Goal: Task Accomplishment & Management: Complete application form

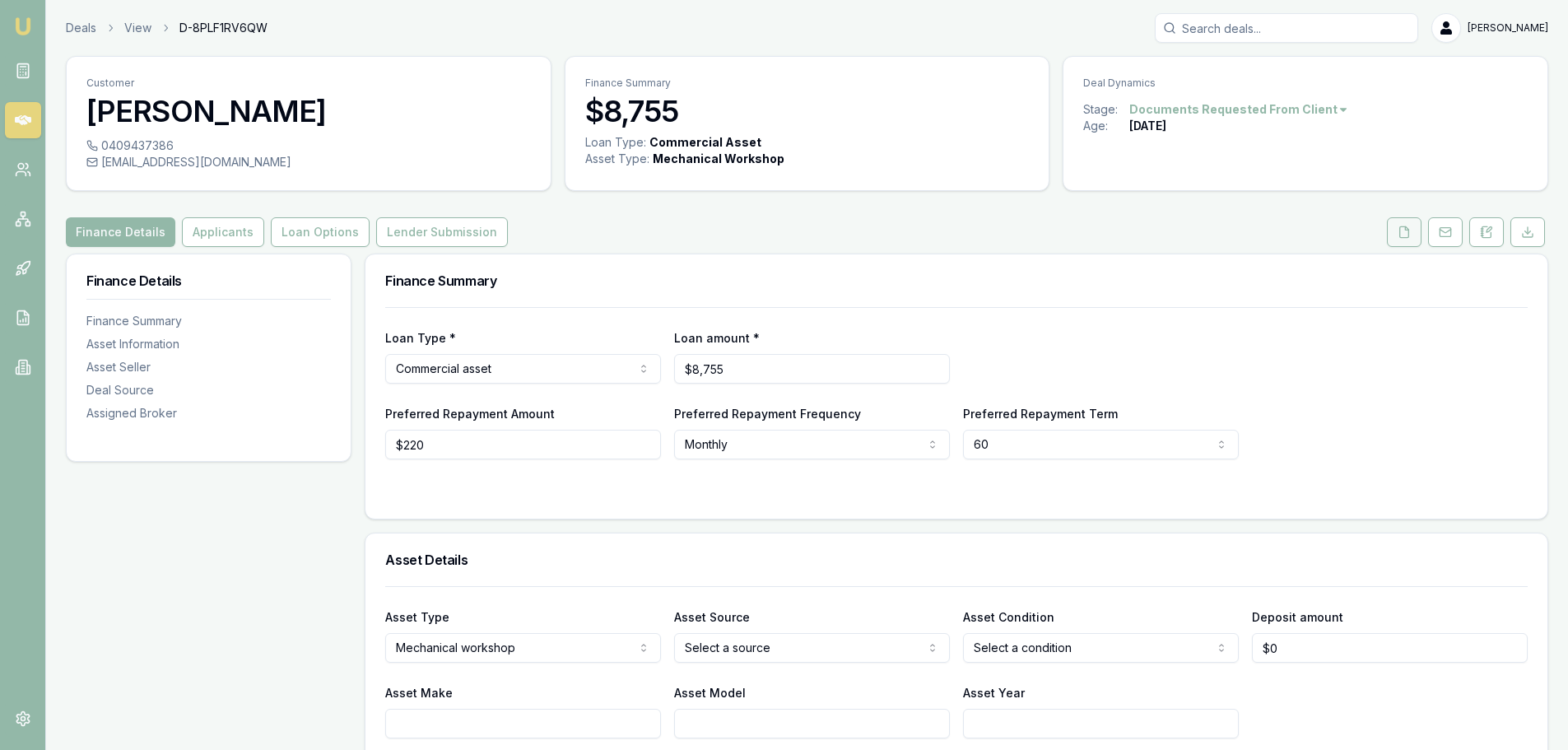
click at [1398, 232] on icon at bounding box center [1404, 232] width 13 height 13
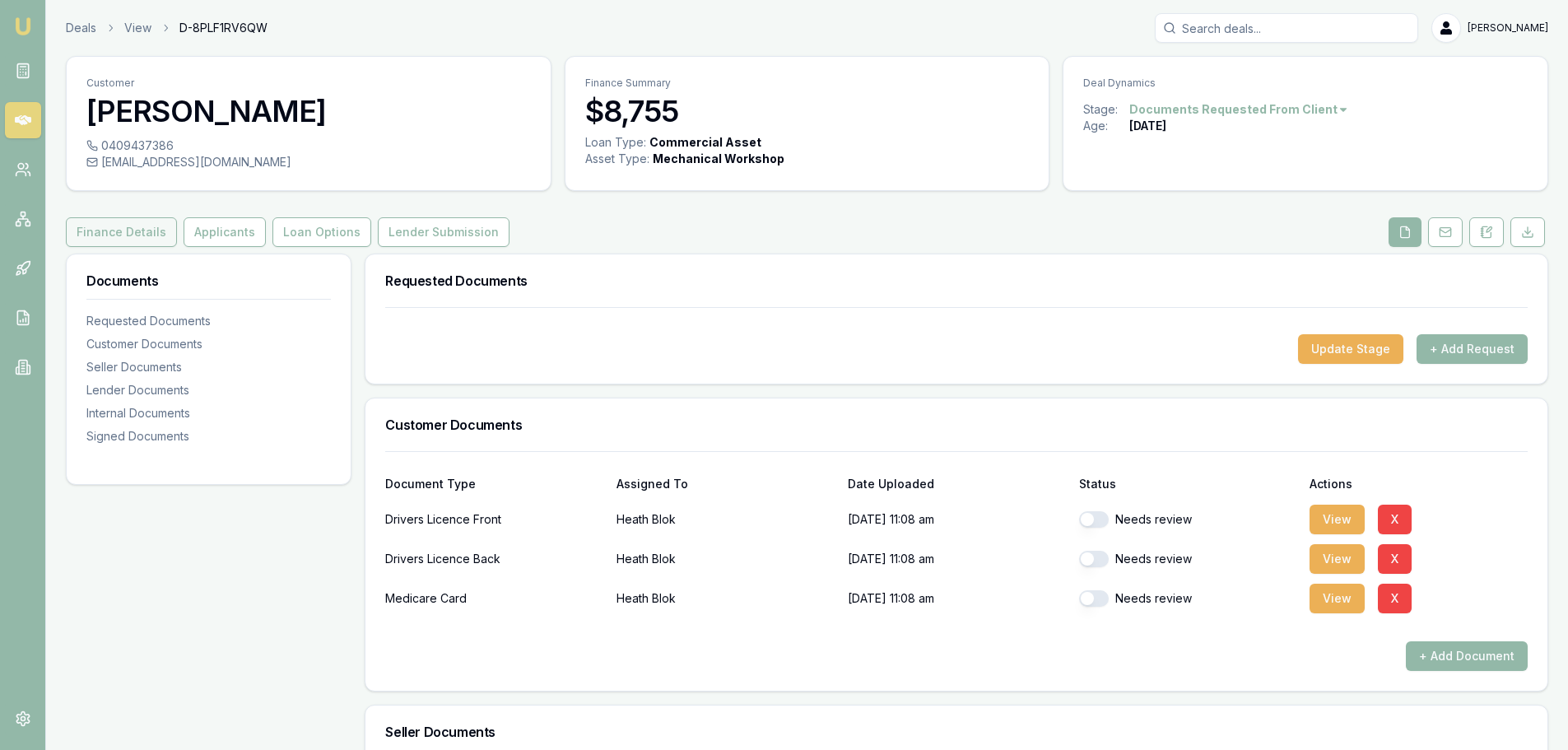
click at [133, 231] on button "Finance Details" at bounding box center [121, 232] width 111 height 29
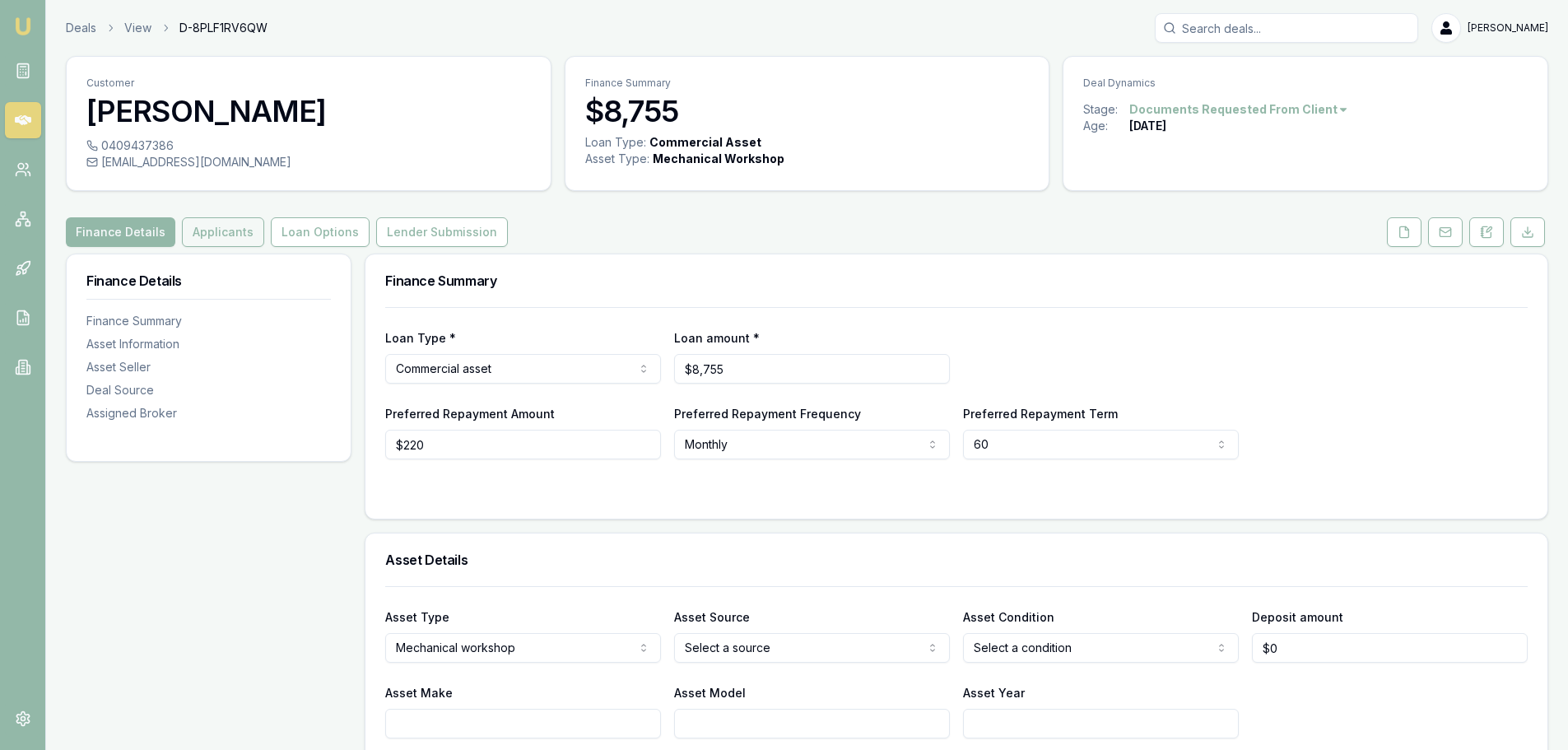
click at [247, 229] on button "Applicants" at bounding box center [223, 232] width 83 height 29
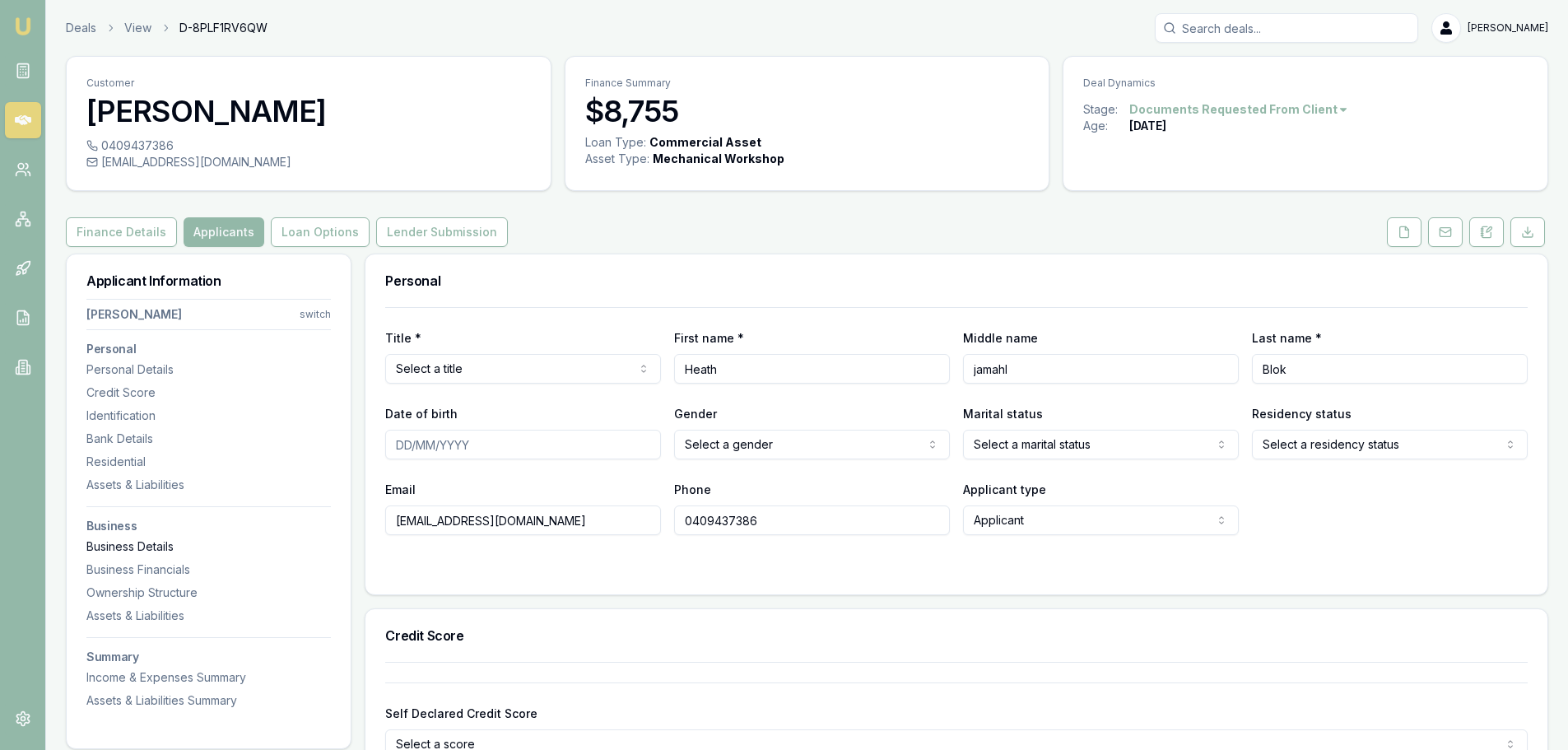
click at [134, 539] on div "Business Details" at bounding box center [208, 546] width 245 height 17
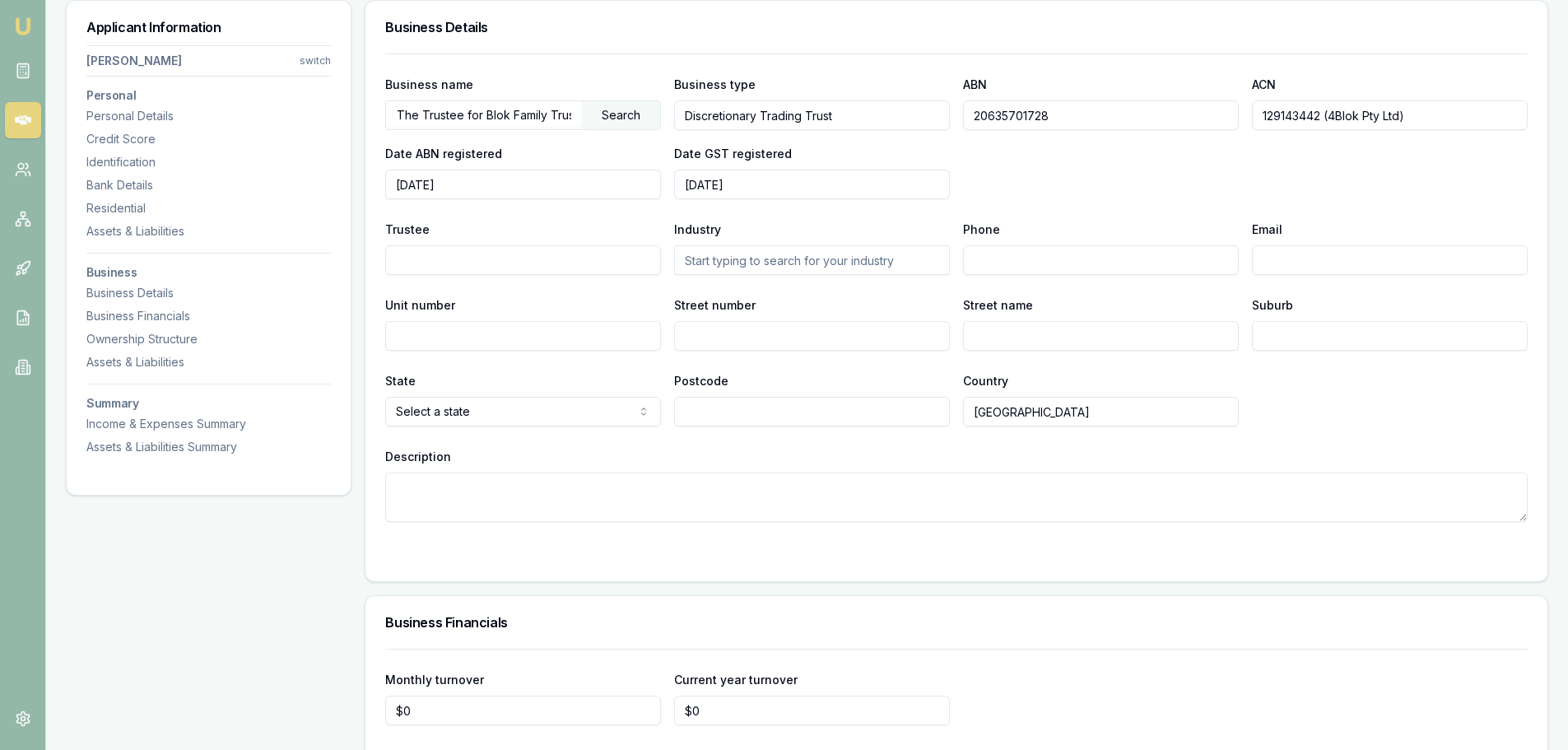
scroll to position [0, 6]
drag, startPoint x: 484, startPoint y: 116, endPoint x: 693, endPoint y: 112, distance: 209.0
click at [693, 112] on div "Business name The Trustee for Blok Family Trust Search Business type Discretion…" at bounding box center [956, 137] width 1143 height 125
drag, startPoint x: 1422, startPoint y: 119, endPoint x: 1331, endPoint y: 116, distance: 91.0
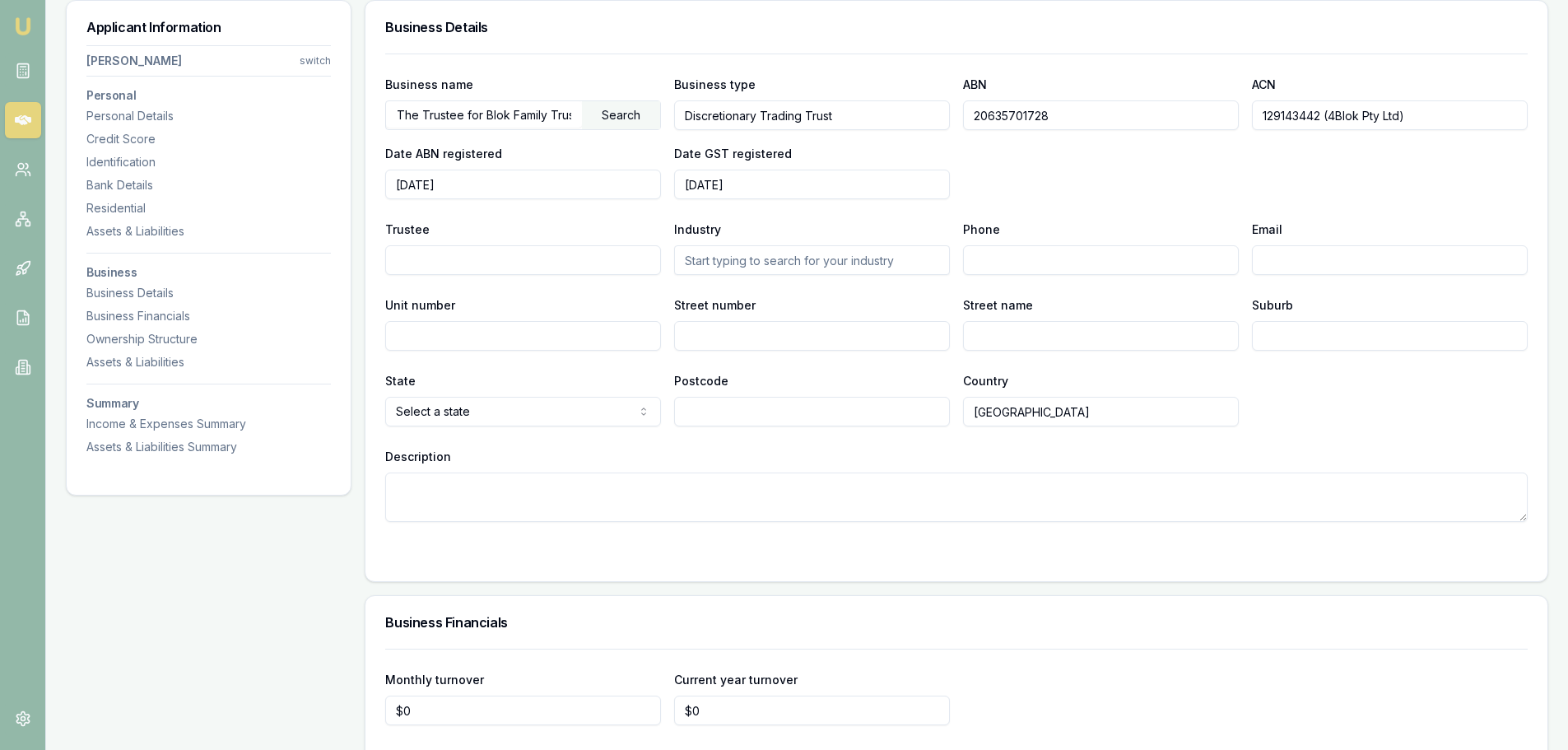
click at [1331, 116] on input "129143442 (4Blok Pty Ltd)" at bounding box center [1389, 116] width 276 height 29
drag, startPoint x: 1243, startPoint y: 152, endPoint x: 1234, endPoint y: 154, distance: 9.2
click at [1243, 152] on div "Business name The Trustee for Blok Family Trust Search Business type Discretion…" at bounding box center [956, 137] width 1143 height 125
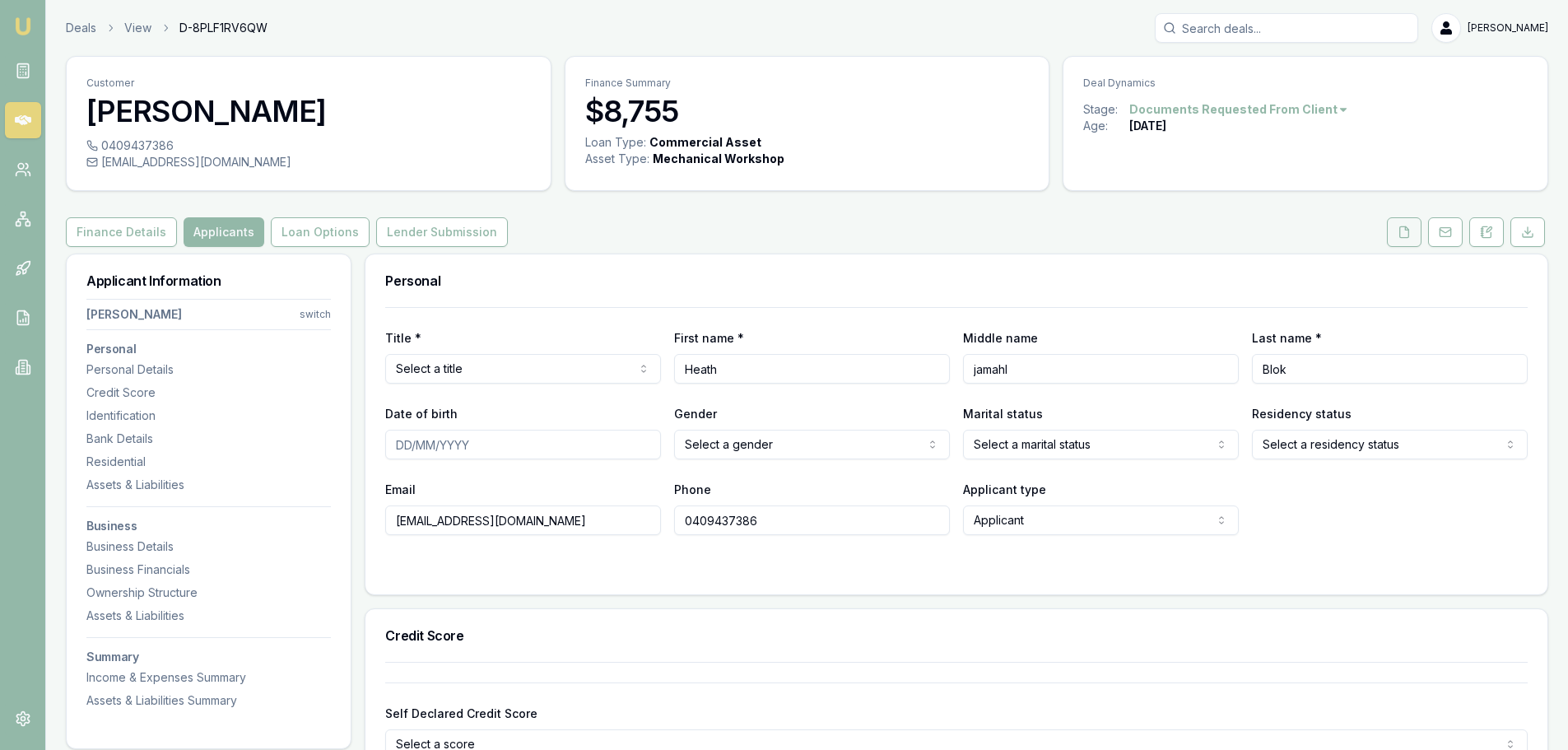
click at [1401, 238] on button at bounding box center [1405, 232] width 35 height 29
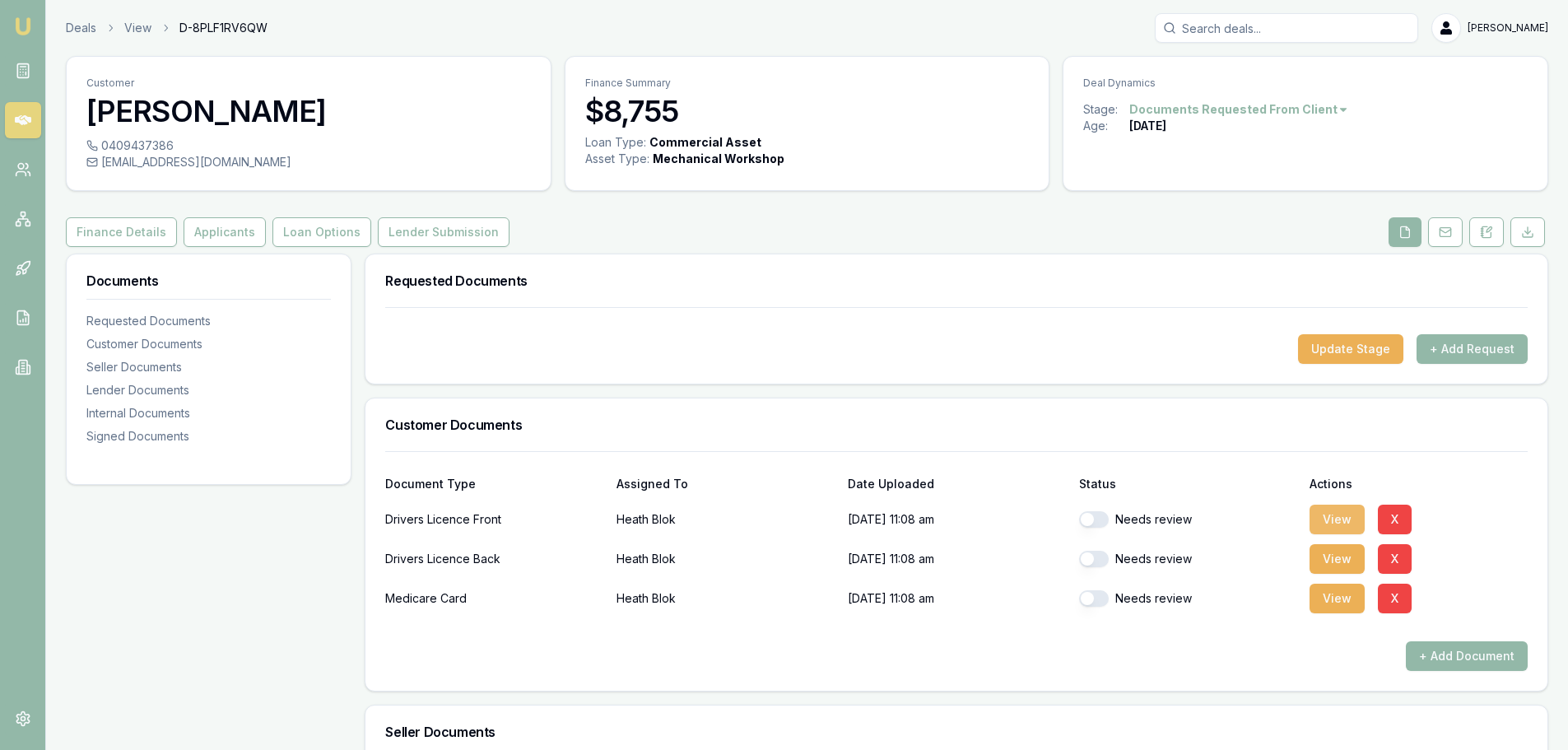
click at [1328, 515] on button "View" at bounding box center [1337, 519] width 55 height 29
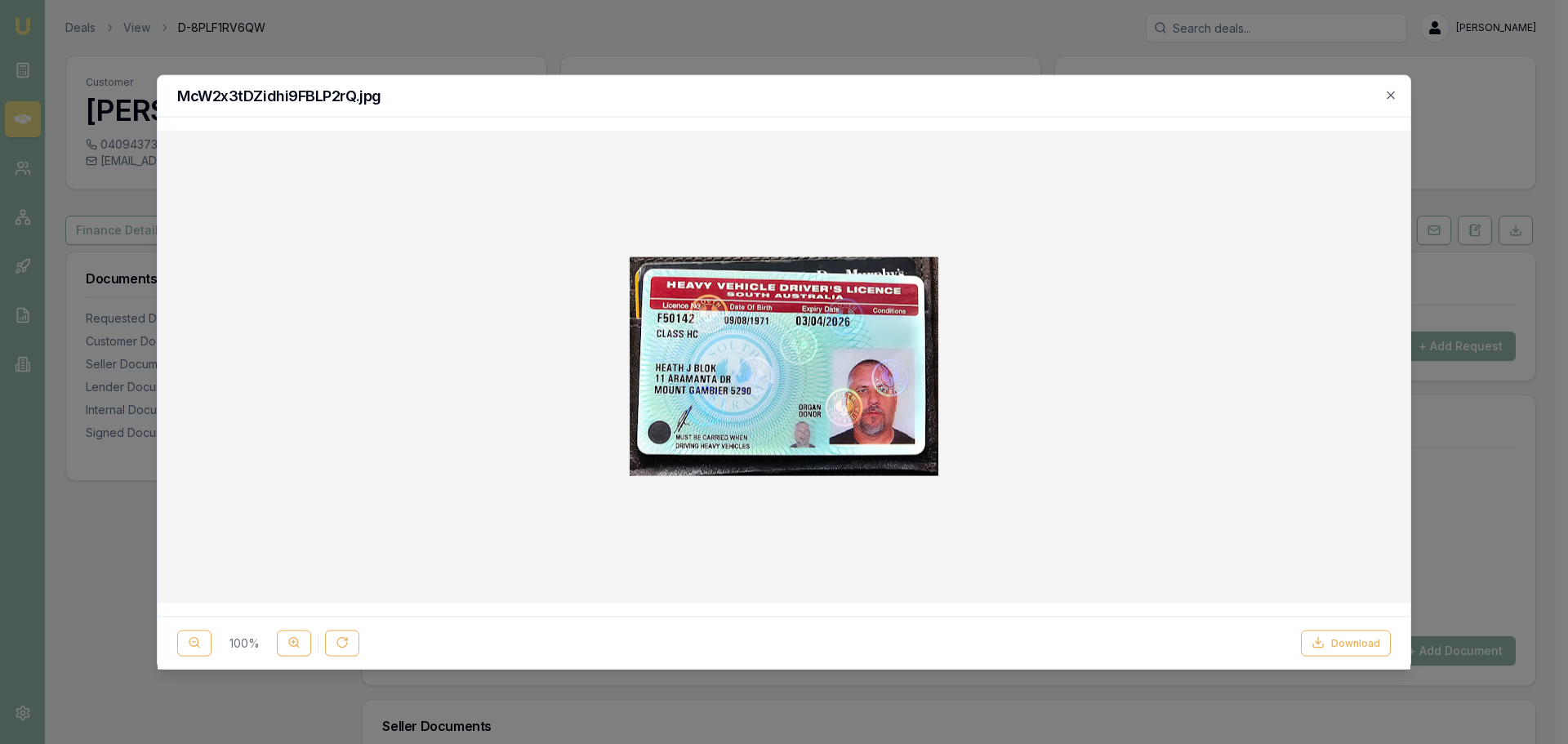
click at [276, 98] on h2 "McW2x3tDZidhi9FBLP2rQ.jpg" at bounding box center [784, 96] width 1213 height 15
click at [1392, 91] on icon "button" at bounding box center [1391, 95] width 13 height 13
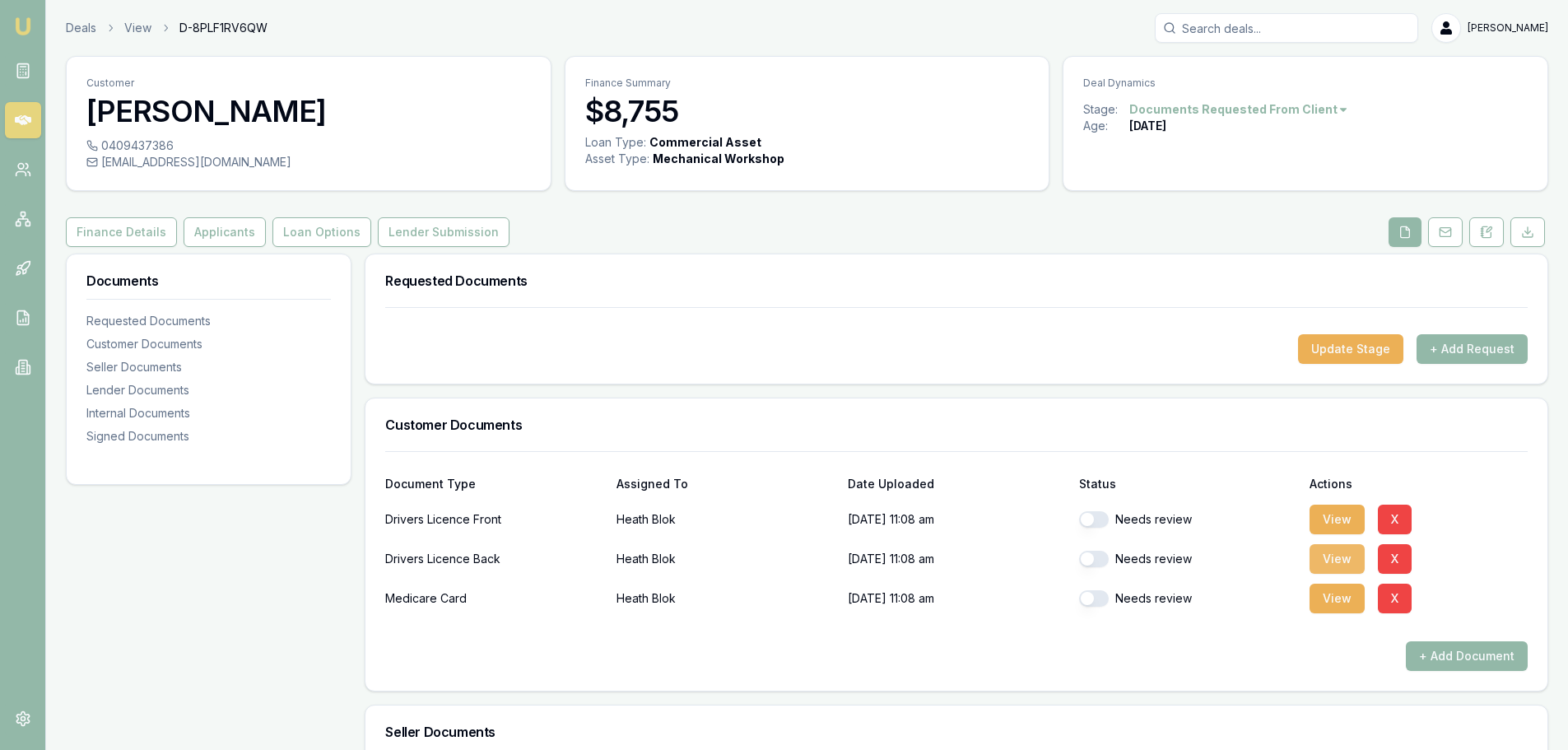
click at [1330, 567] on button "View" at bounding box center [1337, 558] width 55 height 29
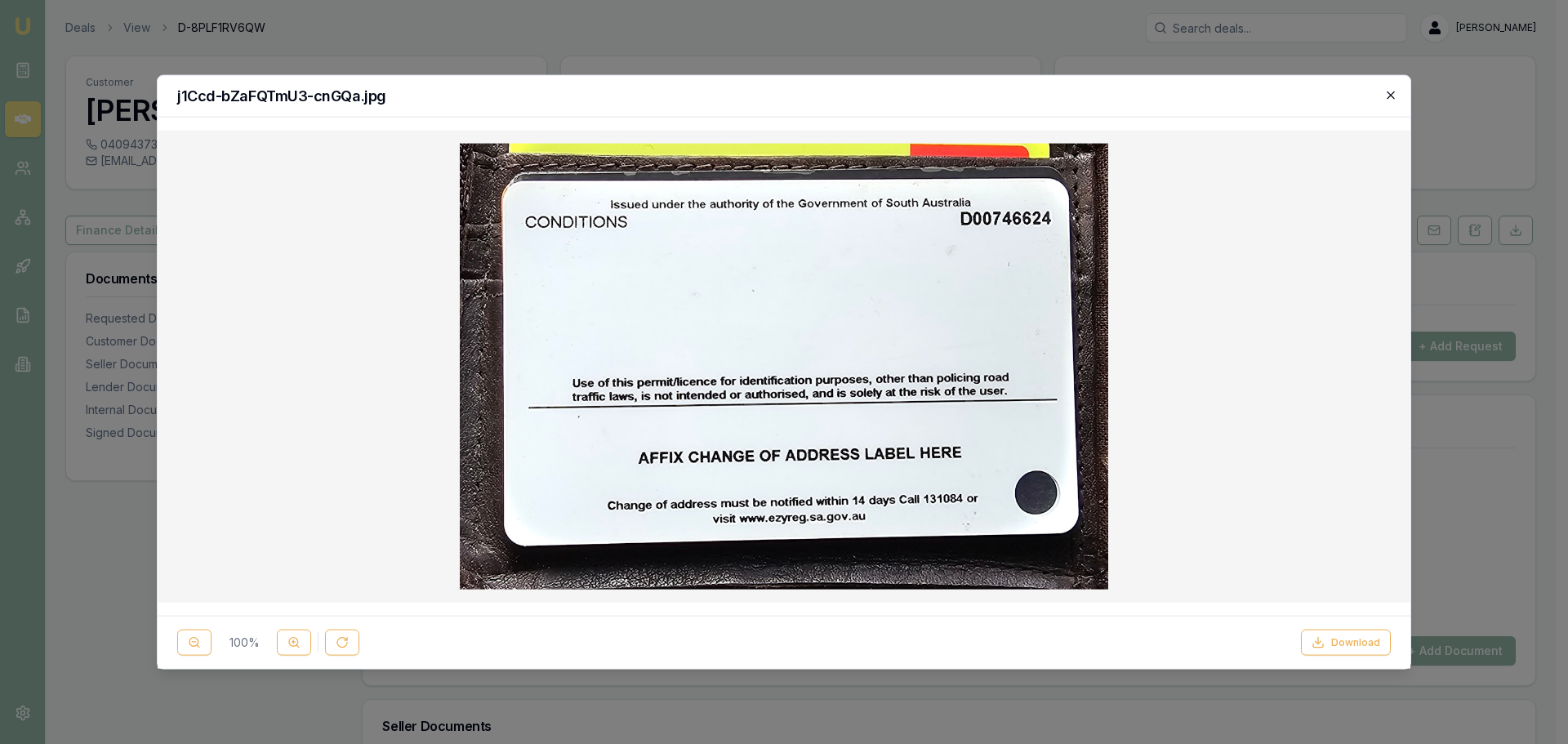
click at [1396, 99] on icon "button" at bounding box center [1391, 95] width 13 height 13
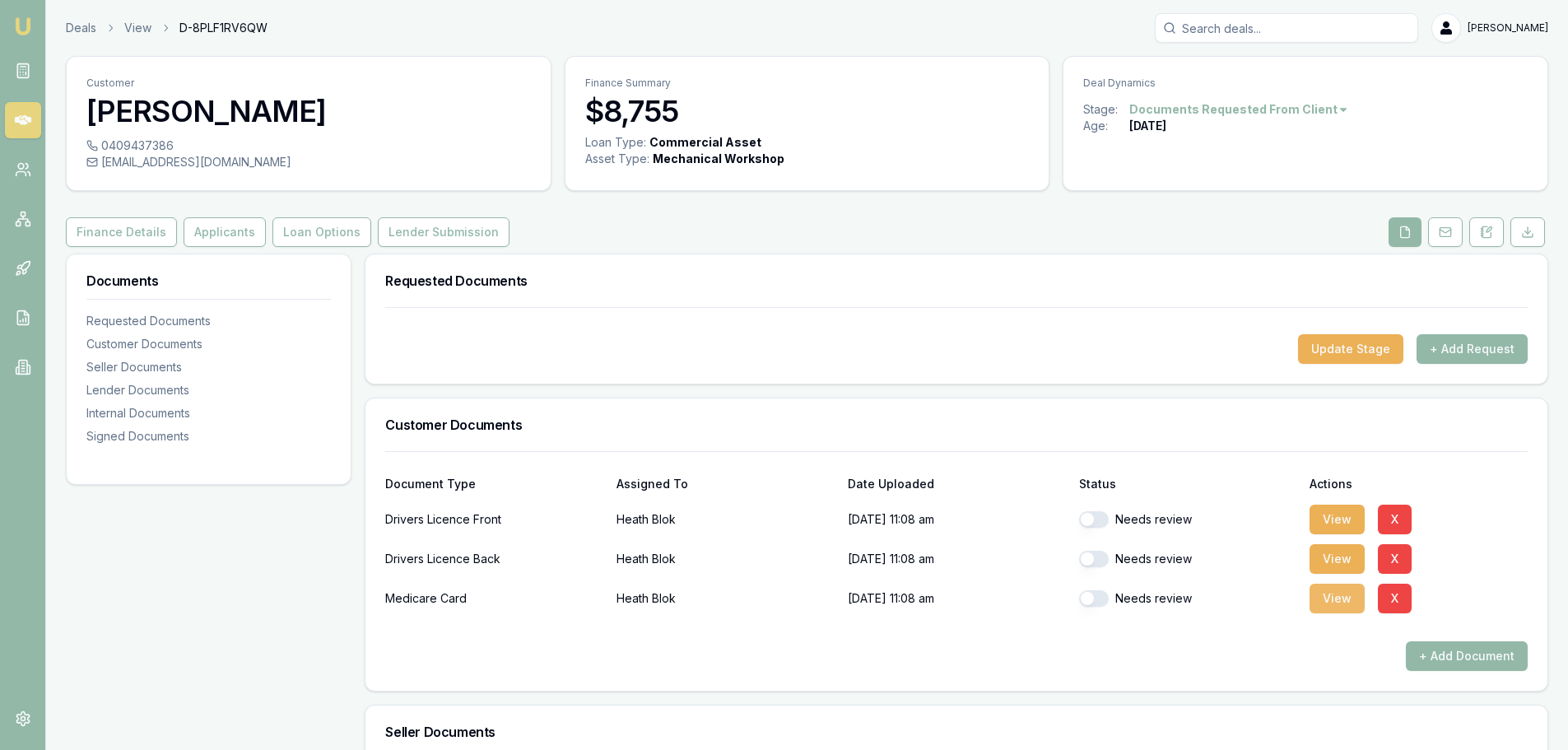
click at [1323, 603] on button "View" at bounding box center [1337, 598] width 55 height 29
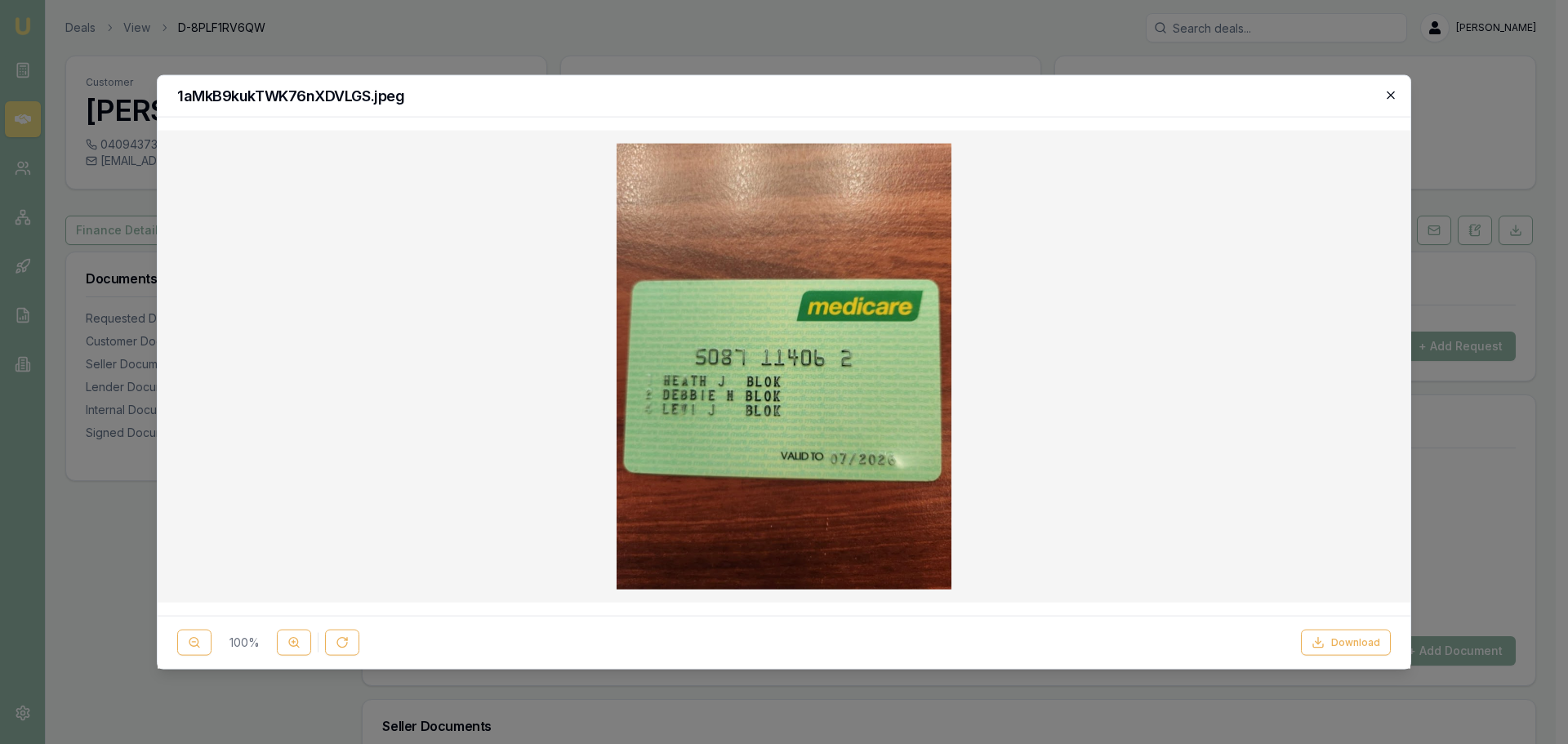
click at [1395, 98] on icon "button" at bounding box center [1391, 95] width 13 height 13
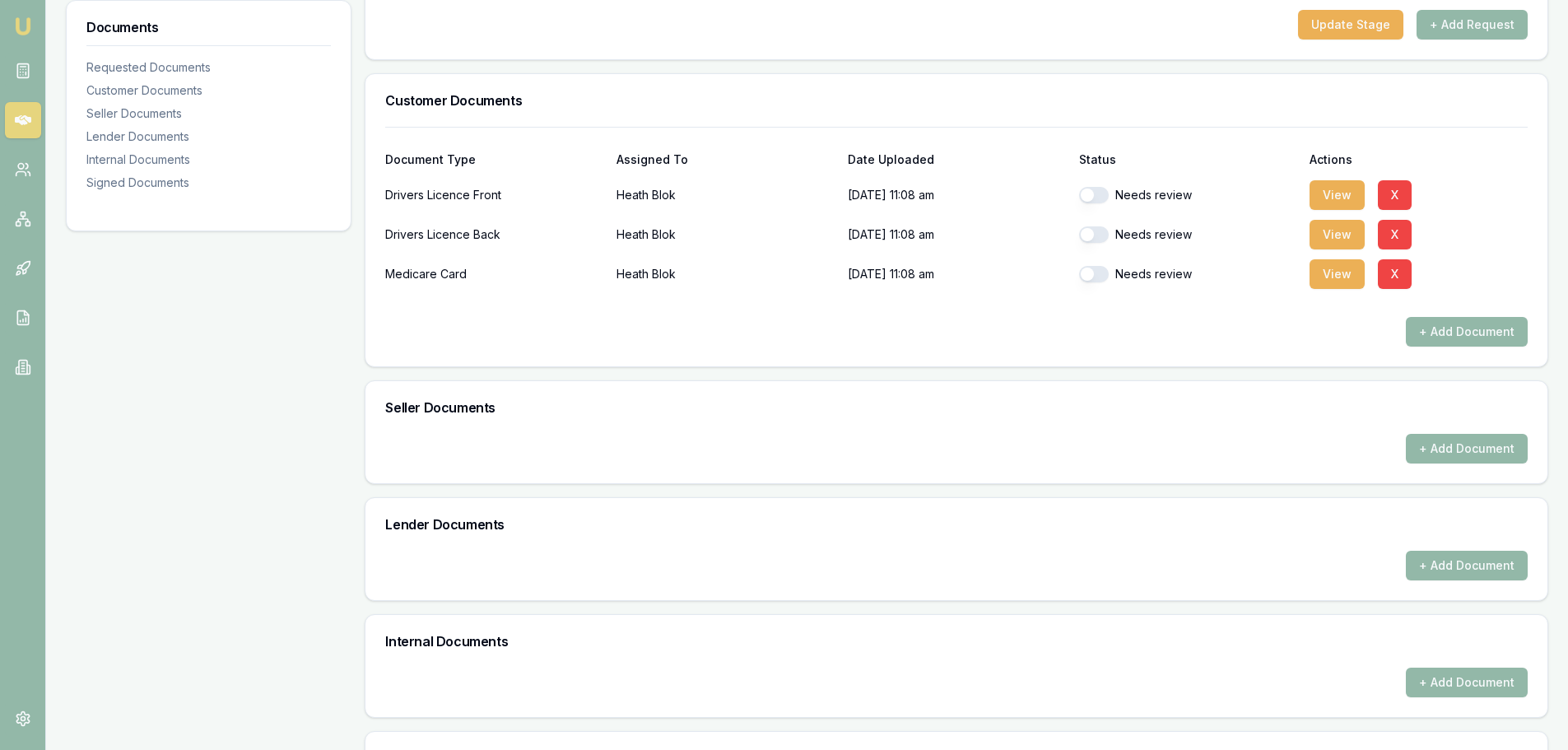
scroll to position [83, 0]
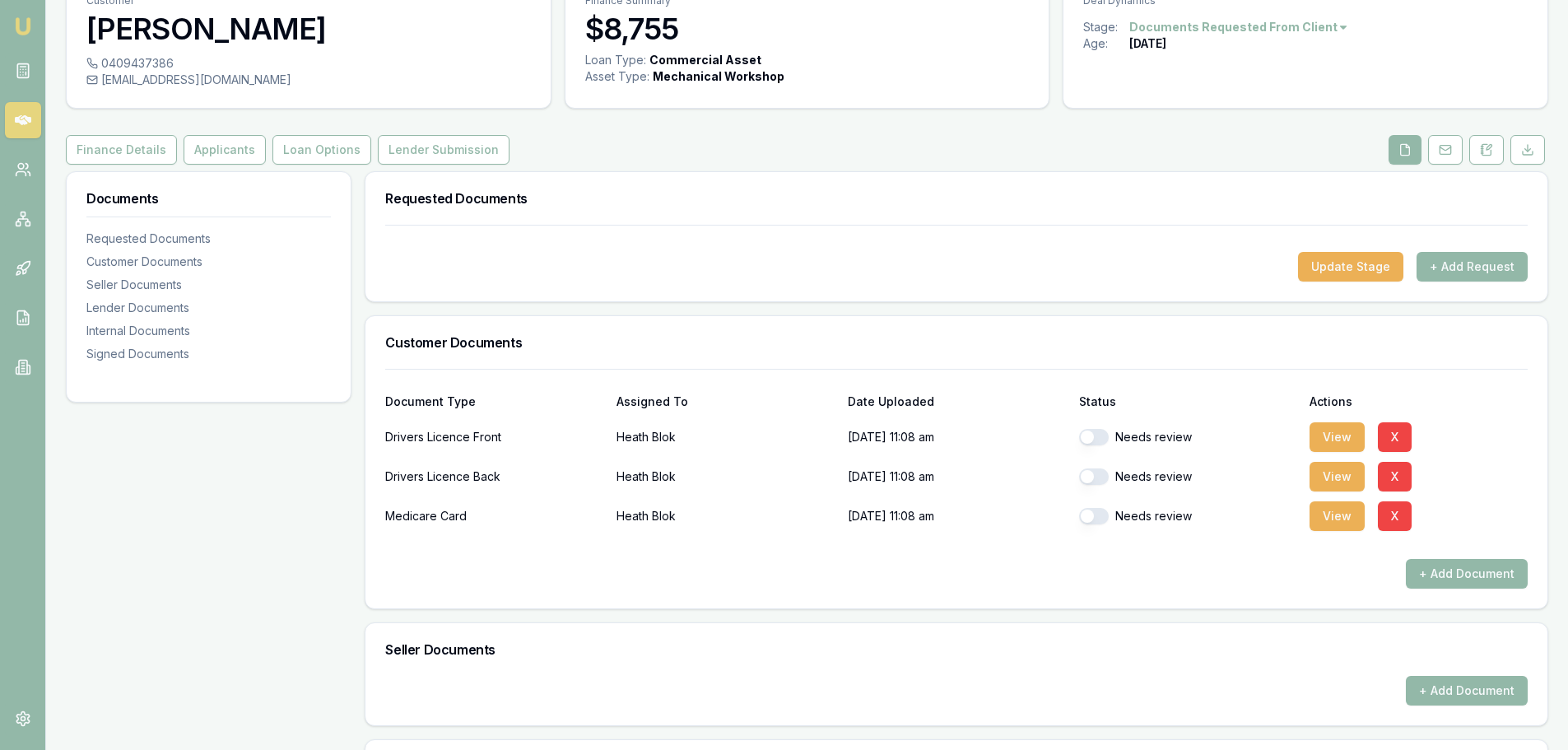
click at [1100, 433] on button "button" at bounding box center [1094, 437] width 29 height 17
checkbox input "true"
drag, startPoint x: 1099, startPoint y: 471, endPoint x: 1099, endPoint y: 502, distance: 31.0
click at [1099, 474] on button "button" at bounding box center [1094, 477] width 29 height 17
checkbox input "true"
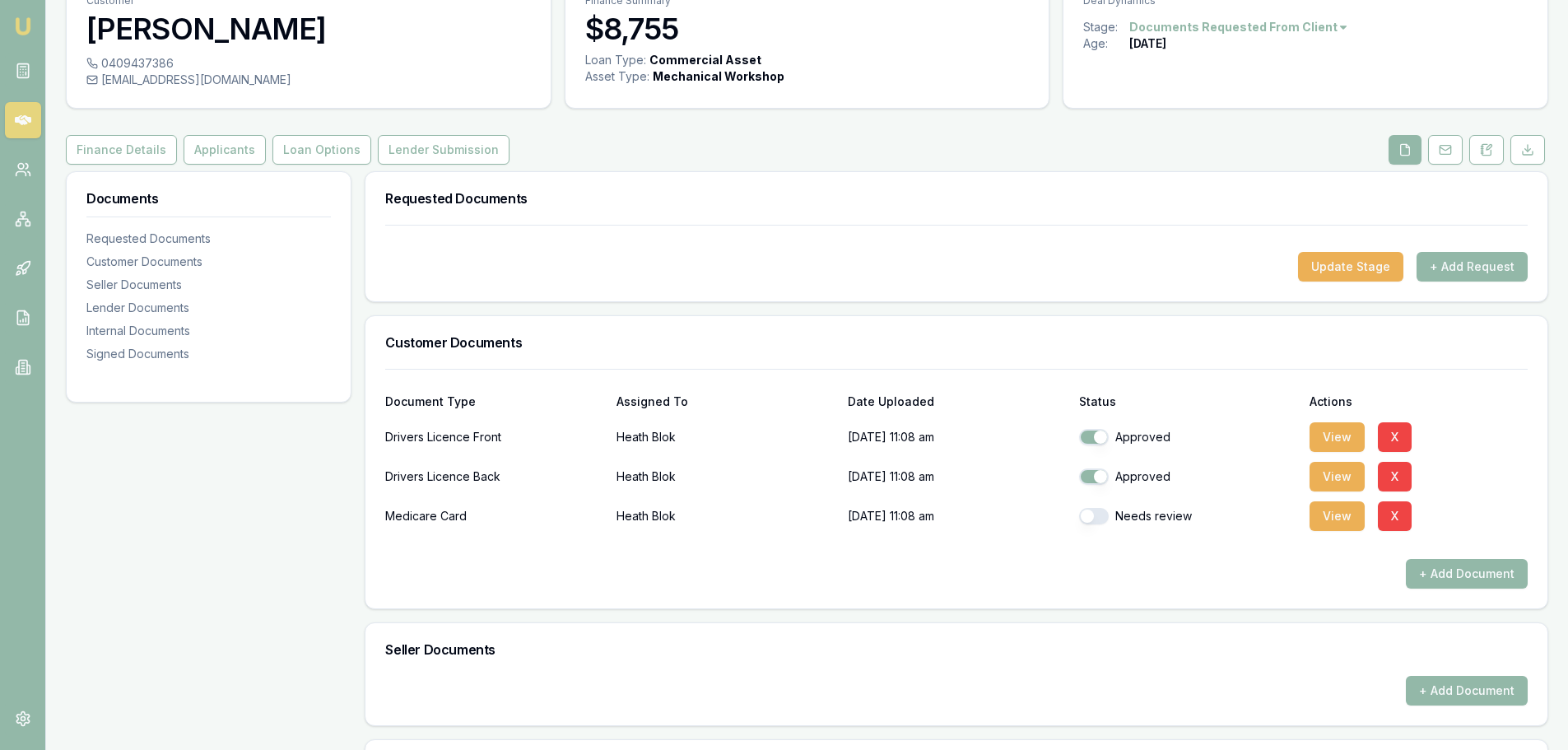
click at [1099, 511] on button "button" at bounding box center [1094, 516] width 29 height 17
checkbox input "true"
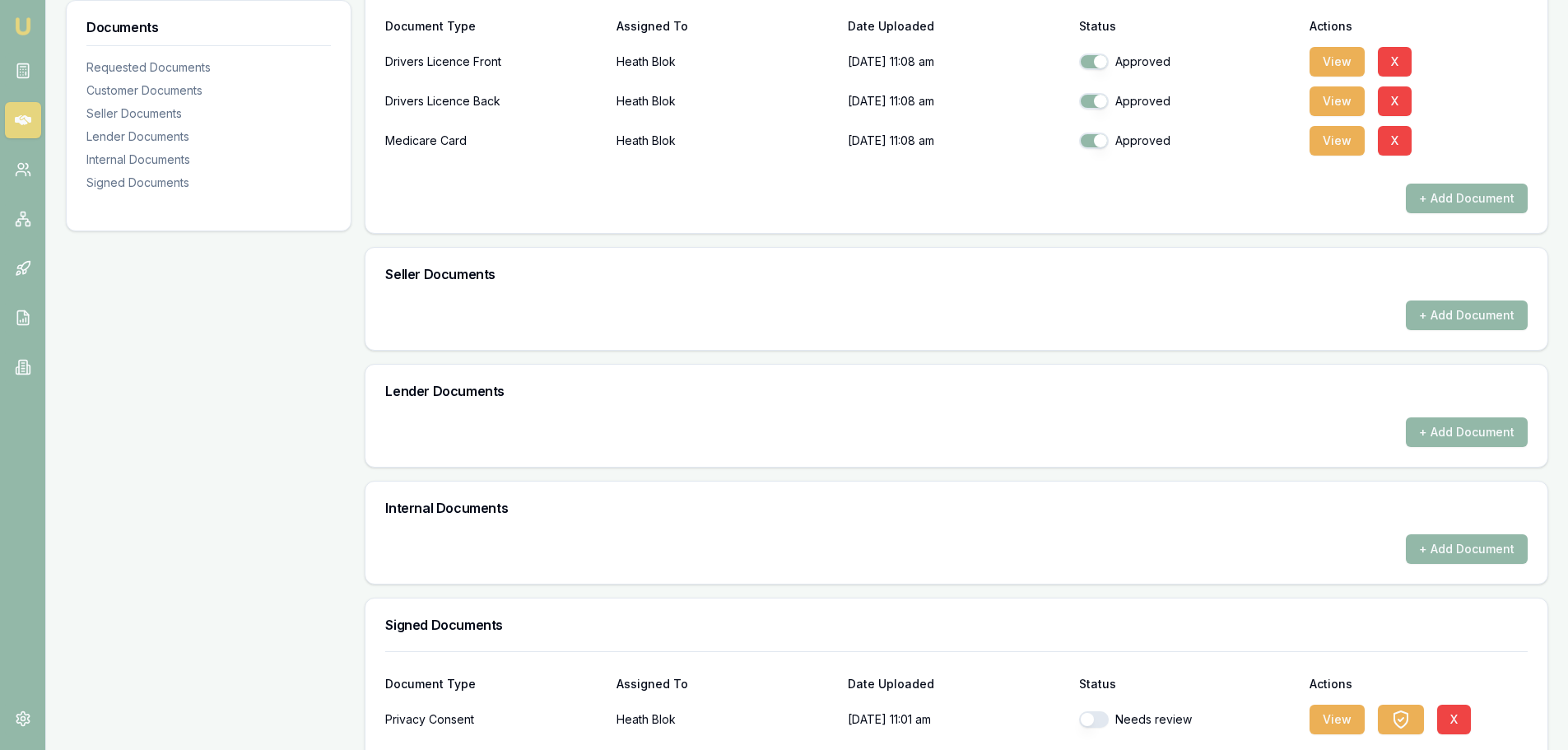
scroll to position [534, 0]
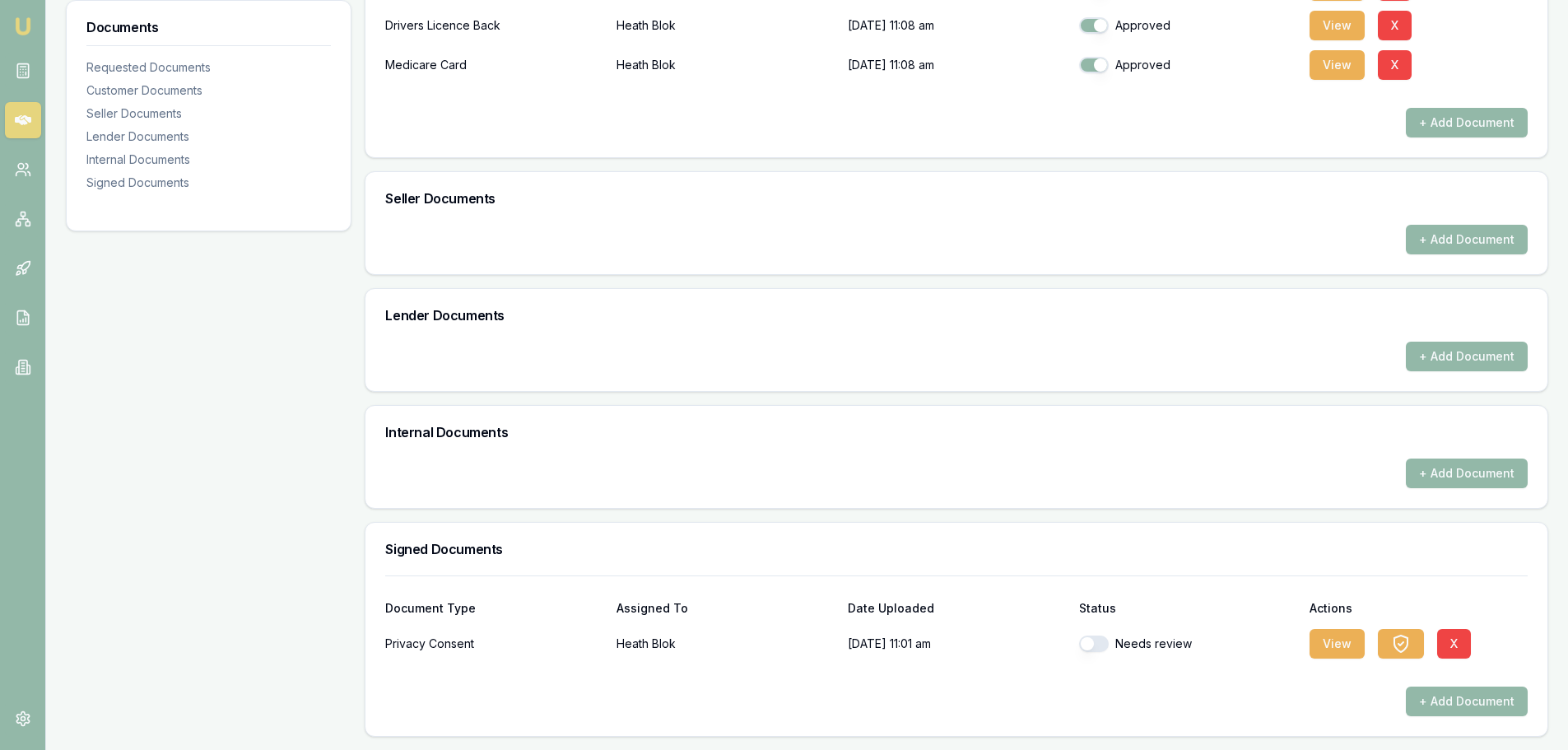
click at [1099, 645] on button "button" at bounding box center [1094, 644] width 29 height 17
checkbox input "true"
click at [1345, 641] on button "View" at bounding box center [1337, 644] width 55 height 29
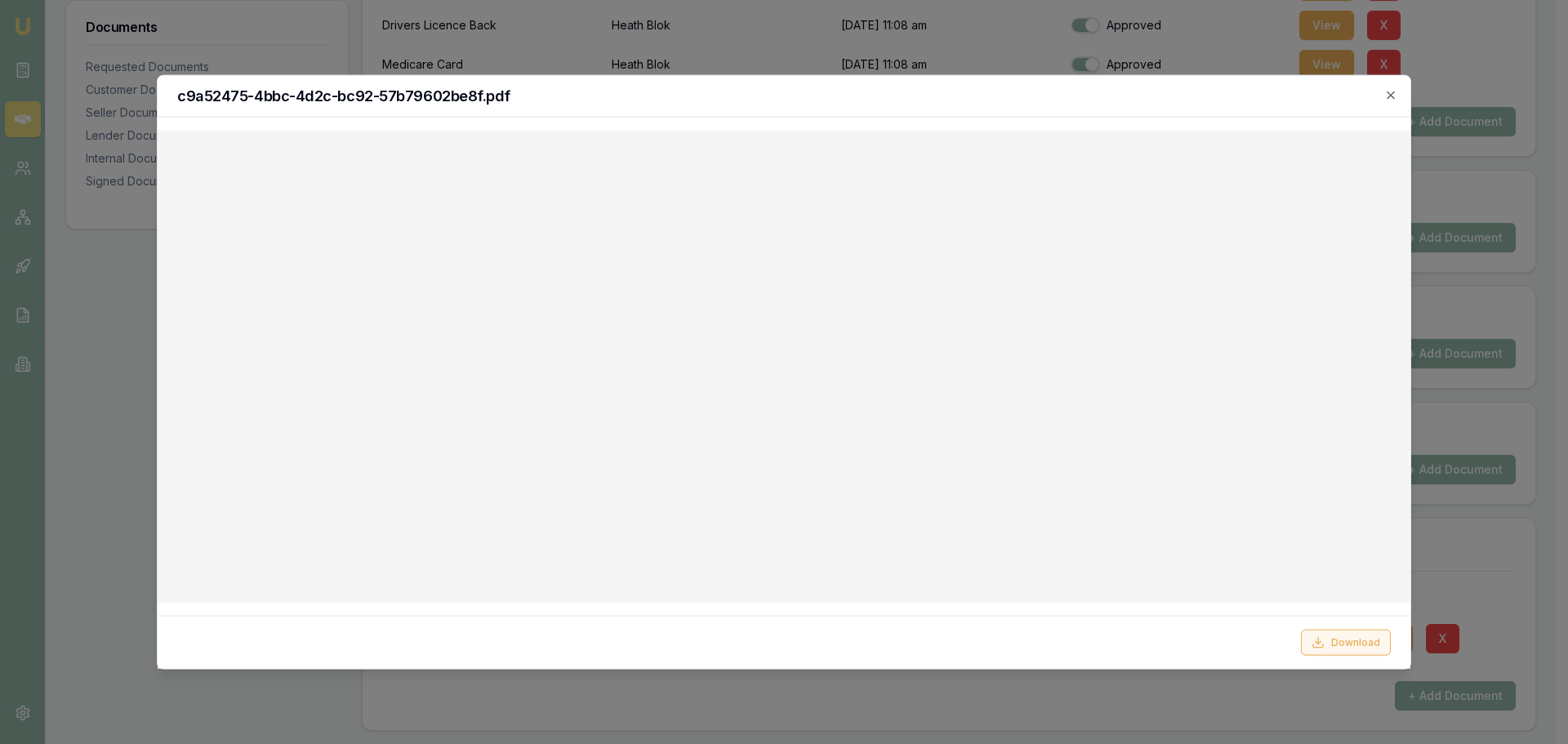
click at [1341, 653] on button "Download" at bounding box center [1345, 642] width 90 height 26
click at [1394, 96] on icon "button" at bounding box center [1391, 95] width 13 height 13
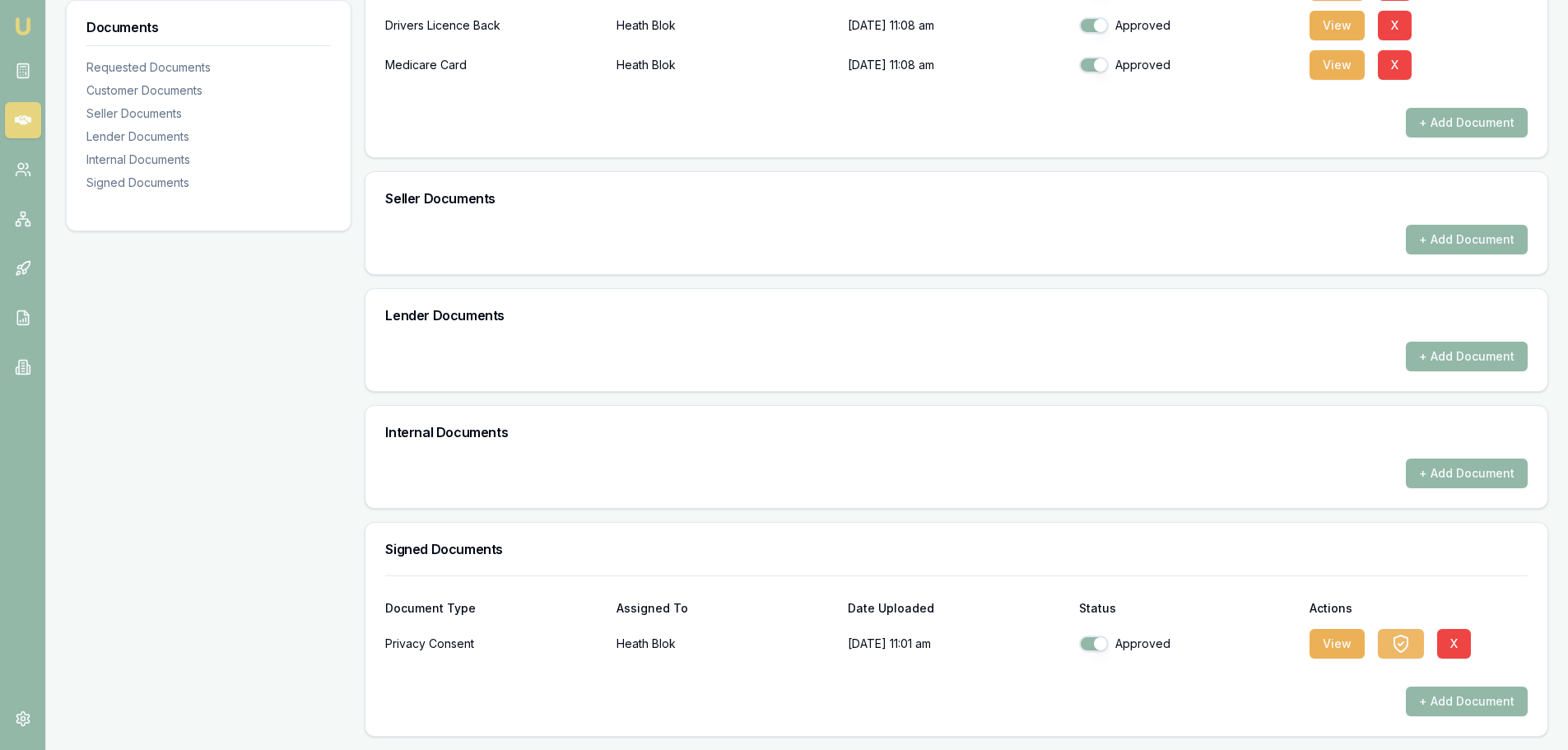
click at [1397, 651] on icon "button" at bounding box center [1401, 644] width 13 height 17
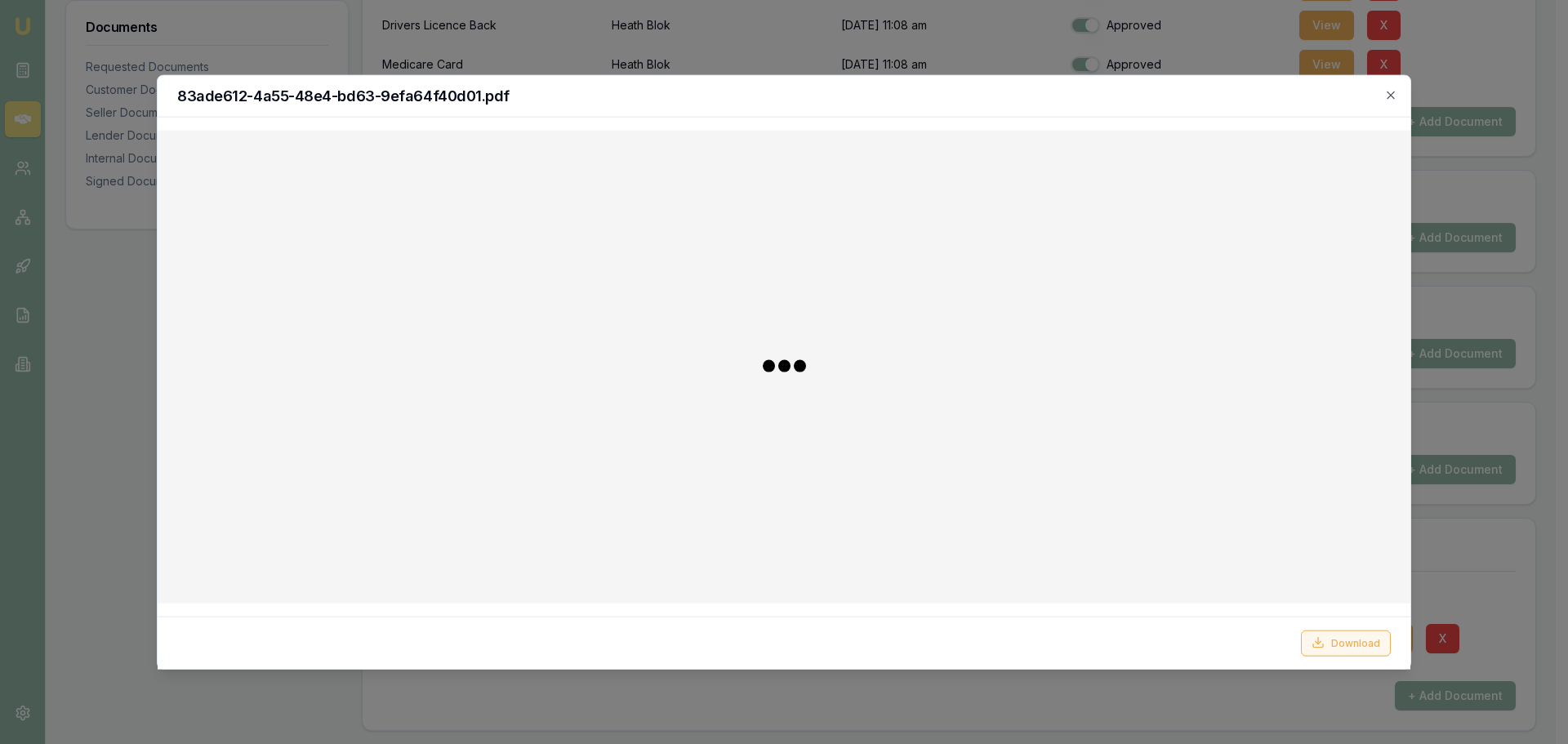
click at [1362, 645] on button "Download" at bounding box center [1345, 642] width 90 height 26
click at [1387, 93] on icon "button" at bounding box center [1391, 95] width 13 height 13
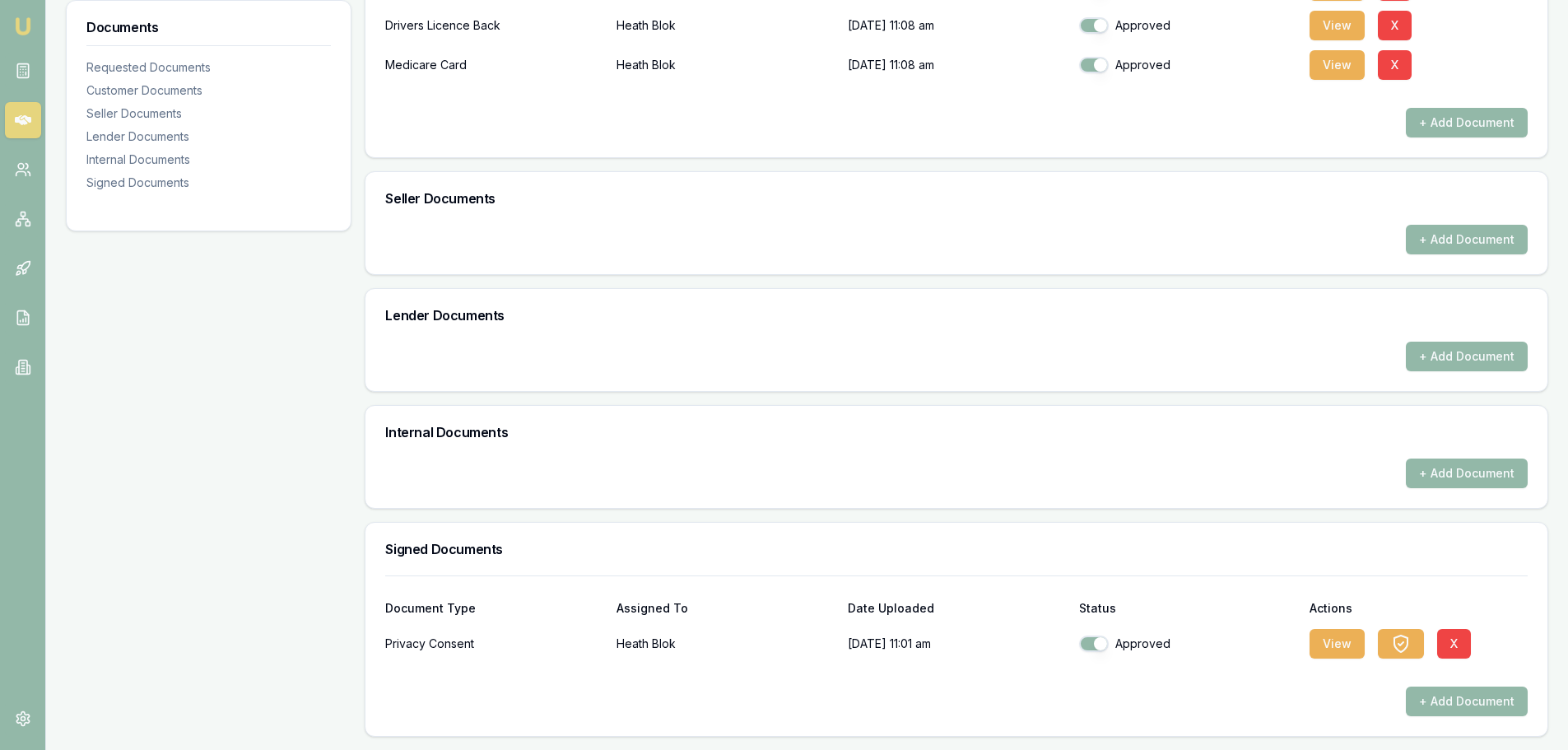
scroll to position [122, 0]
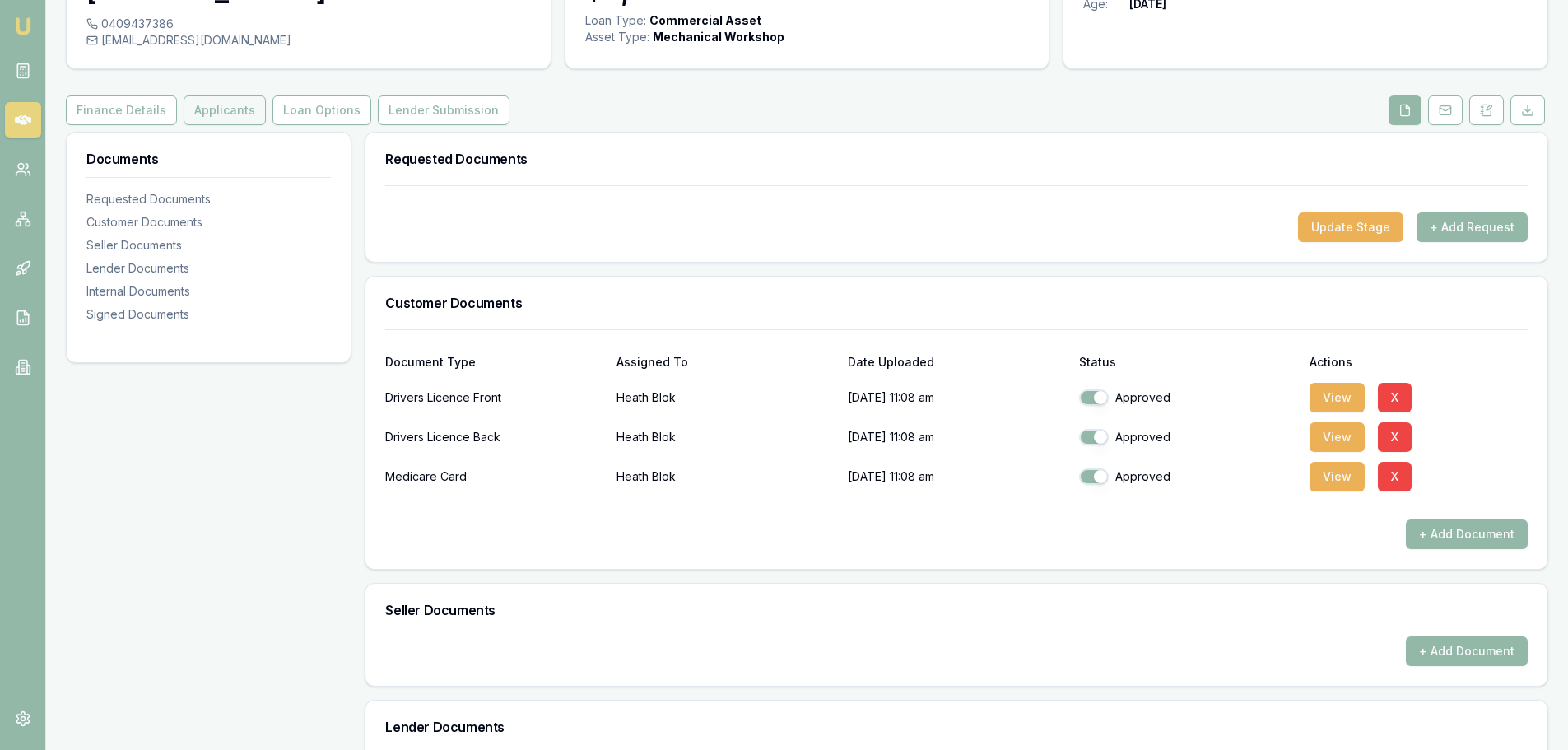
click at [200, 119] on button "Applicants" at bounding box center [225, 110] width 83 height 29
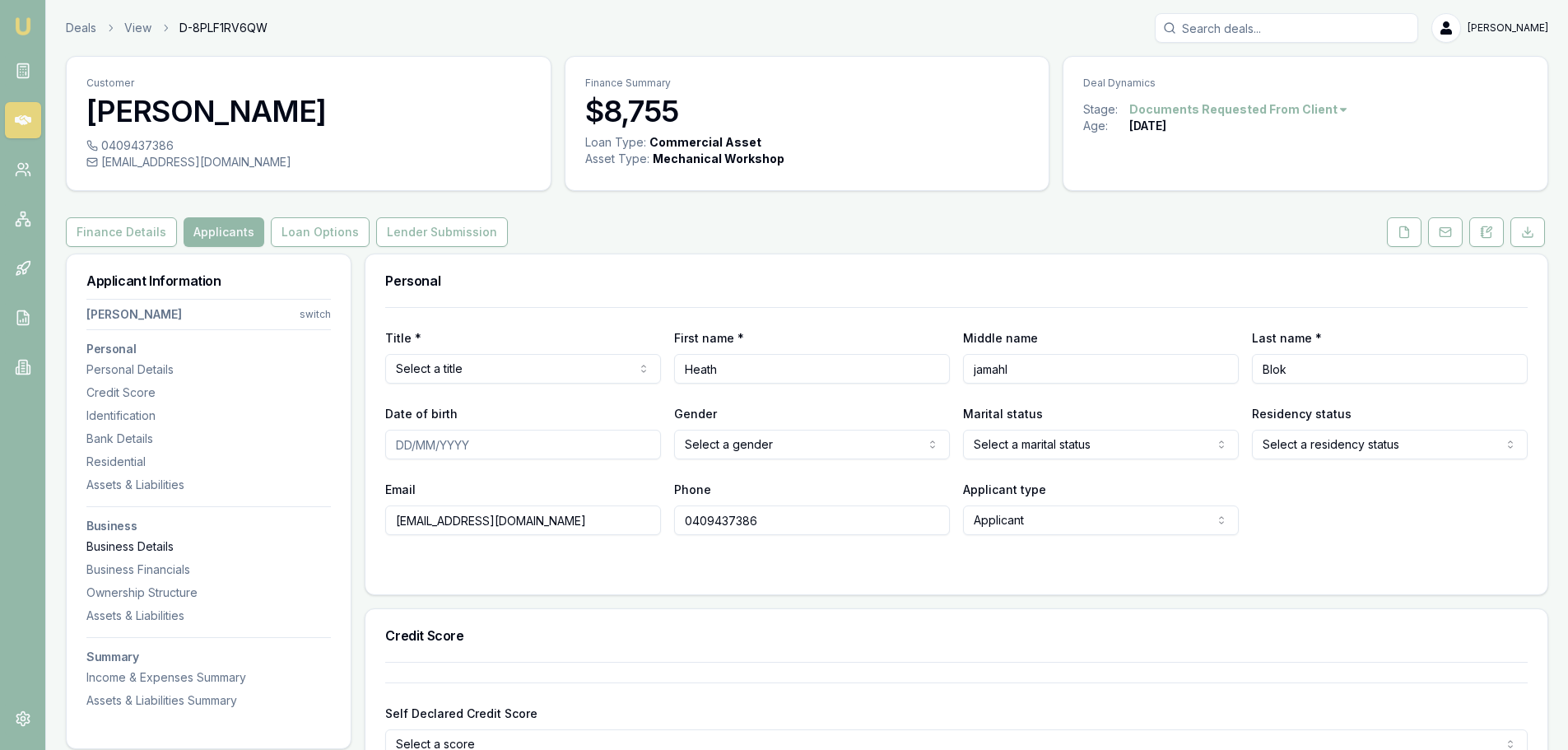
click at [138, 551] on div "Business Details" at bounding box center [208, 546] width 245 height 17
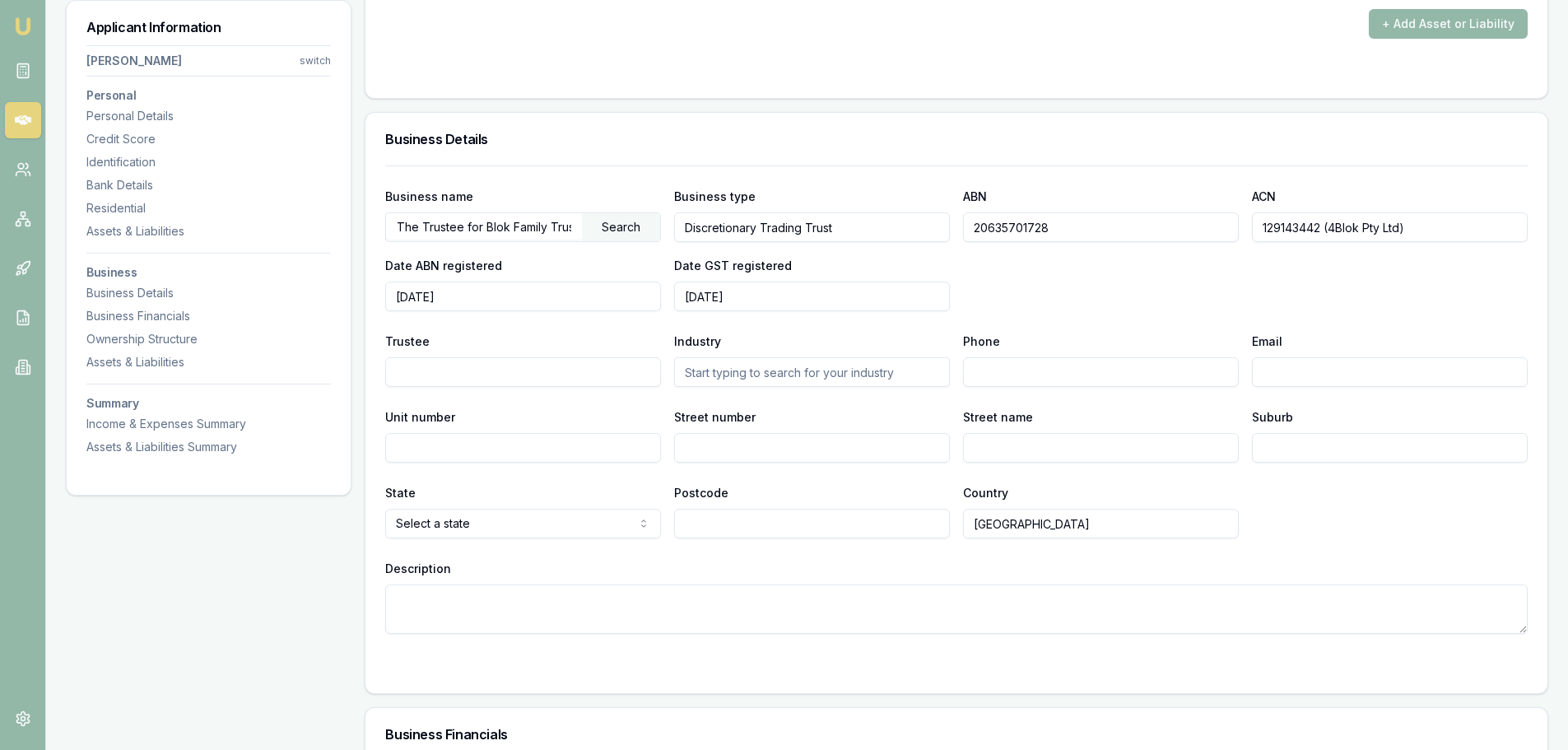
scroll to position [1986, 0]
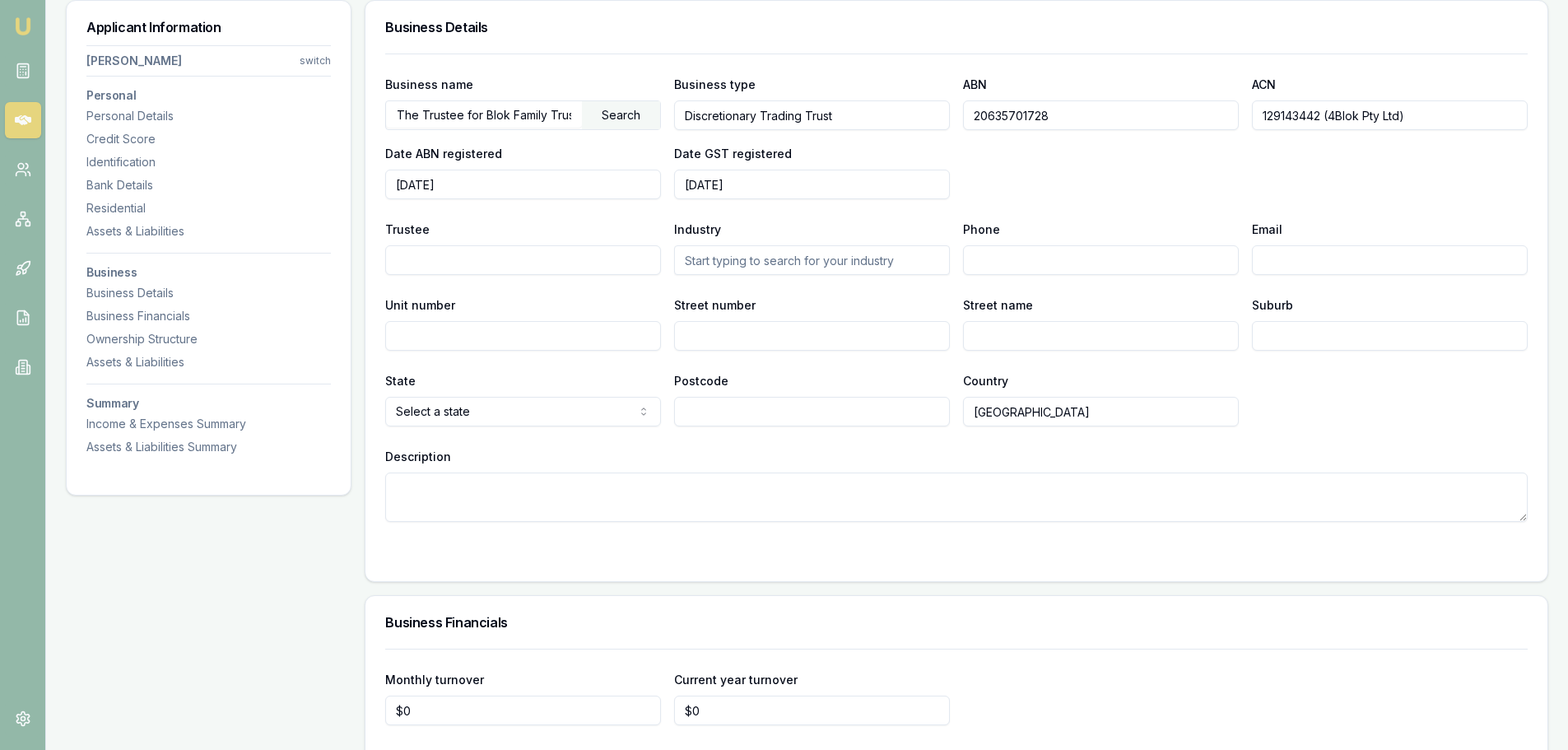
drag, startPoint x: 1105, startPoint y: 115, endPoint x: 932, endPoint y: 117, distance: 173.0
click at [932, 117] on div "Business name The Trustee for Blok Family Trust Search Business type Discretion…" at bounding box center [956, 137] width 1143 height 125
click at [1265, 114] on input "129143442 (4Blok Pty Ltd)" at bounding box center [1389, 116] width 276 height 29
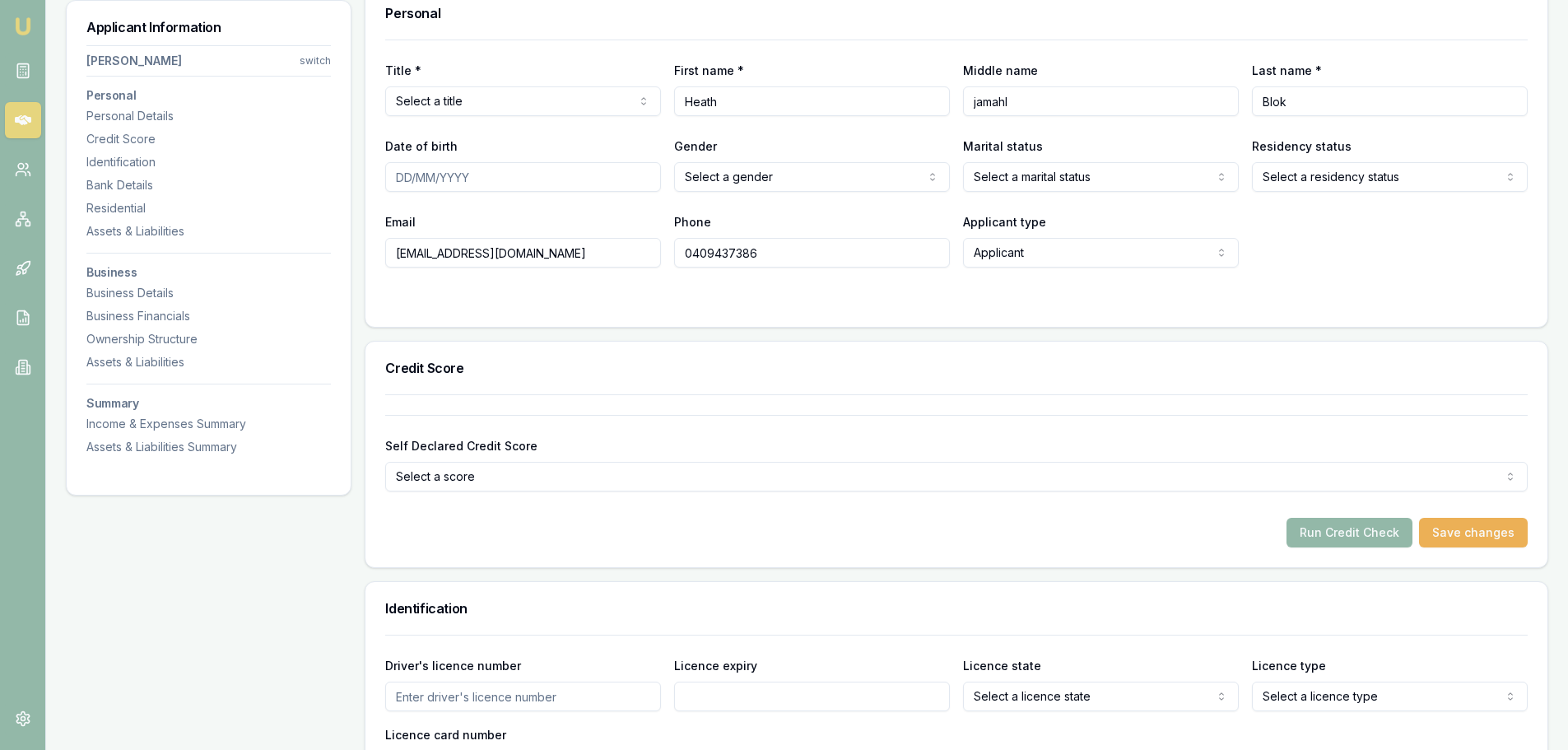
scroll to position [669, 0]
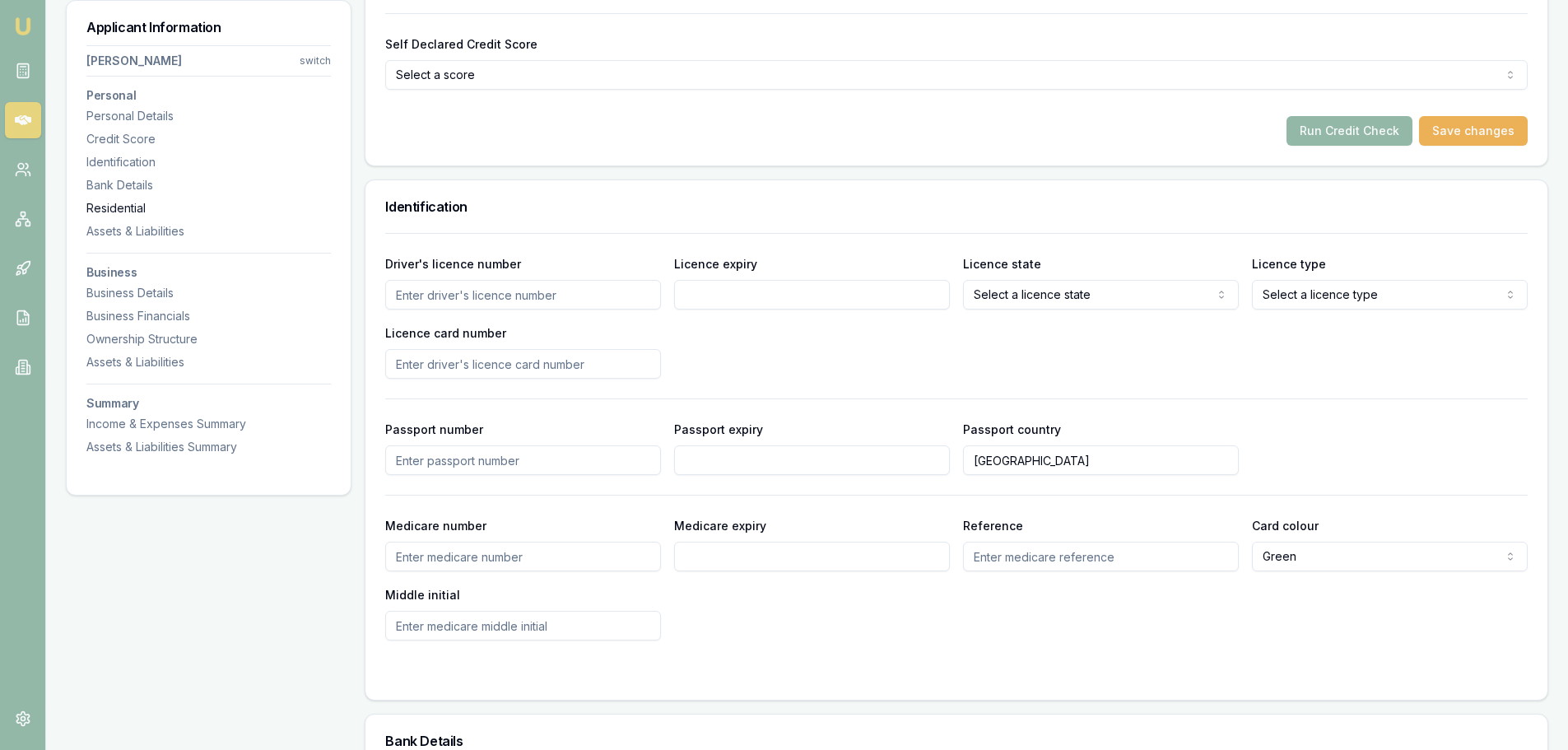
click at [117, 207] on div "Residential" at bounding box center [208, 208] width 245 height 17
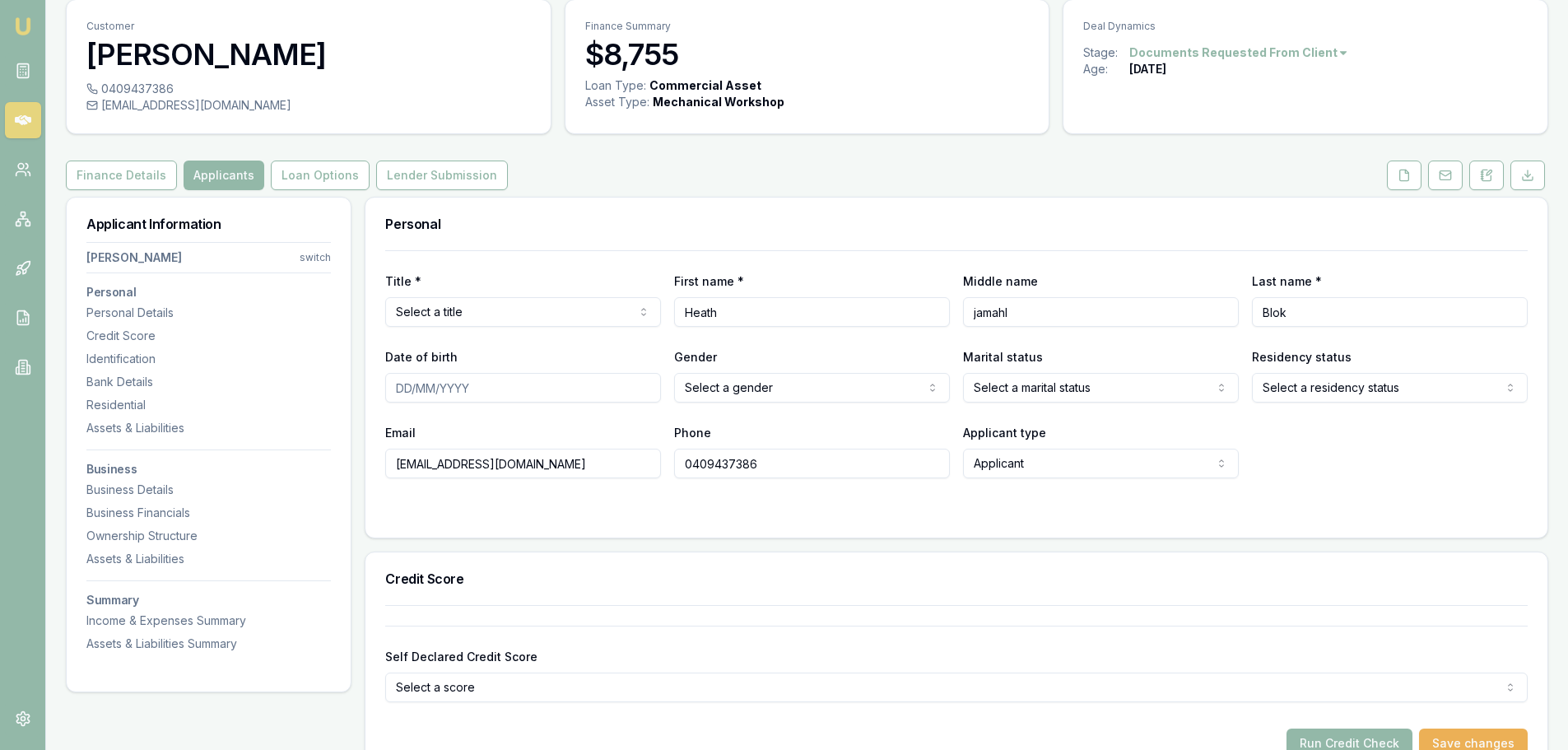
scroll to position [0, 0]
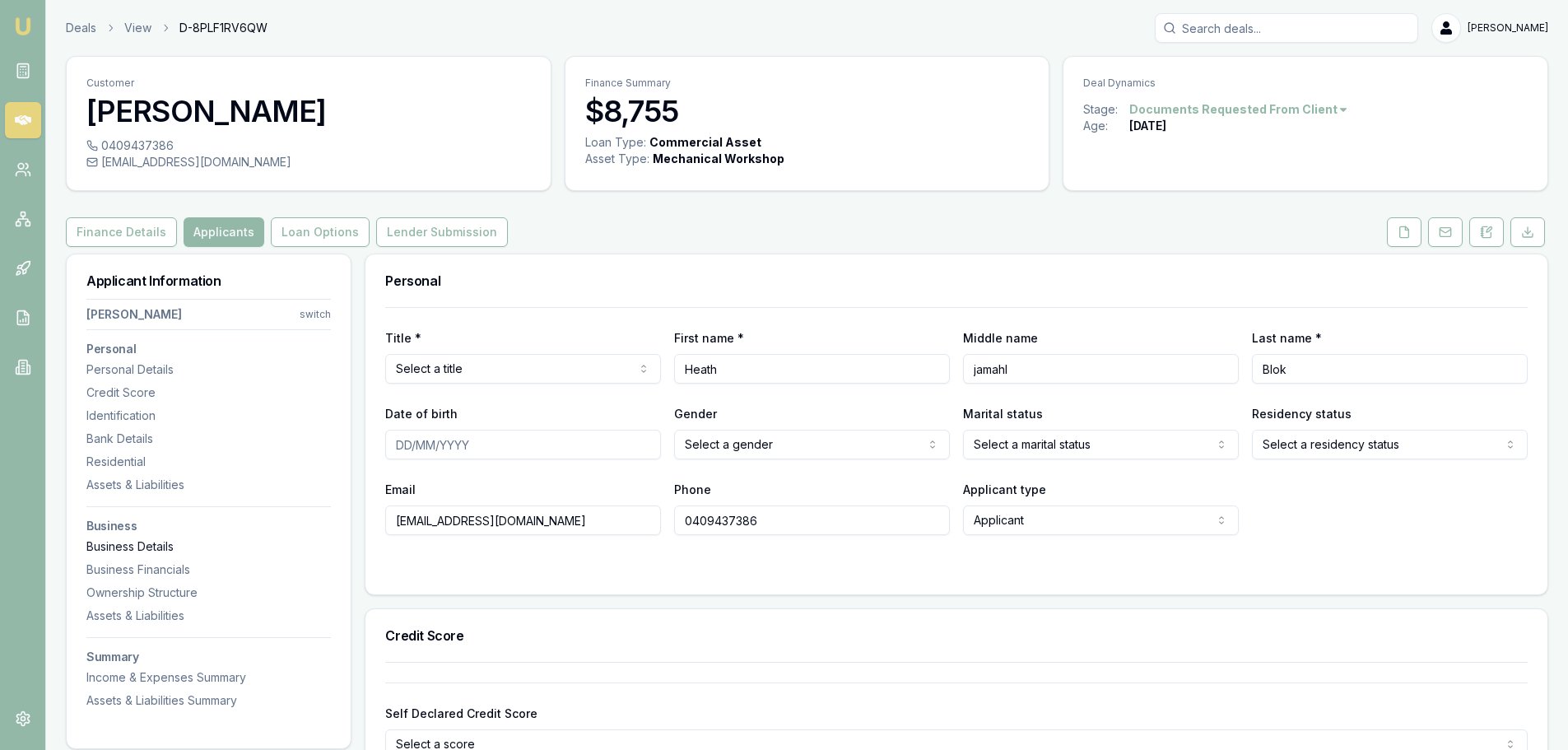
click at [137, 545] on div "Business Details" at bounding box center [208, 546] width 245 height 17
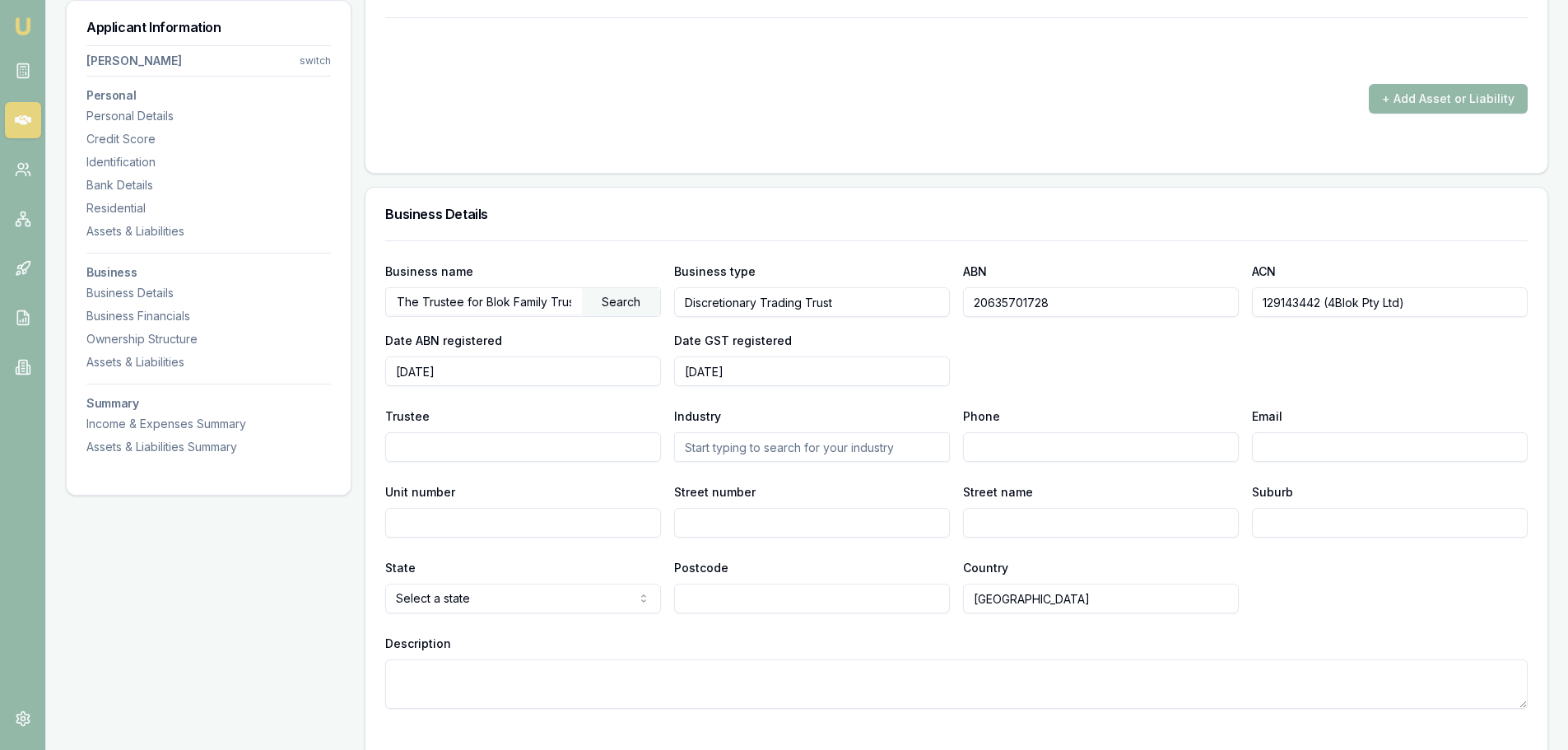
scroll to position [1986, 0]
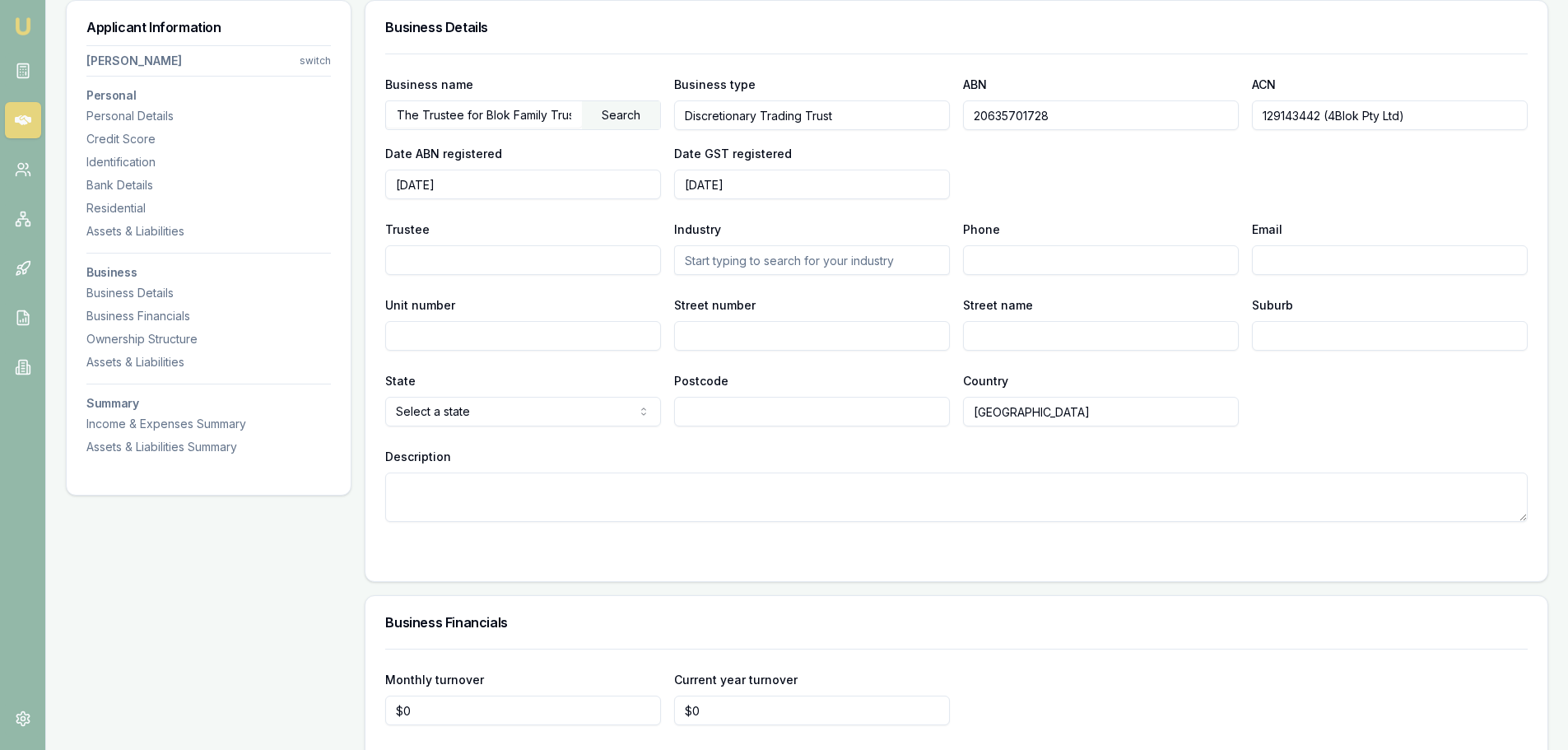
click at [1286, 118] on input "129143442 (4Blok Pty Ltd)" at bounding box center [1389, 116] width 276 height 29
click at [989, 181] on div "Business name The Trustee for Blok Family Trust Search Business type Discretion…" at bounding box center [956, 137] width 1143 height 125
click at [168, 438] on div "Assets & Liabilities Summary" at bounding box center [208, 447] width 245 height 17
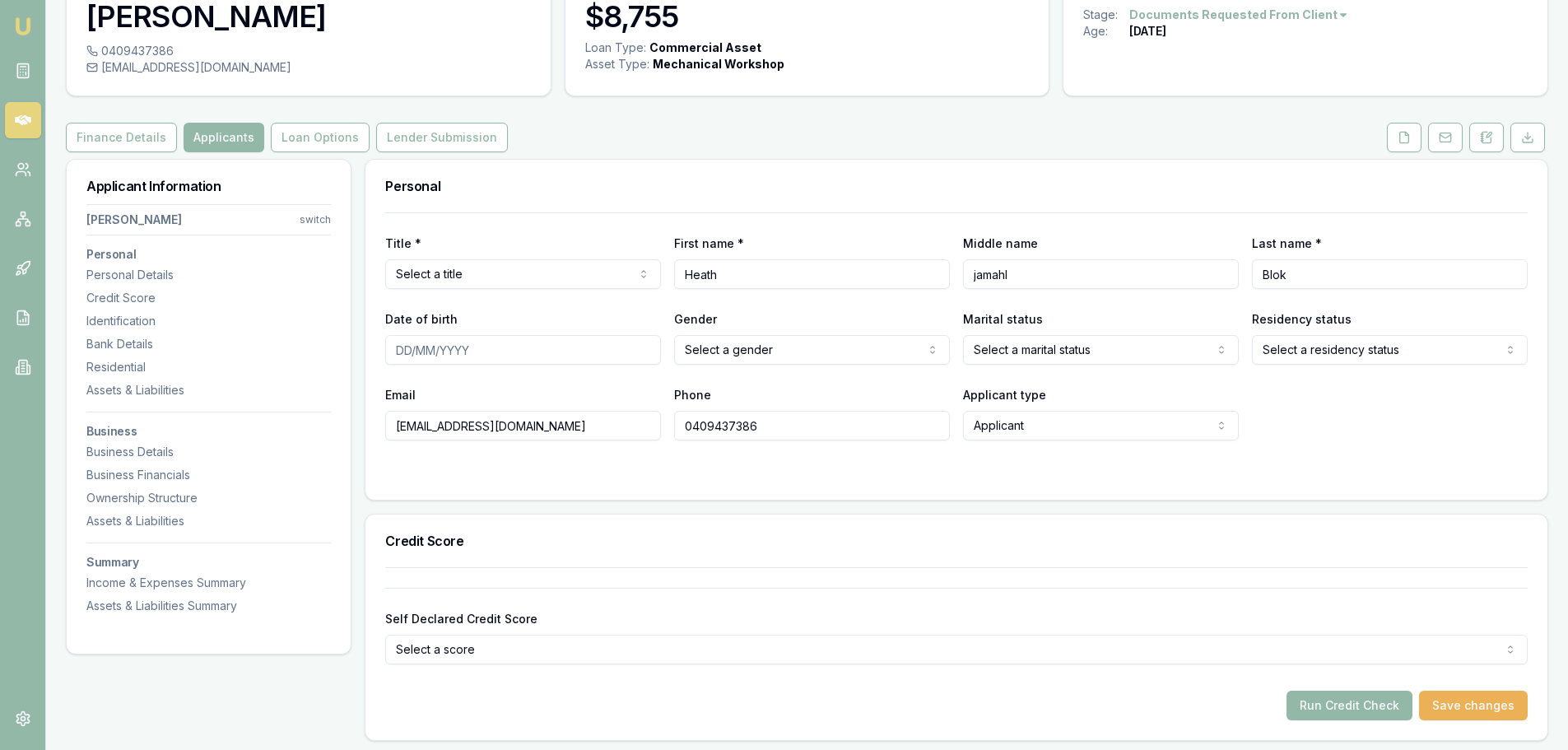
scroll to position [20, 0]
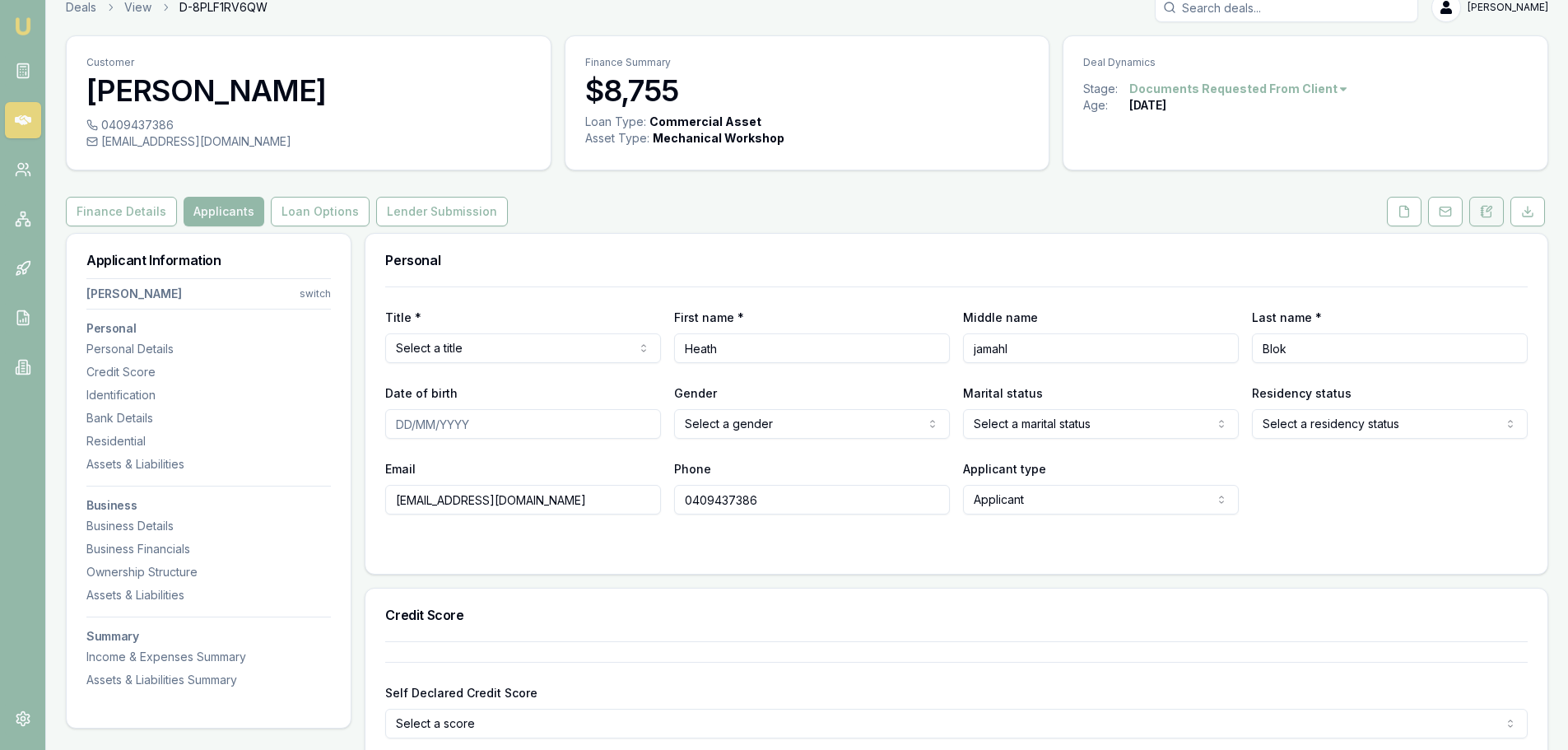
click at [1486, 209] on icon at bounding box center [1486, 212] width 13 height 13
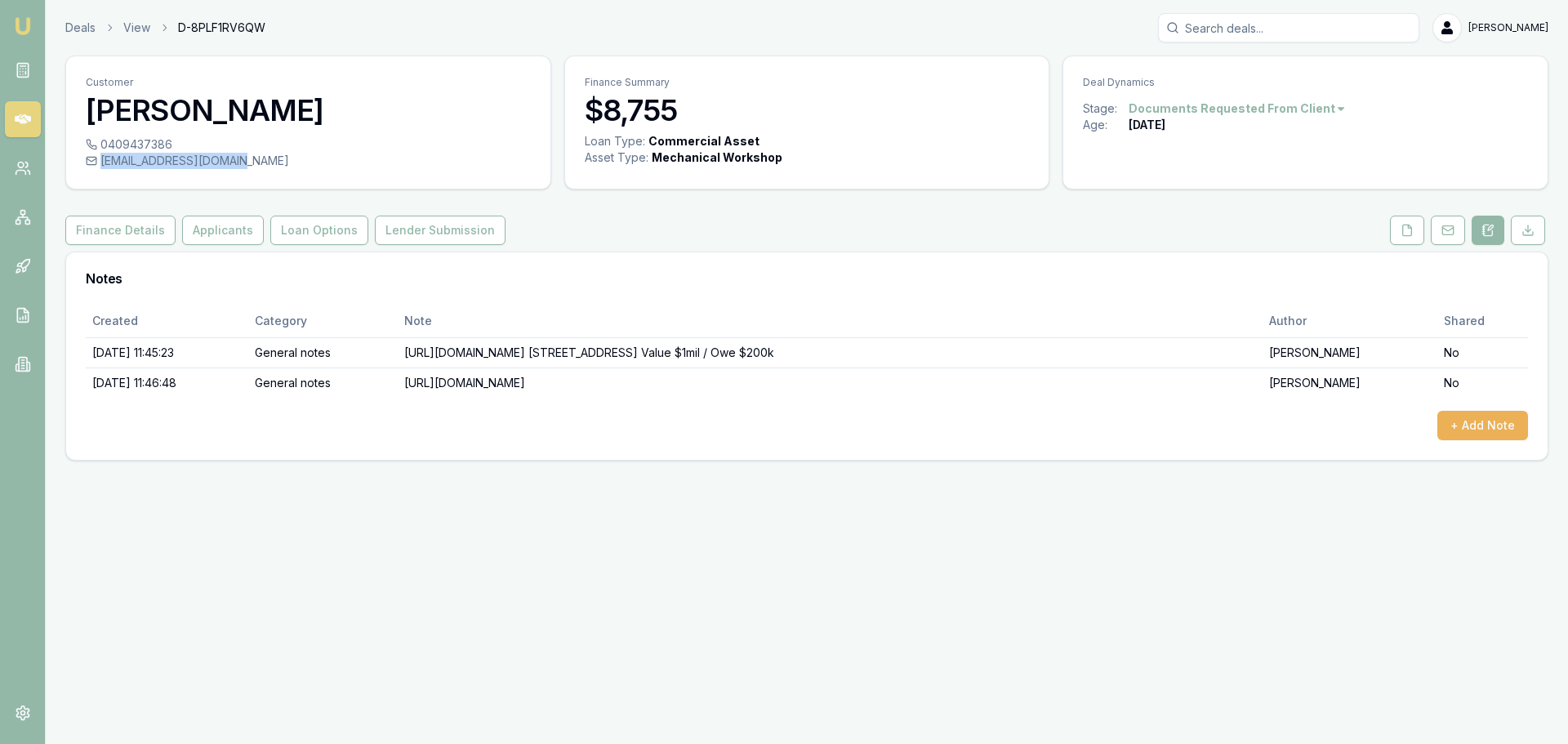
click at [236, 164] on div "[EMAIL_ADDRESS][DOMAIN_NAME]" at bounding box center [307, 161] width 445 height 16
copy div "[EMAIL_ADDRESS][DOMAIN_NAME]"
click at [153, 145] on div "0409437386" at bounding box center [307, 145] width 445 height 16
copy div "0409437386"
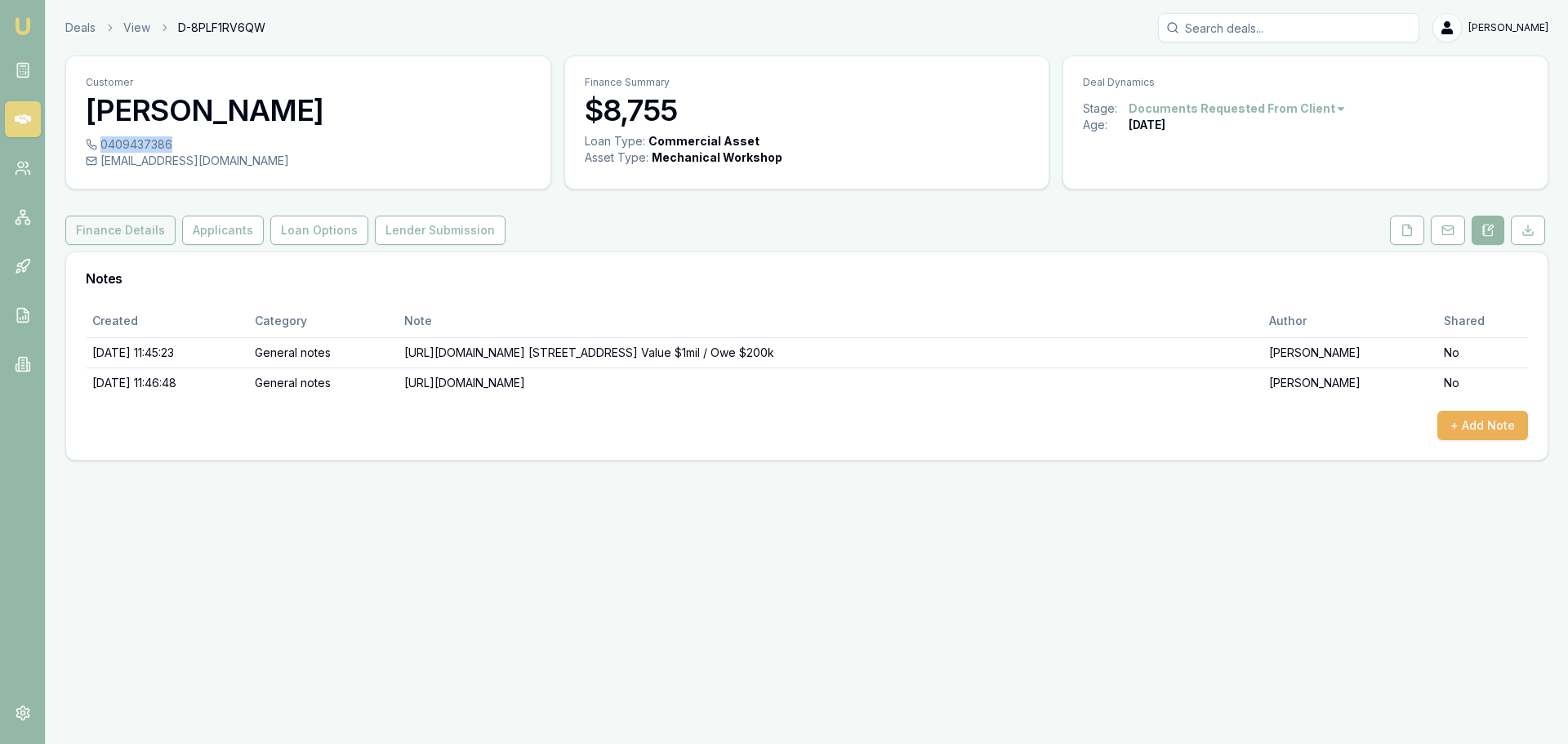
click at [144, 223] on button "Finance Details" at bounding box center [120, 230] width 110 height 29
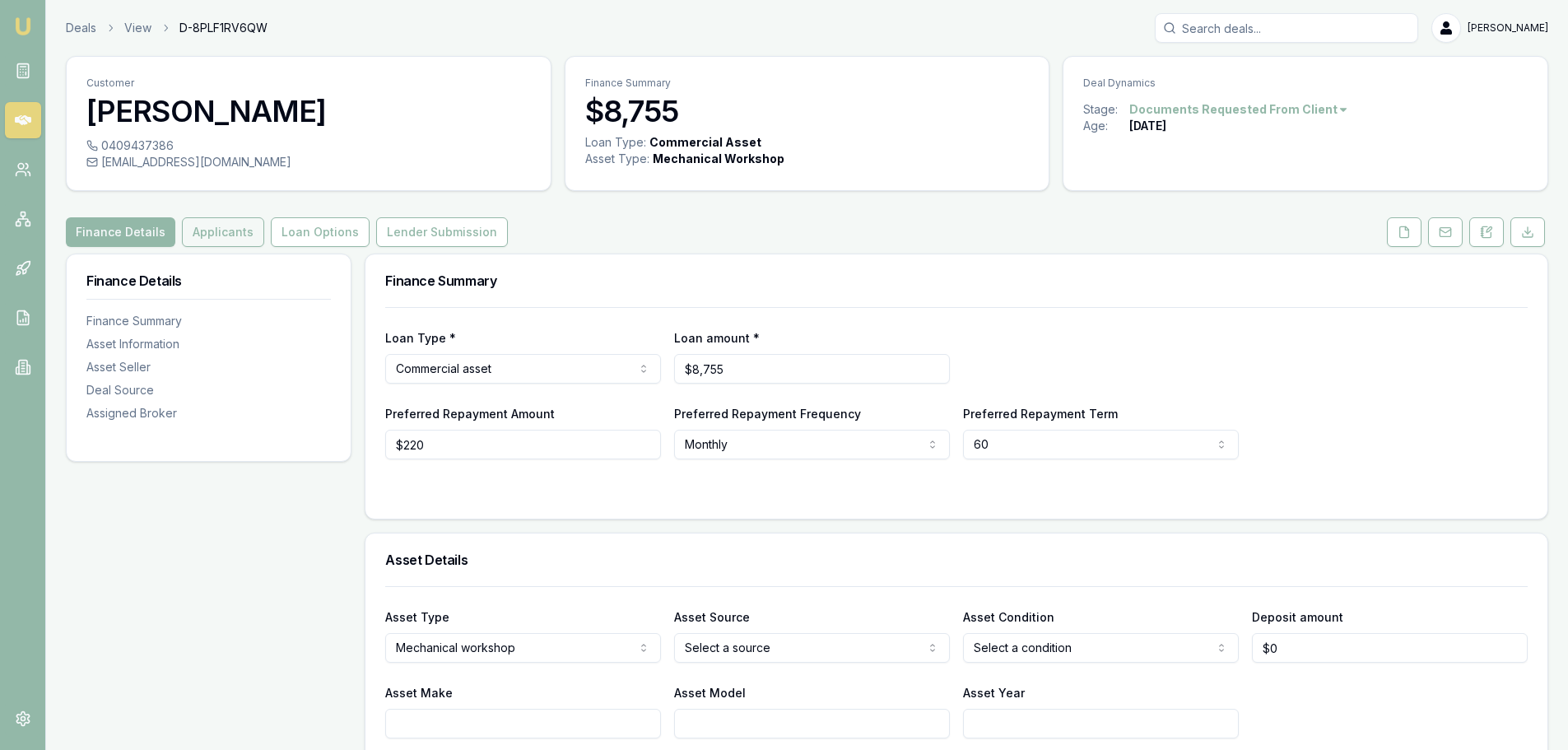
click at [229, 231] on button "Applicants" at bounding box center [223, 232] width 83 height 29
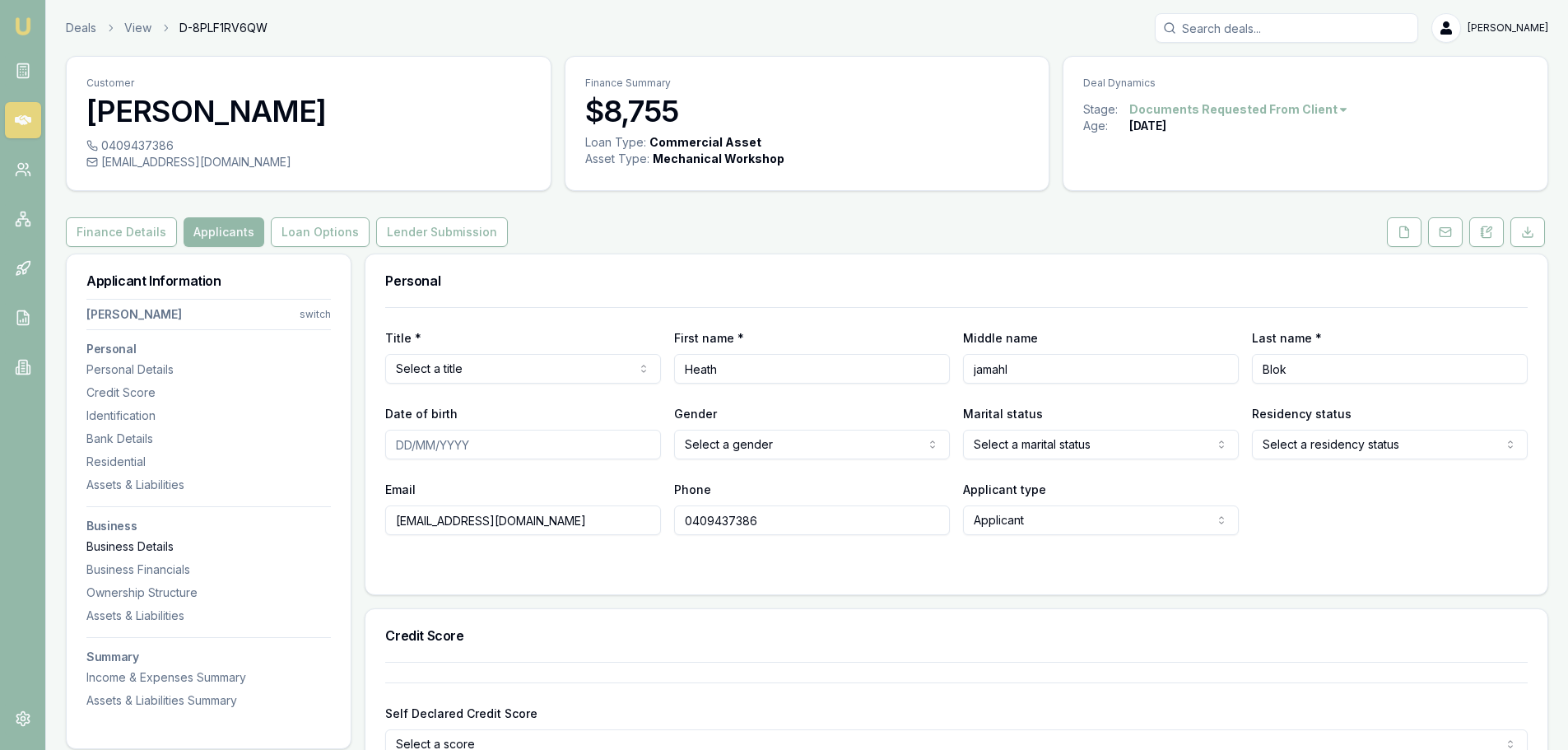
click at [124, 551] on div "Business Details" at bounding box center [208, 546] width 245 height 17
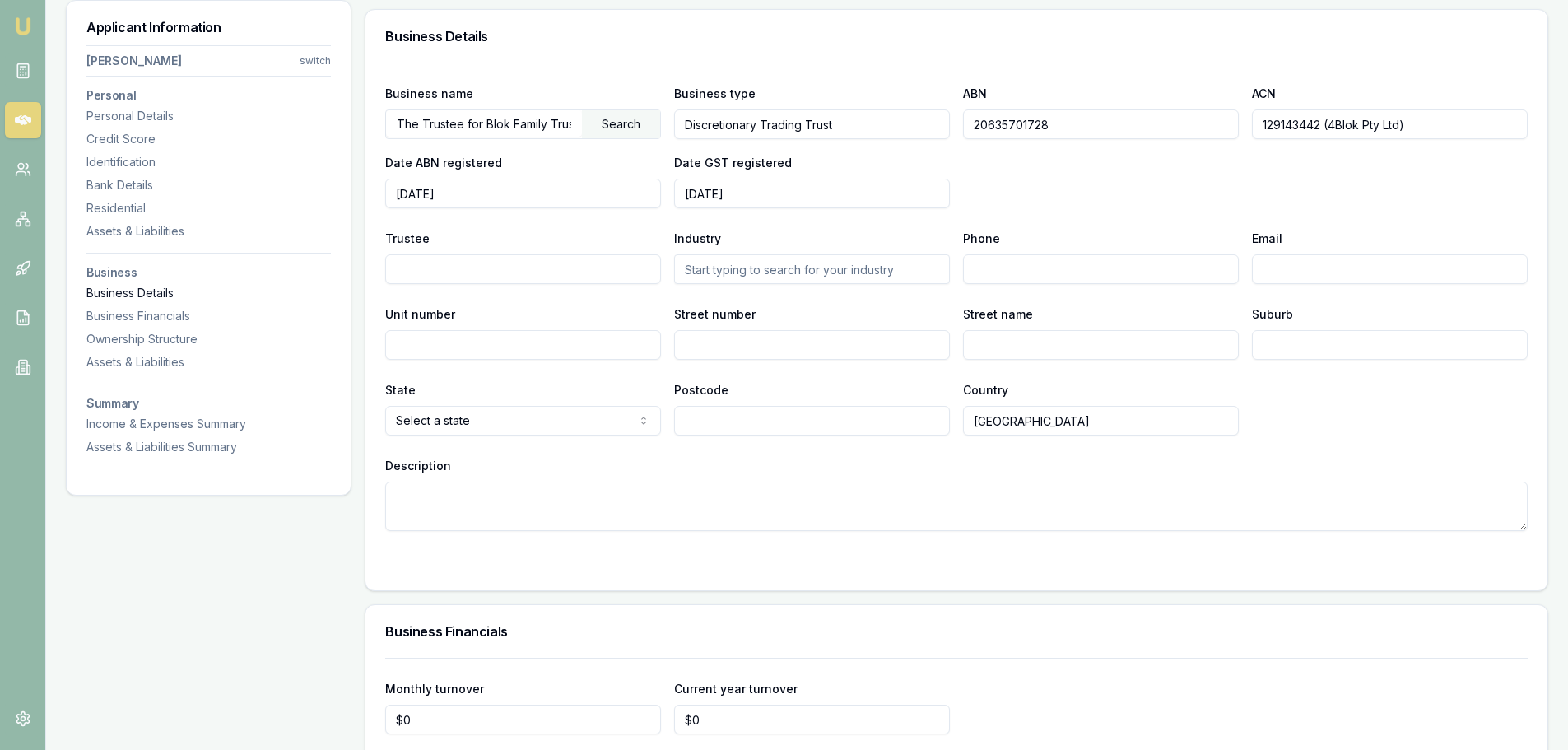
scroll to position [1986, 0]
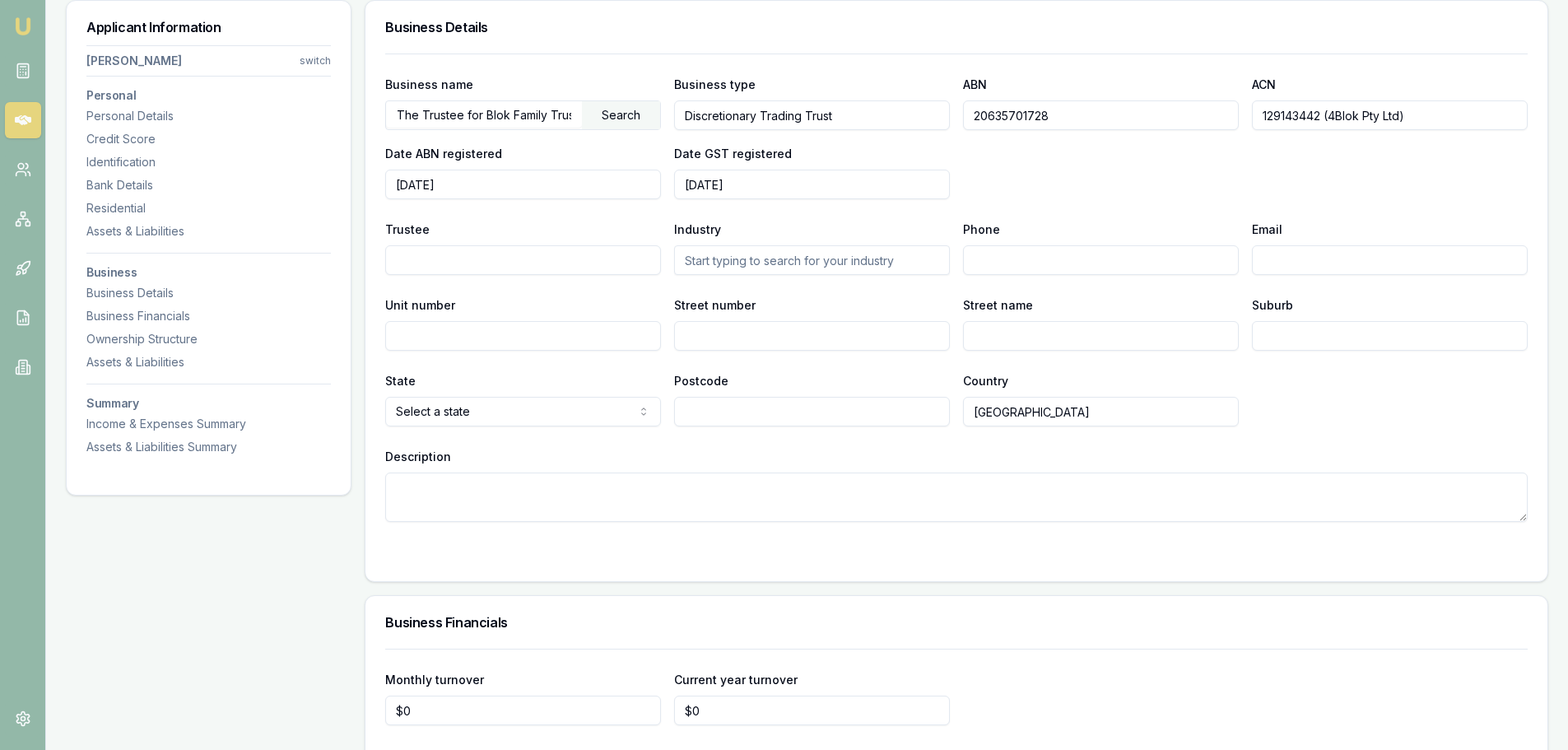
drag, startPoint x: 1102, startPoint y: 116, endPoint x: 962, endPoint y: 103, distance: 140.6
click at [962, 103] on div "Business name The Trustee for Blok Family Trust Search Business type Discretion…" at bounding box center [956, 137] width 1143 height 125
drag, startPoint x: 1088, startPoint y: 207, endPoint x: 1192, endPoint y: 291, distance: 133.7
click at [1088, 207] on div "Business name The Trustee for Blok Family Trust Search Business type Discretion…" at bounding box center [956, 287] width 1143 height 469
click at [20, 118] on icon at bounding box center [23, 120] width 17 height 17
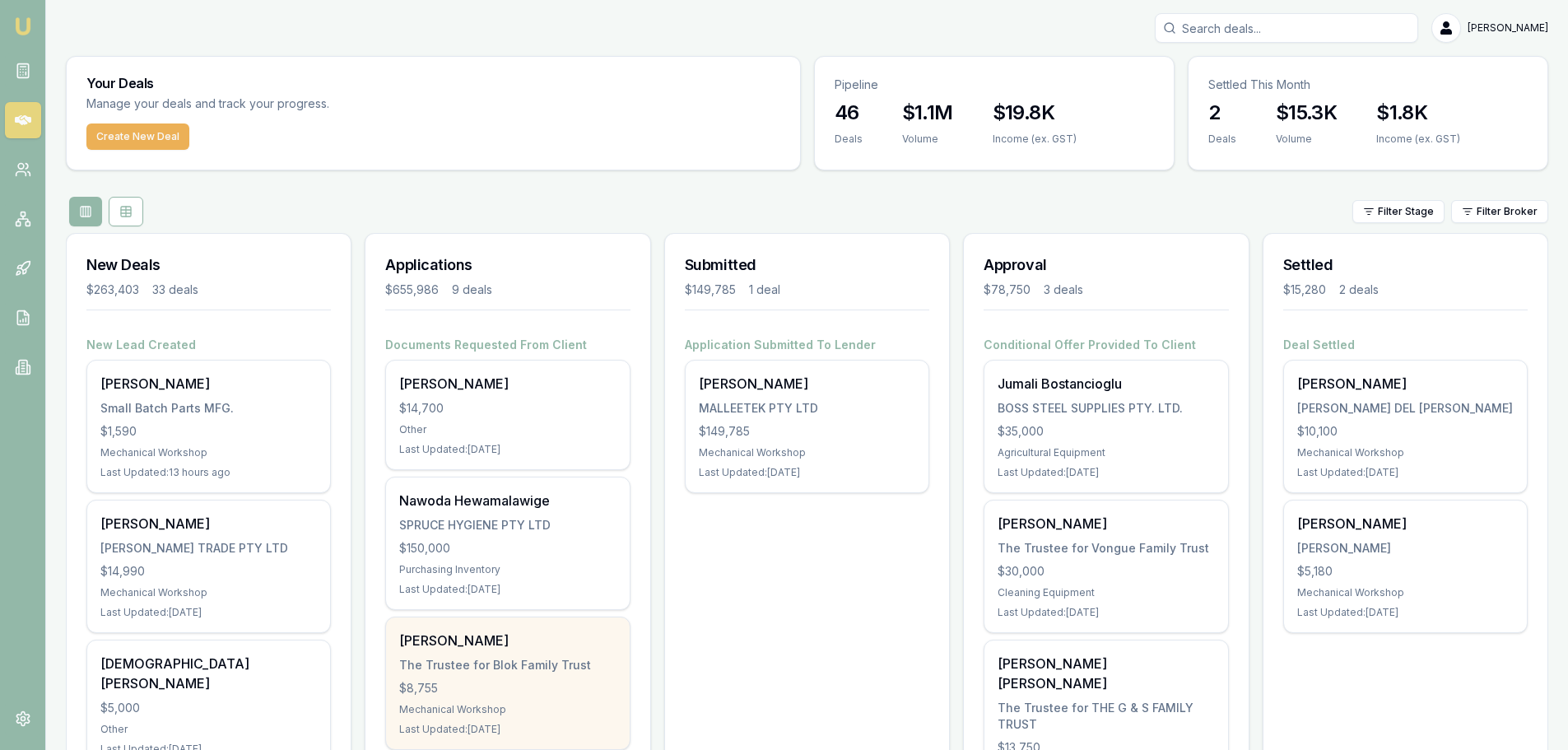
click at [483, 694] on div "$8,755" at bounding box center [507, 689] width 216 height 17
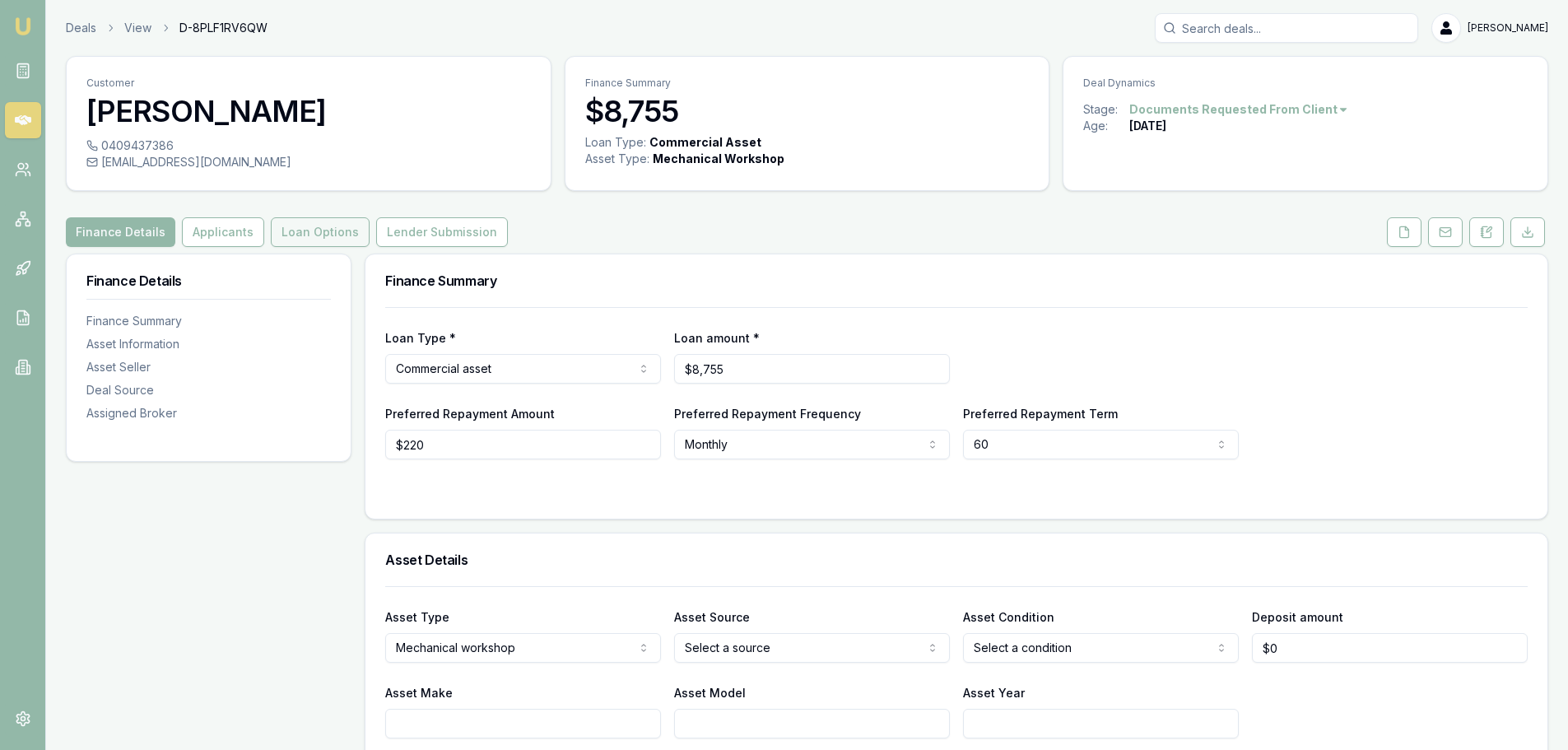
click at [322, 234] on button "Loan Options" at bounding box center [320, 232] width 99 height 29
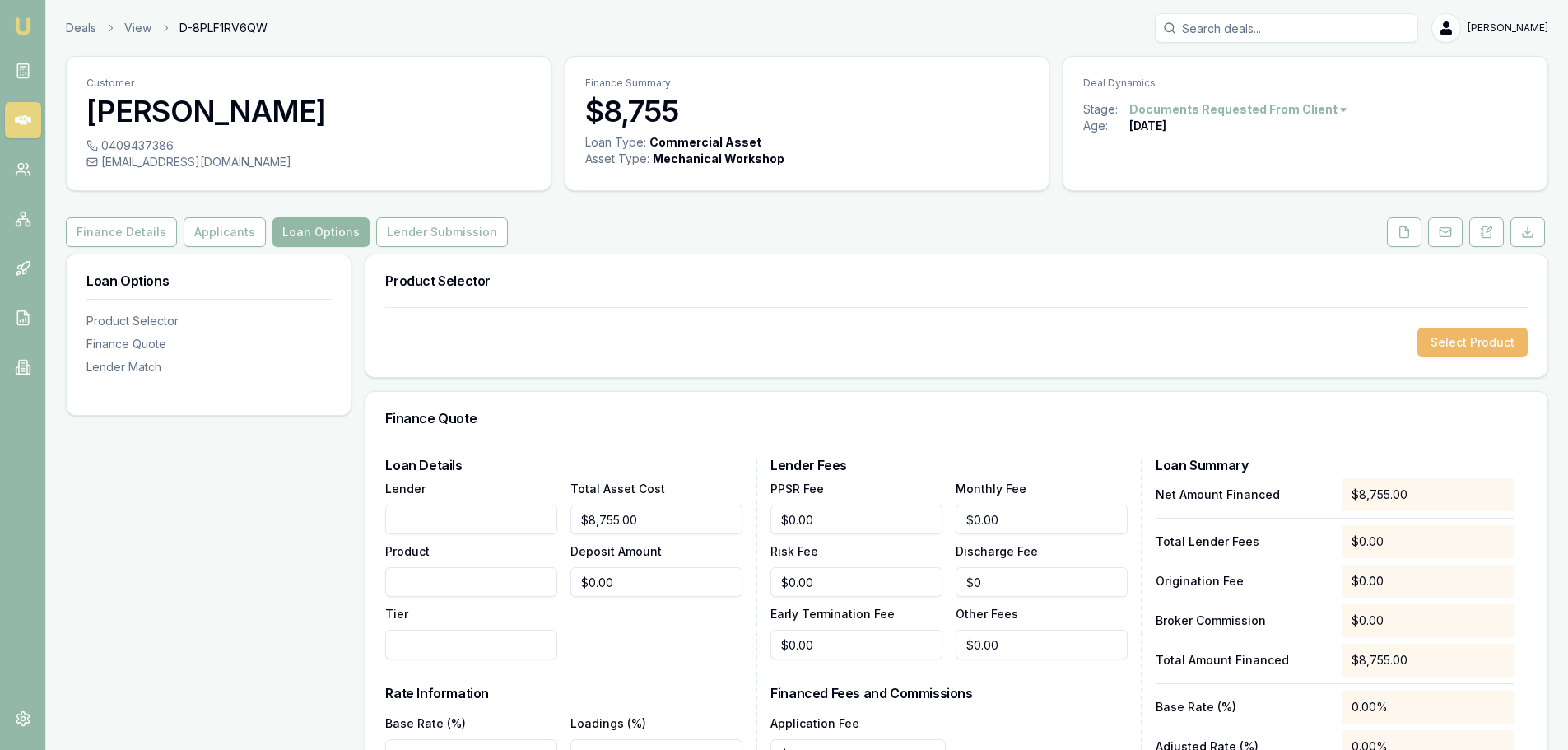
click at [1476, 342] on button "Select Product" at bounding box center [1473, 342] width 110 height 29
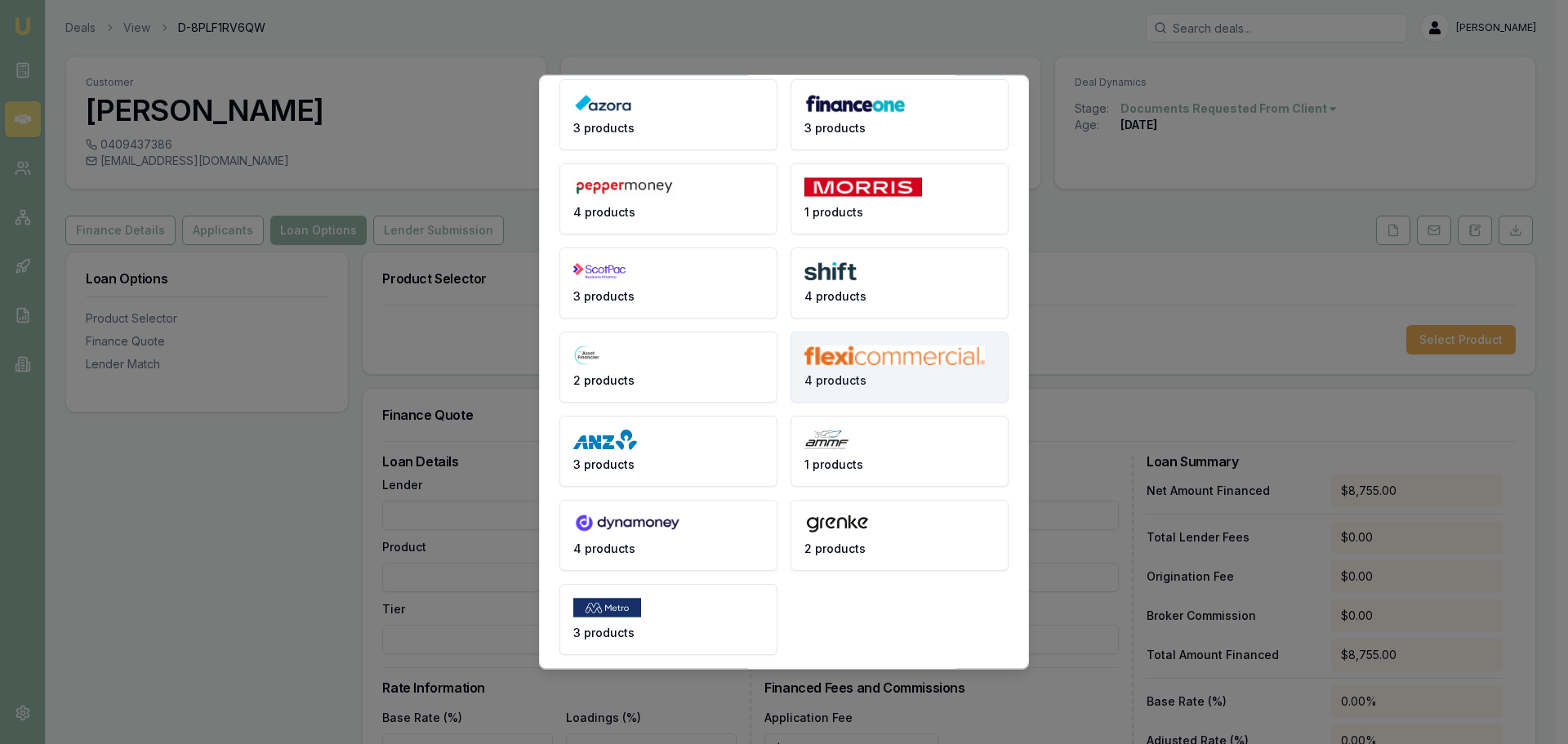
scroll to position [217, 0]
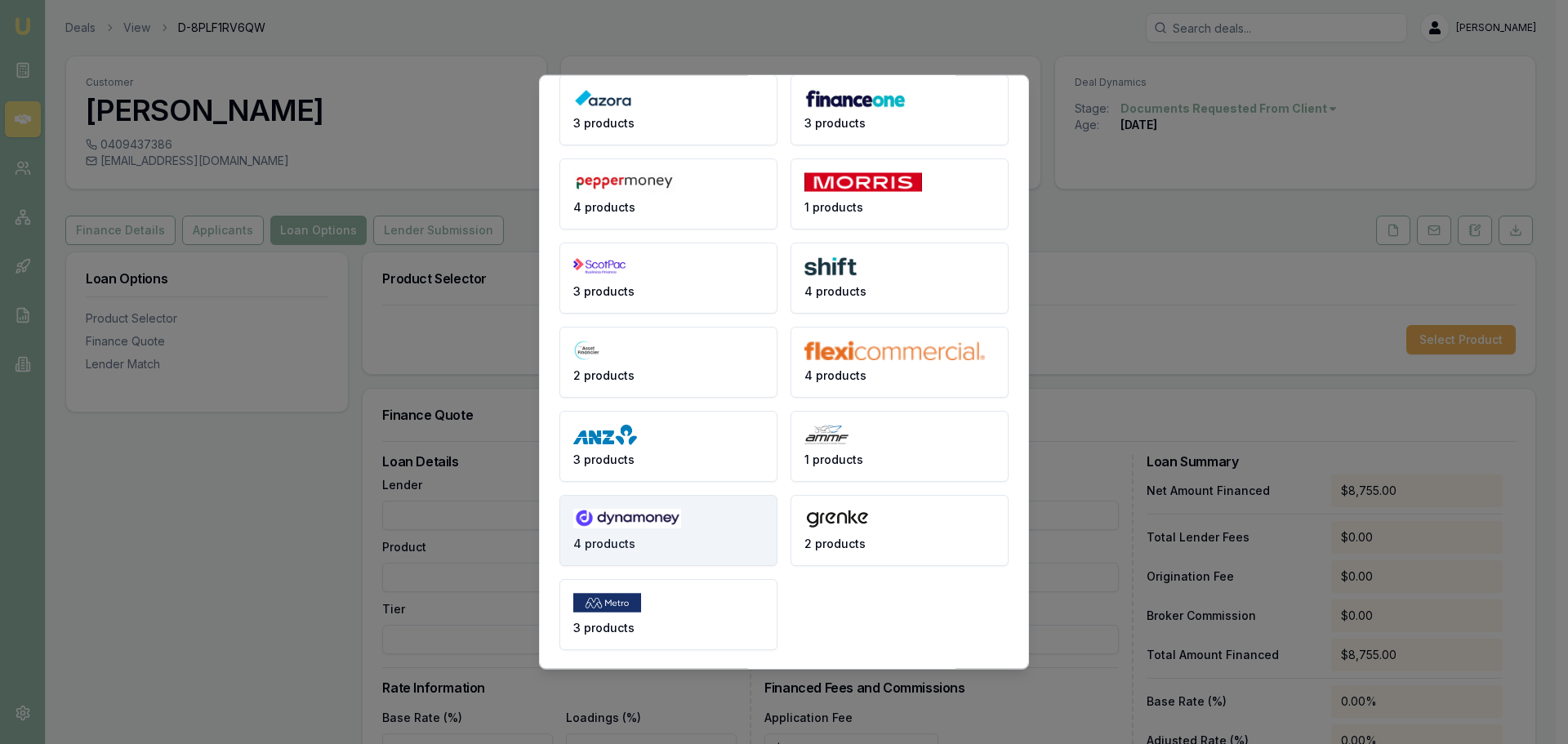
click at [631, 545] on span "4 products" at bounding box center [604, 543] width 62 height 16
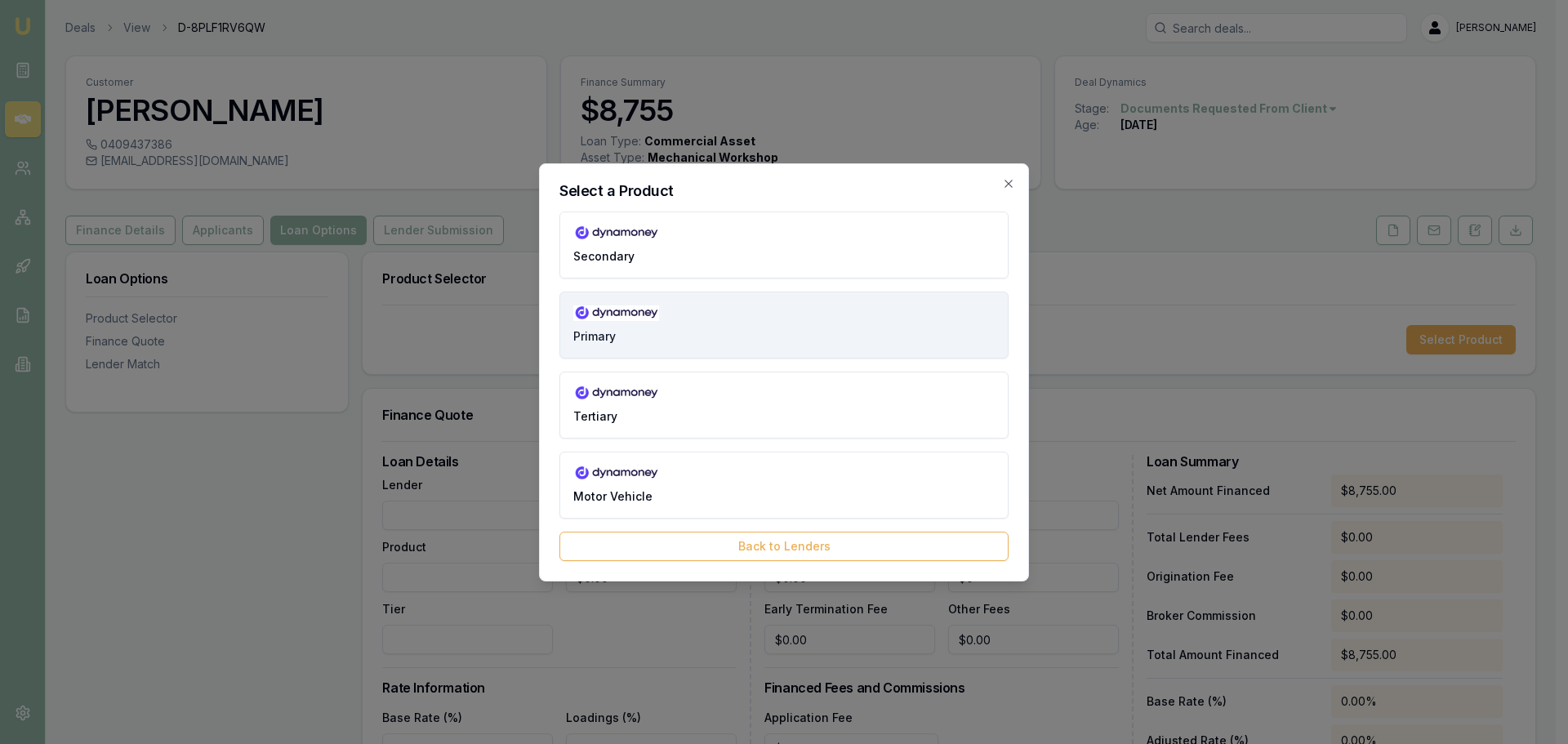
click at [678, 321] on button "Primary" at bounding box center [784, 325] width 449 height 67
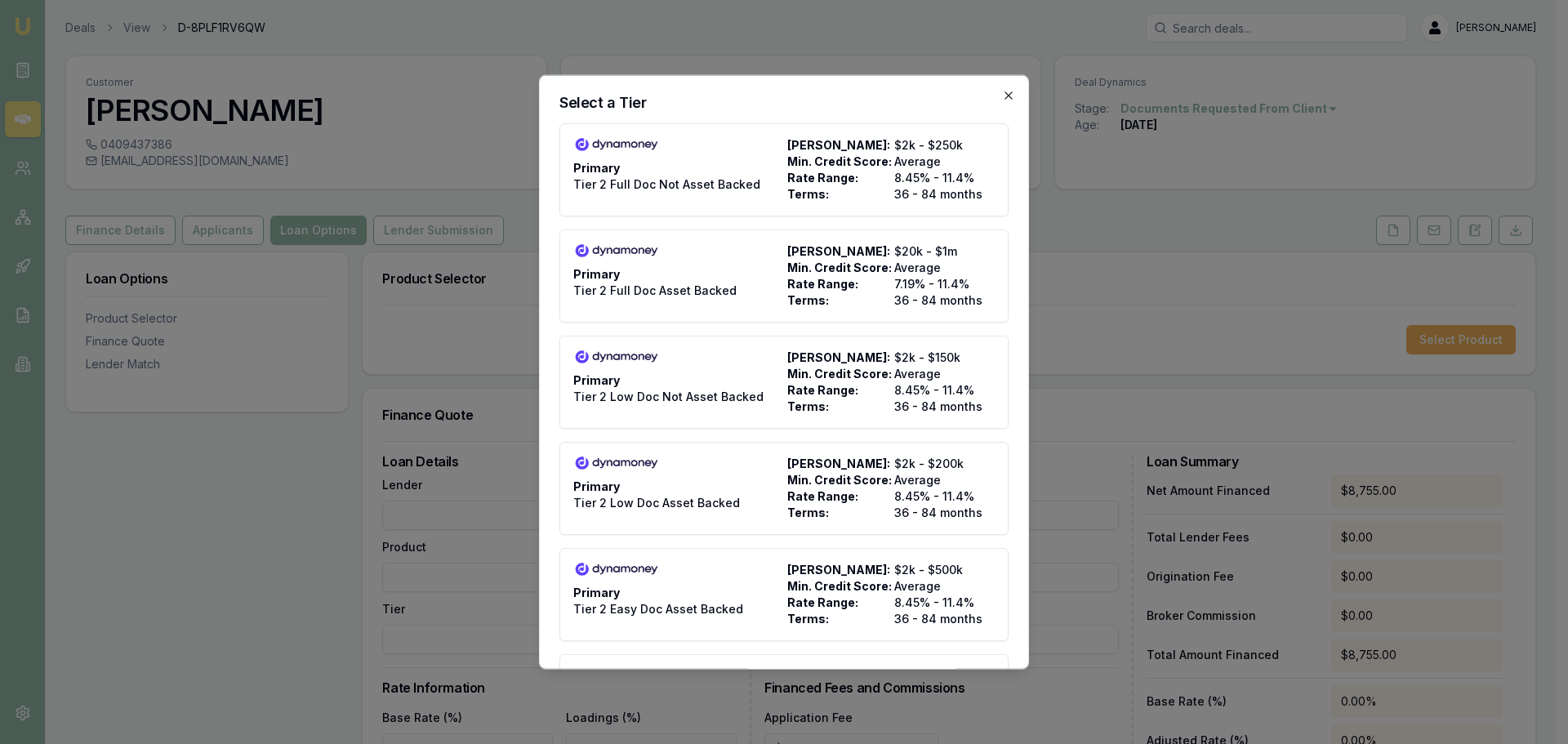
click at [1002, 89] on icon "button" at bounding box center [1009, 95] width 13 height 13
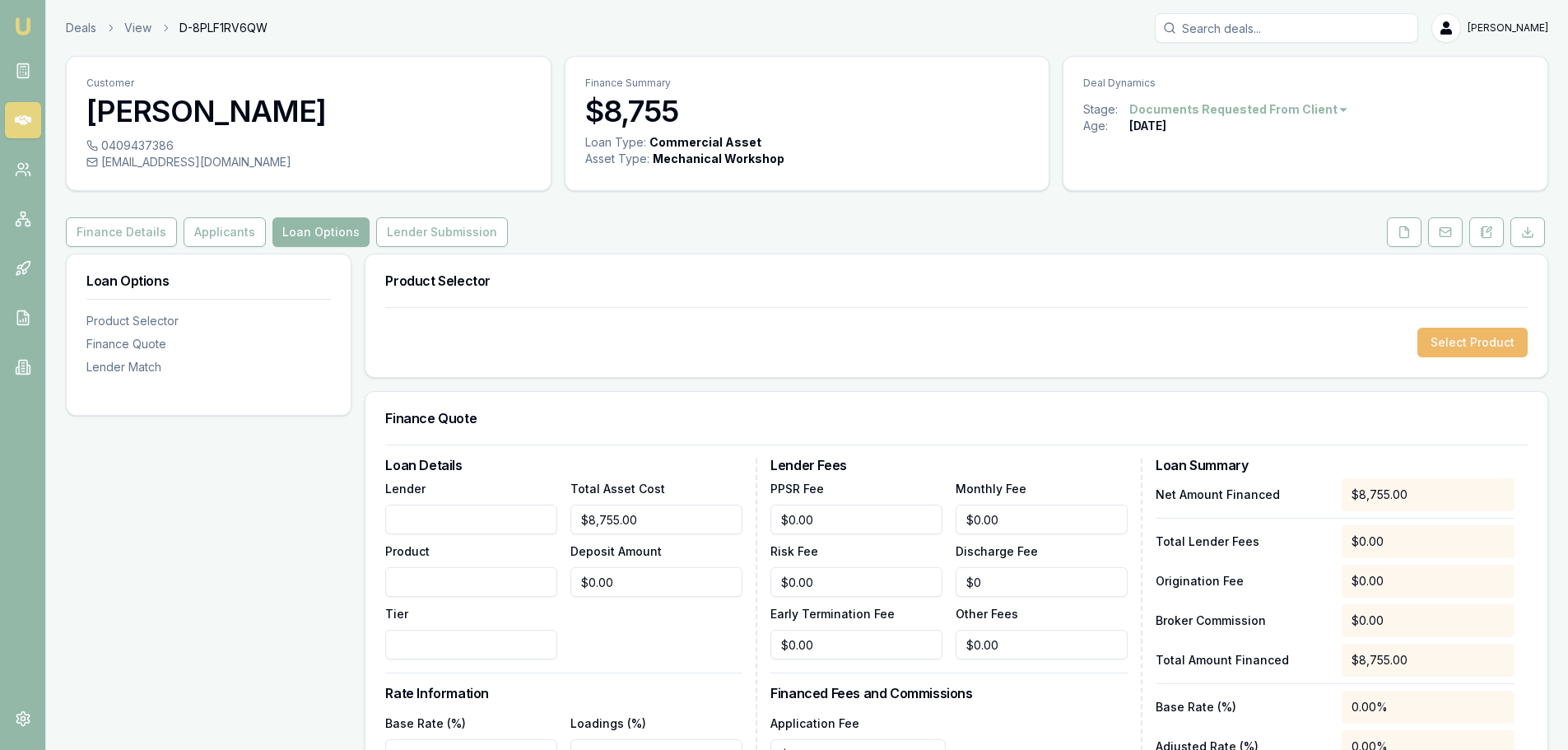
click at [1463, 342] on button "Select Product" at bounding box center [1473, 342] width 110 height 29
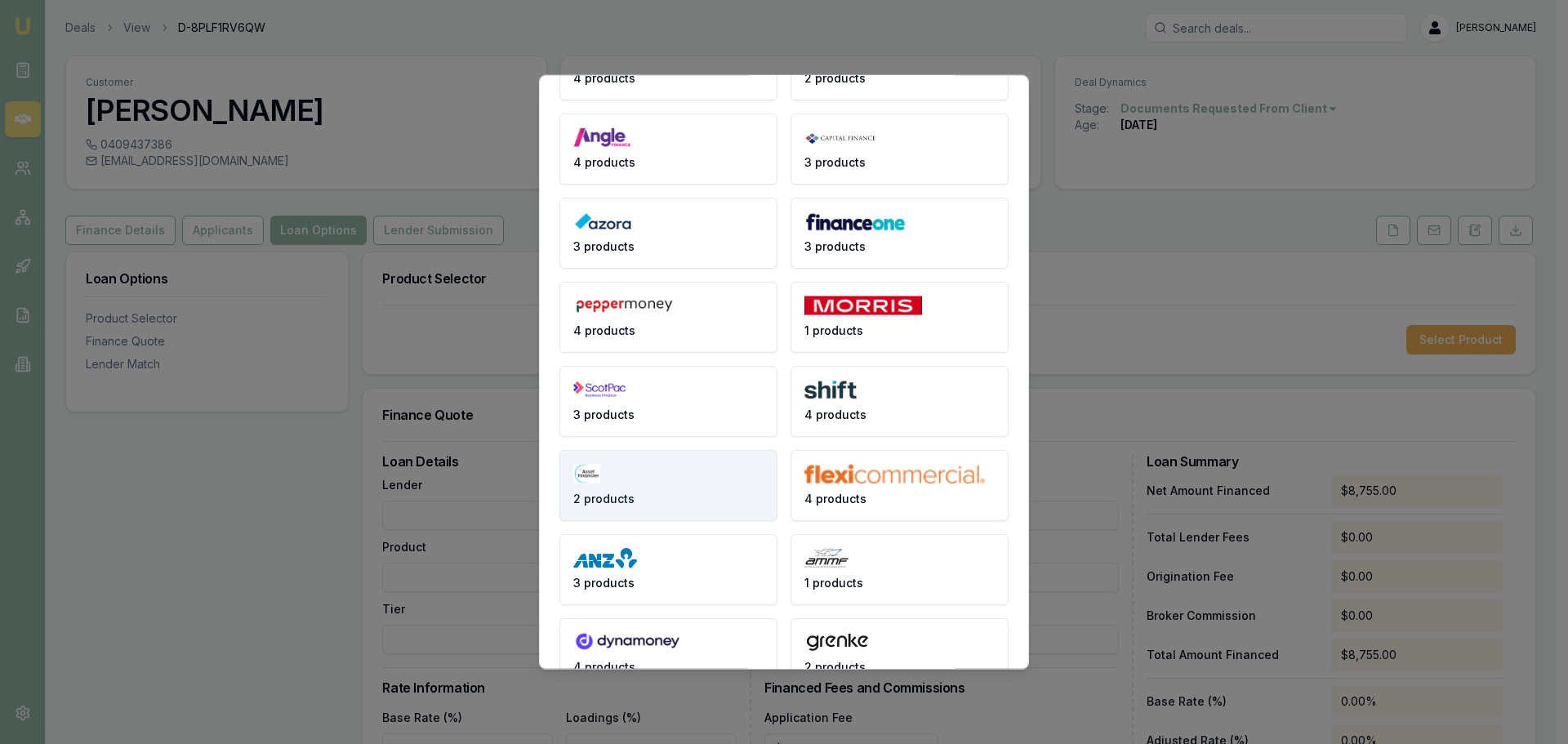
scroll to position [164, 0]
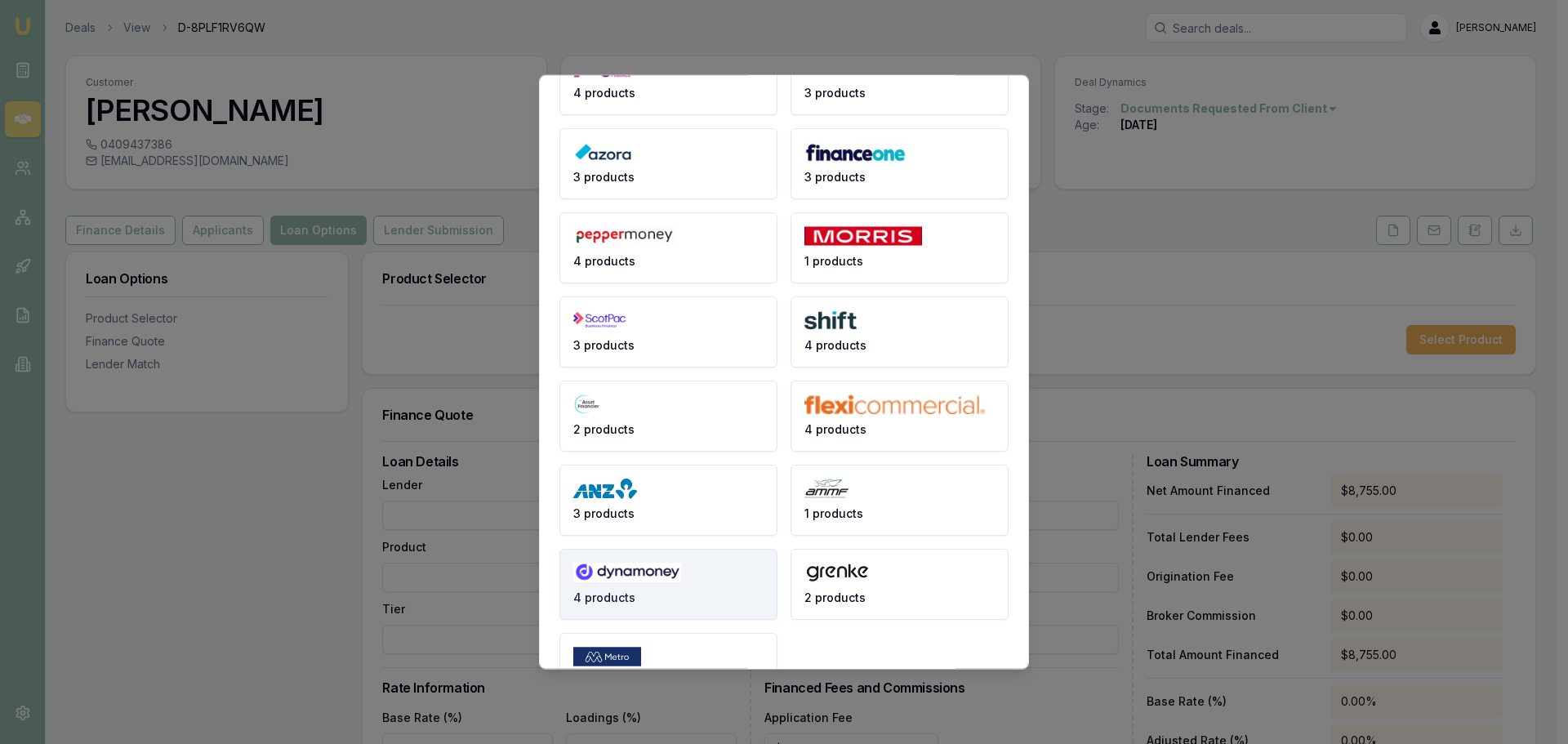
click at [639, 599] on button "4 products" at bounding box center [668, 583] width 218 height 71
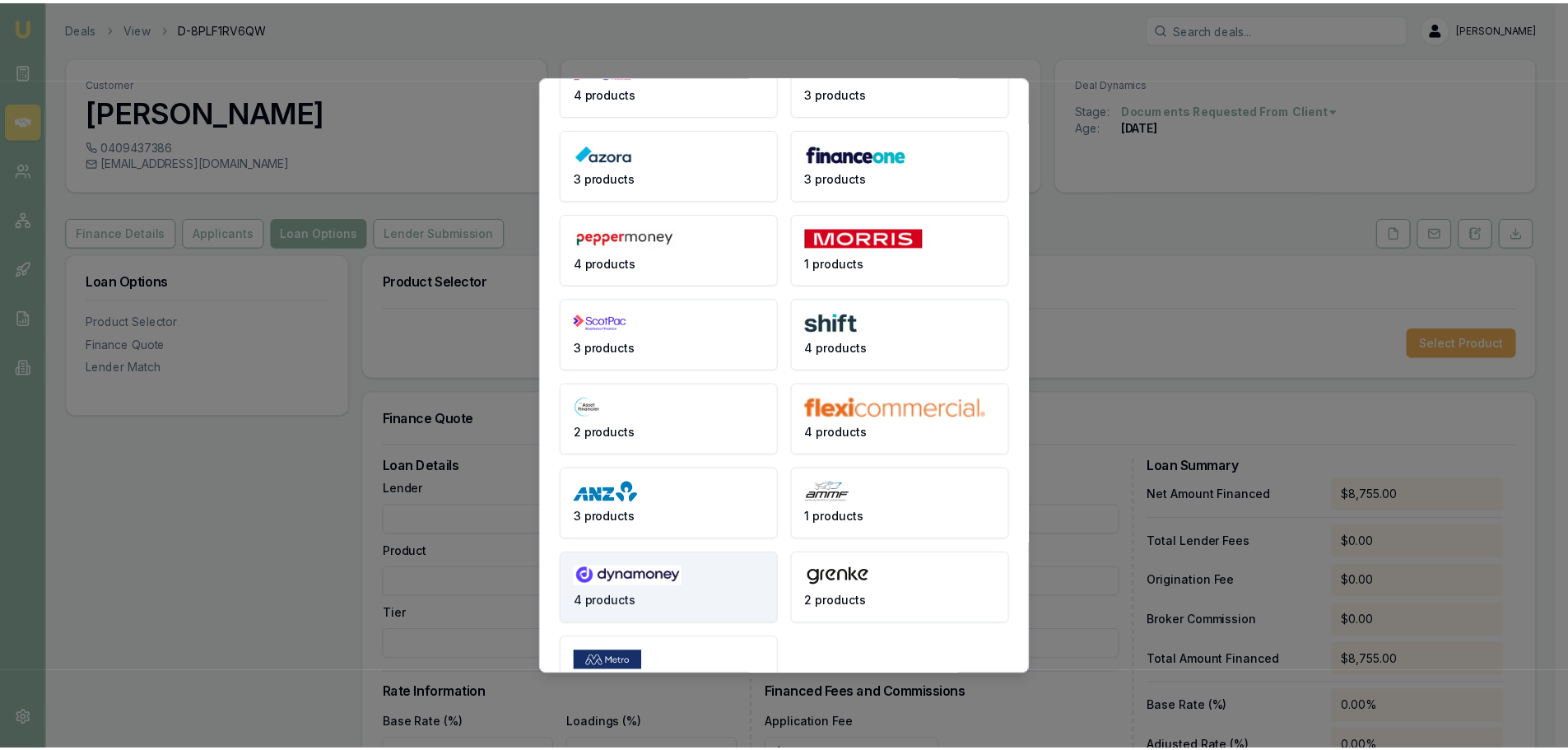
scroll to position [0, 0]
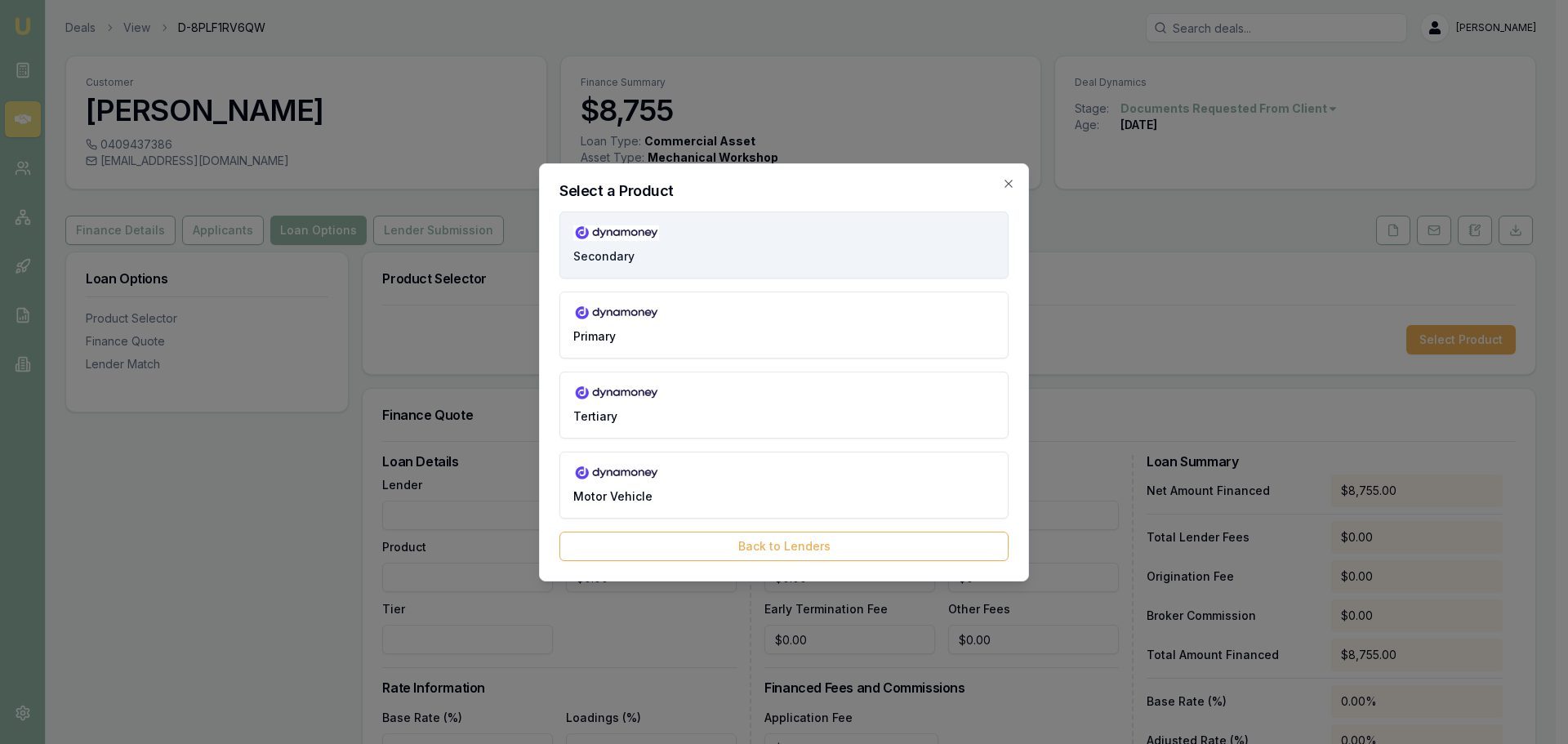
click at [628, 246] on button "Secondary" at bounding box center [784, 246] width 449 height 67
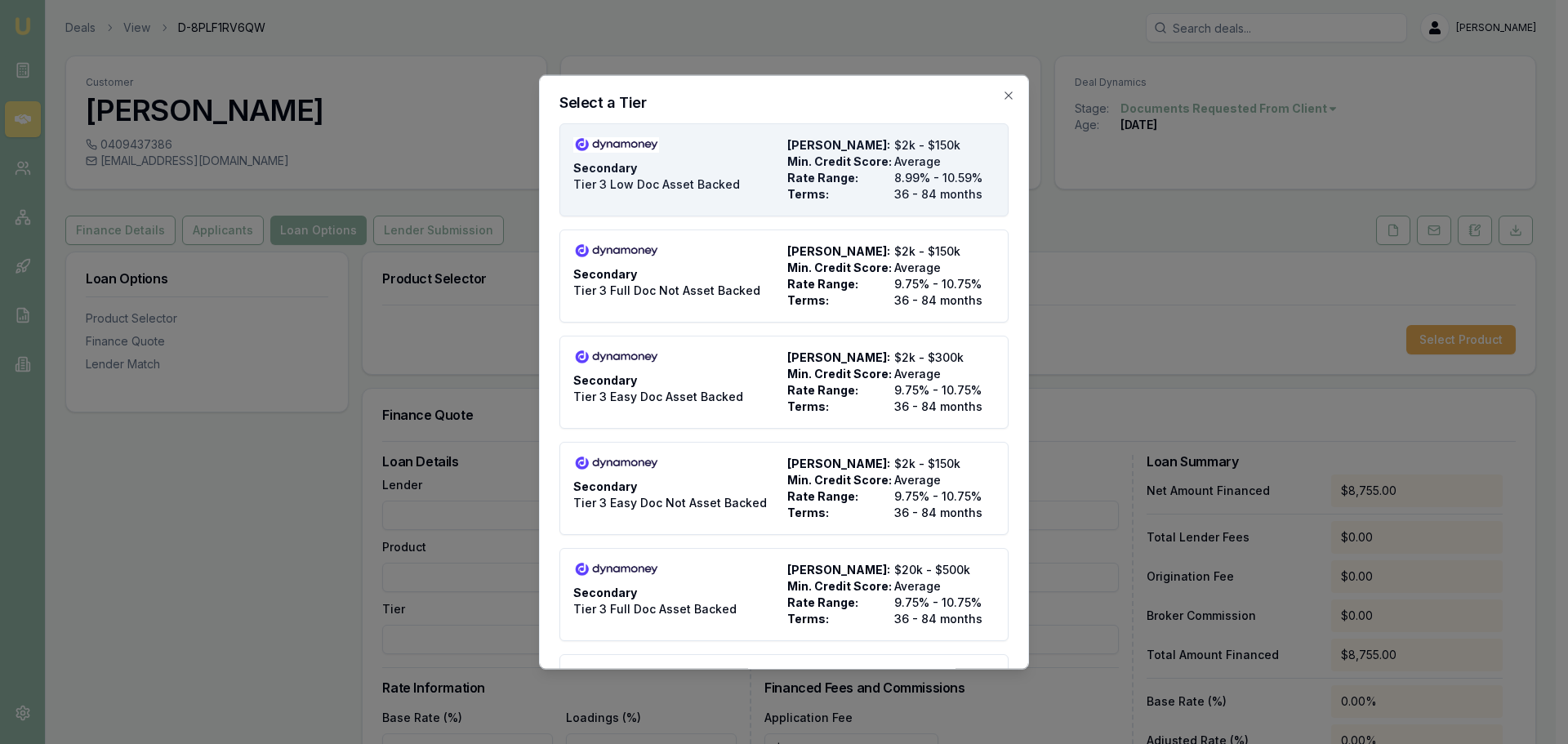
click at [699, 168] on div "Secondary Tier 3 Low Doc Asset Backed" at bounding box center [677, 169] width 207 height 65
type input "Dynamoney"
type input "Secondary"
type input "Tier 3 Low Doc Asset Backed"
type input "8.99"
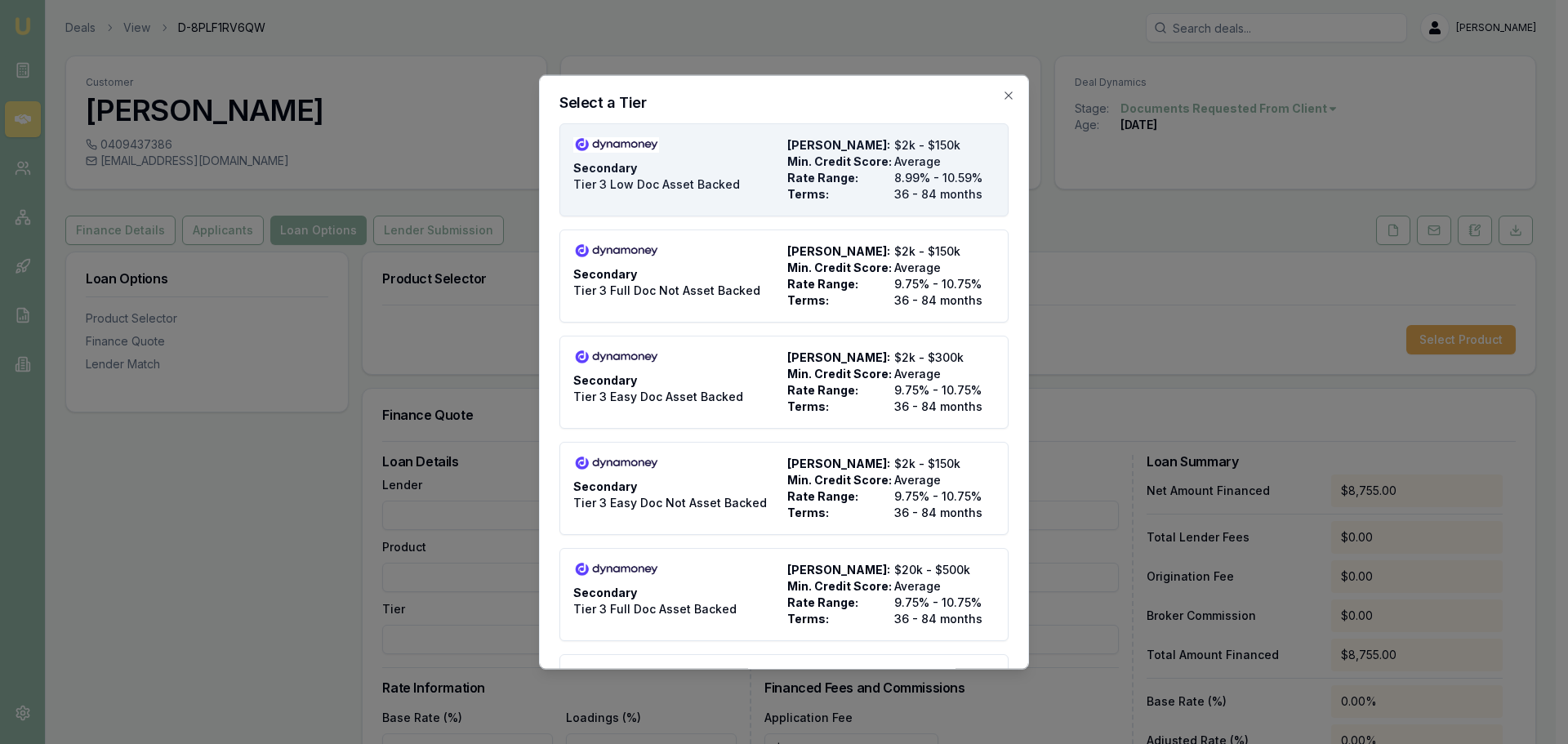
type input "36"
type input "$495.00"
type input "900"
type input "8"
type input "$700.40"
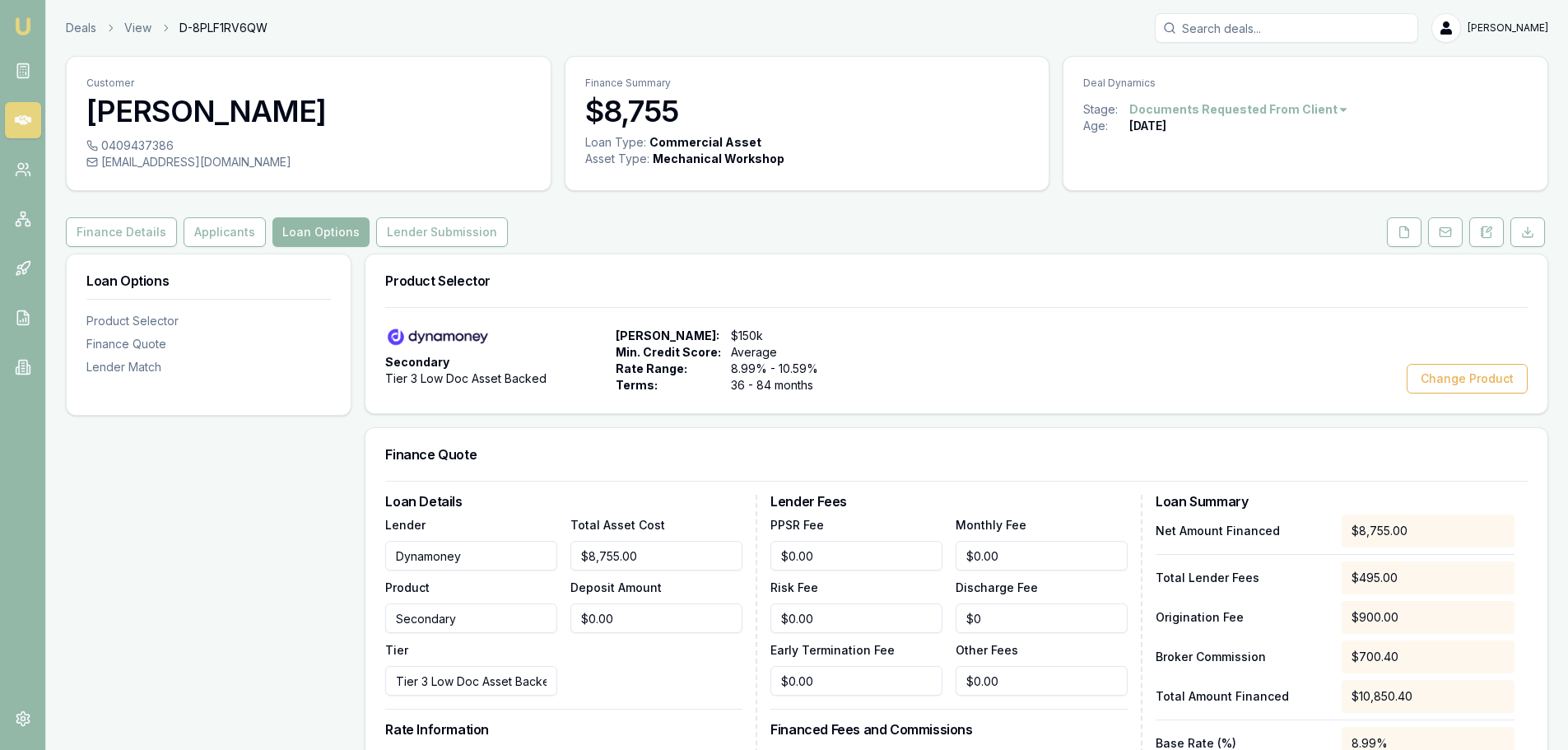
scroll to position [329, 0]
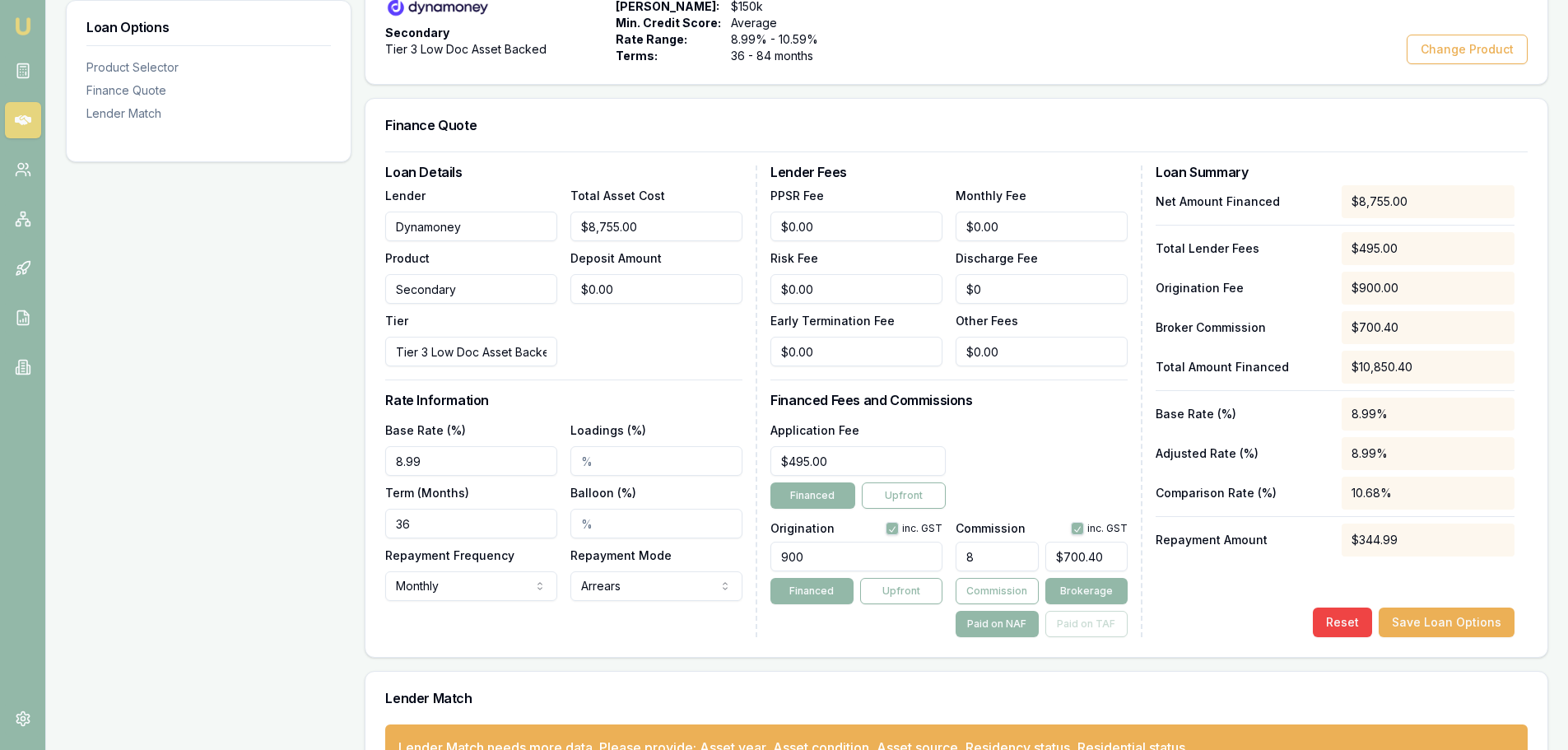
click at [687, 455] on input "Loadings (%)" at bounding box center [657, 461] width 172 height 29
click at [680, 465] on input "Loadings (%)" at bounding box center [657, 461] width 172 height 29
type input "1.50%"
click at [425, 505] on div "Term (Months) 36" at bounding box center [471, 510] width 172 height 56
drag, startPoint x: 428, startPoint y: 523, endPoint x: 371, endPoint y: 524, distance: 57.0
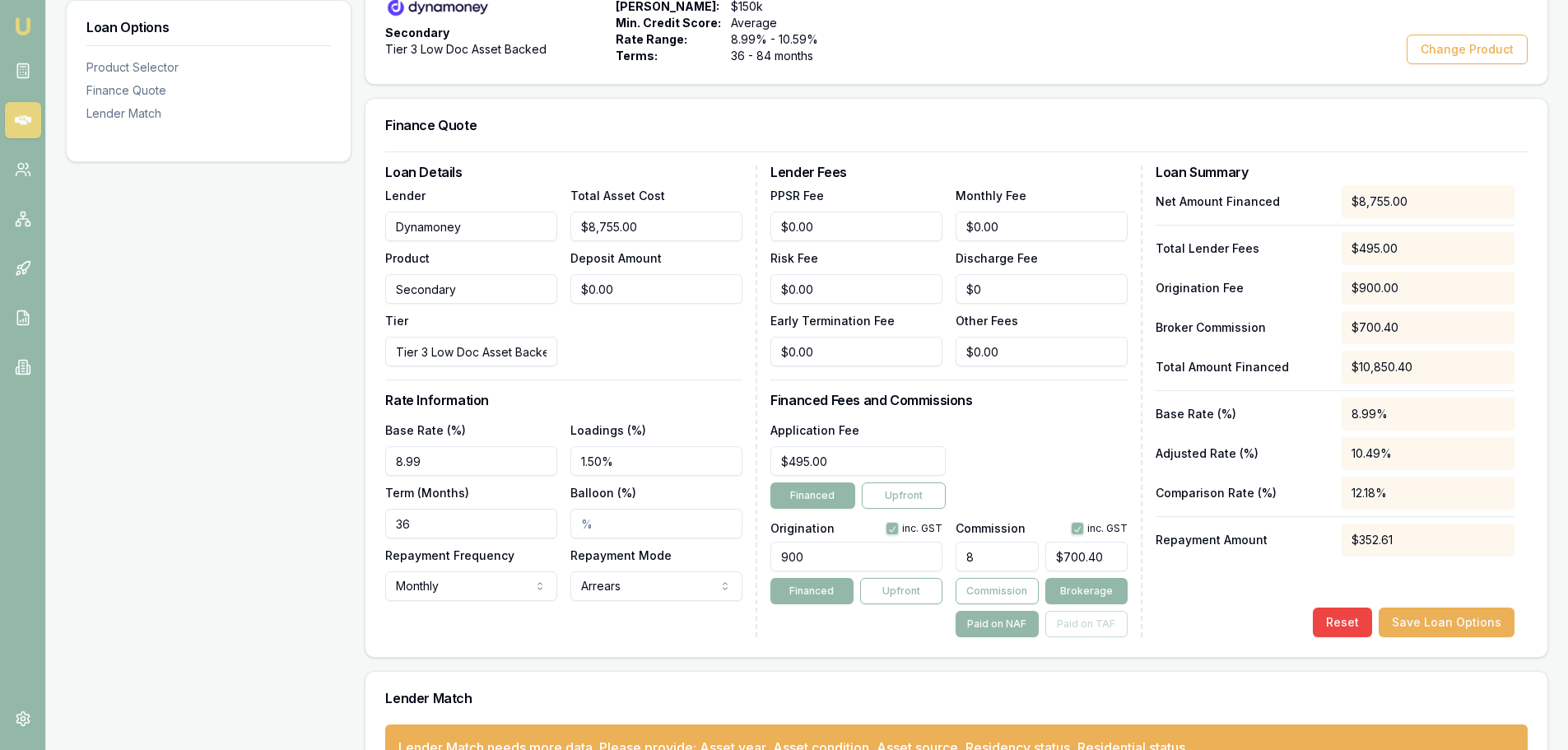
click at [371, 524] on div "Loan Details Lender Dynamoney Product Secondary Tier Tier 3 Low Doc Asset Backe…" at bounding box center [956, 403] width 1182 height 505
type input "60"
click at [615, 421] on html "Emu Broker Deals View D-8PLF1RV6QW [PERSON_NAME] Toggle Menu Customer [PERSON_N…" at bounding box center [784, 46] width 1568 height 750
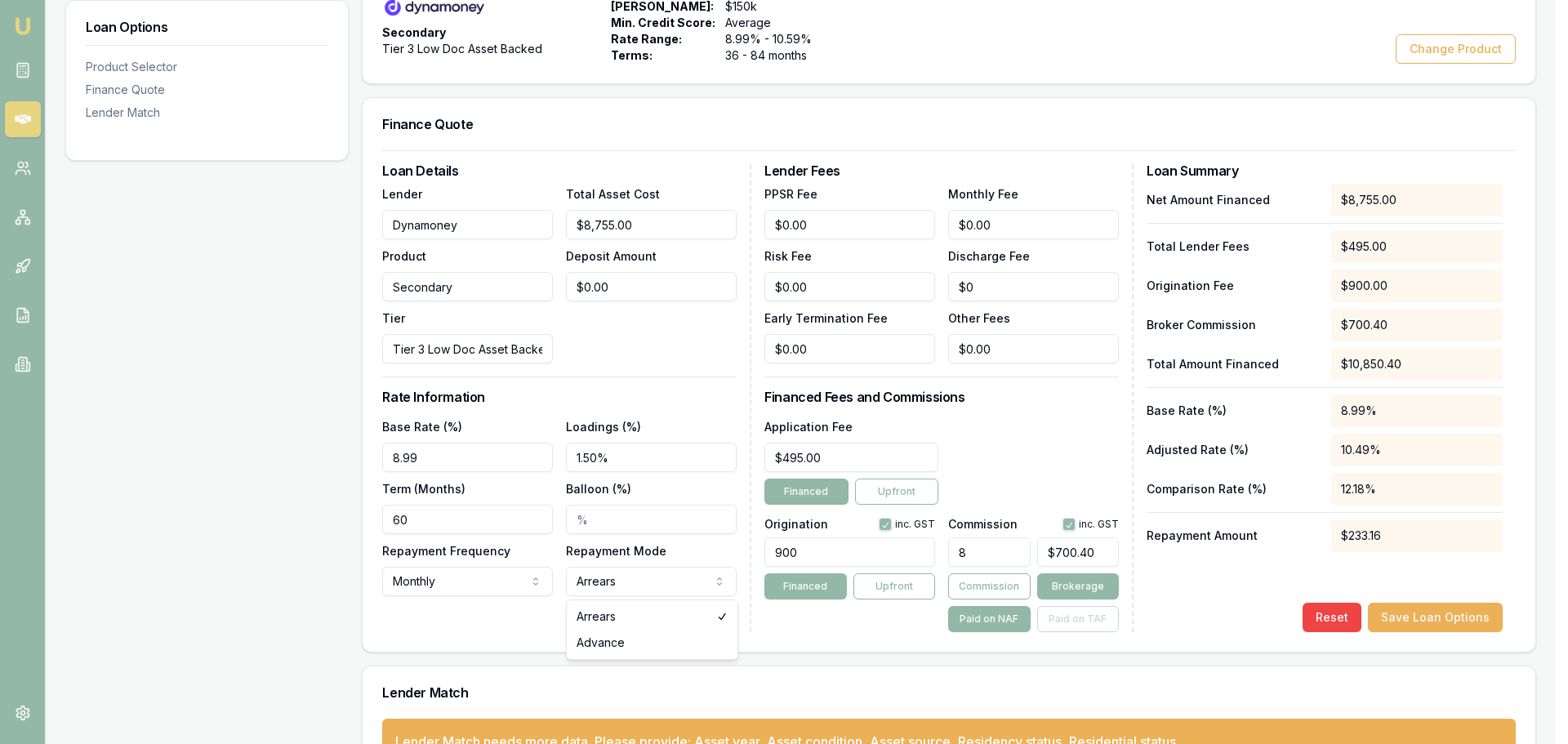
select select "ADVANCE"
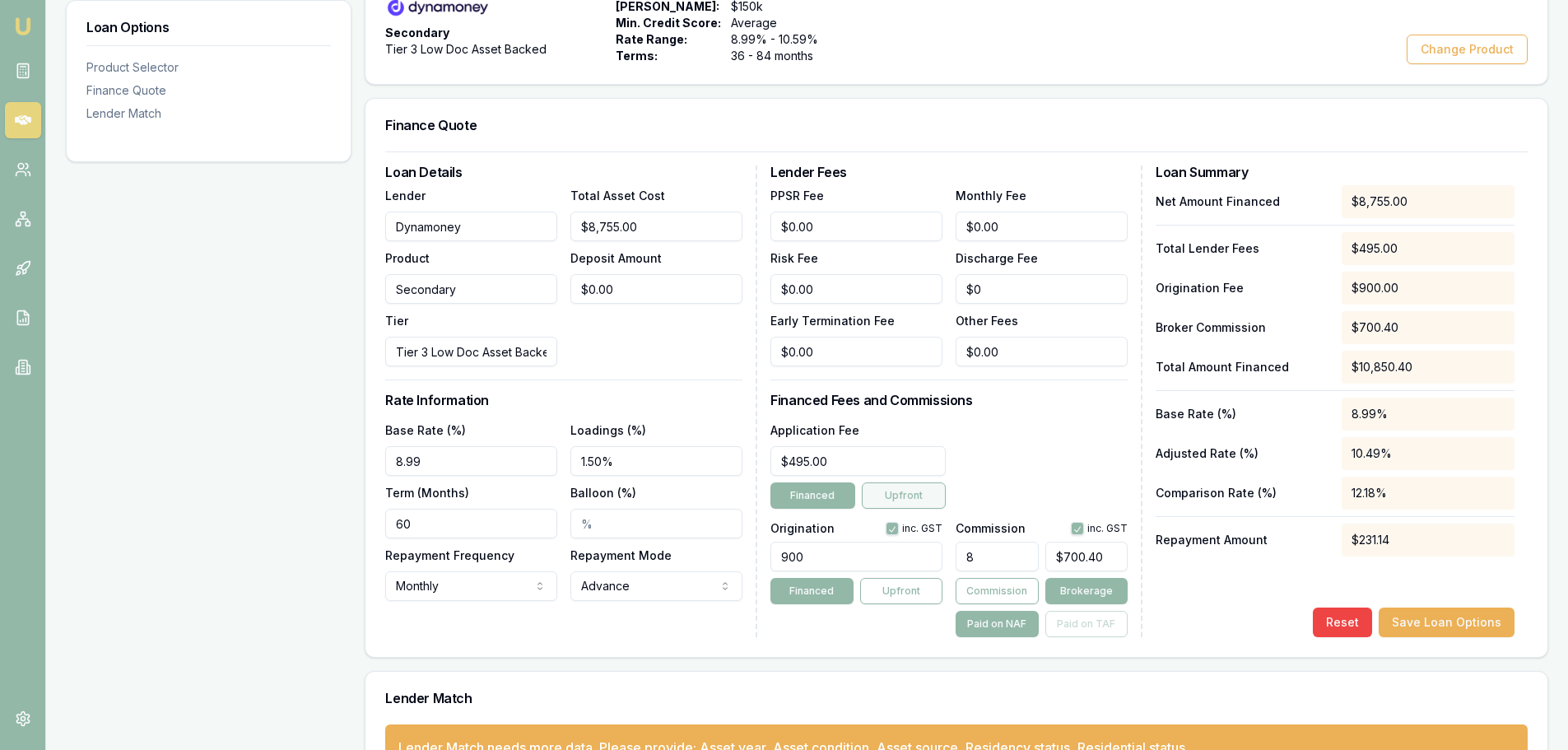
click at [889, 492] on button "Upfront" at bounding box center [904, 495] width 84 height 27
click at [1452, 622] on button "Save Loan Options" at bounding box center [1447, 623] width 136 height 29
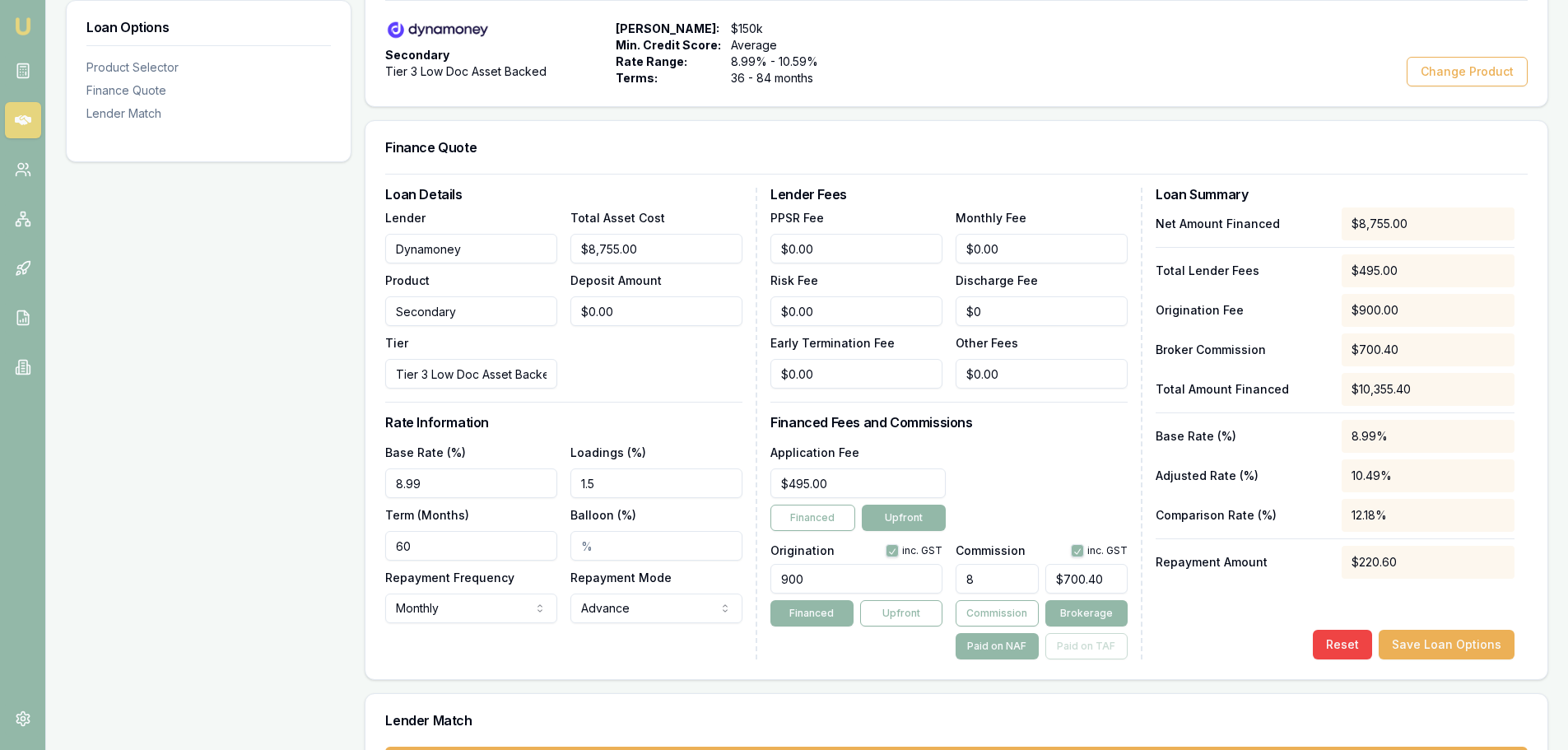
scroll to position [0, 0]
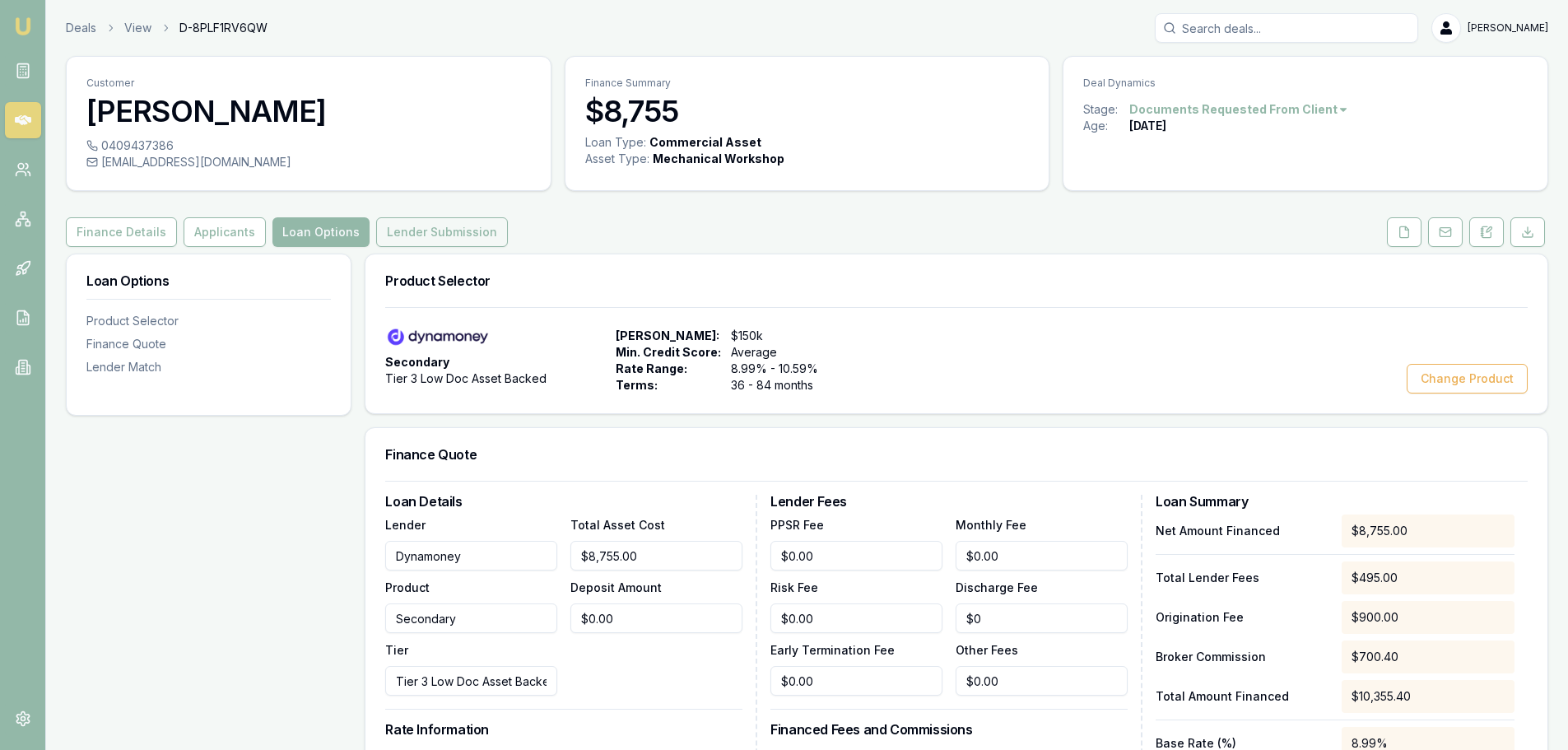
click at [469, 230] on button "Lender Submission" at bounding box center [442, 232] width 132 height 29
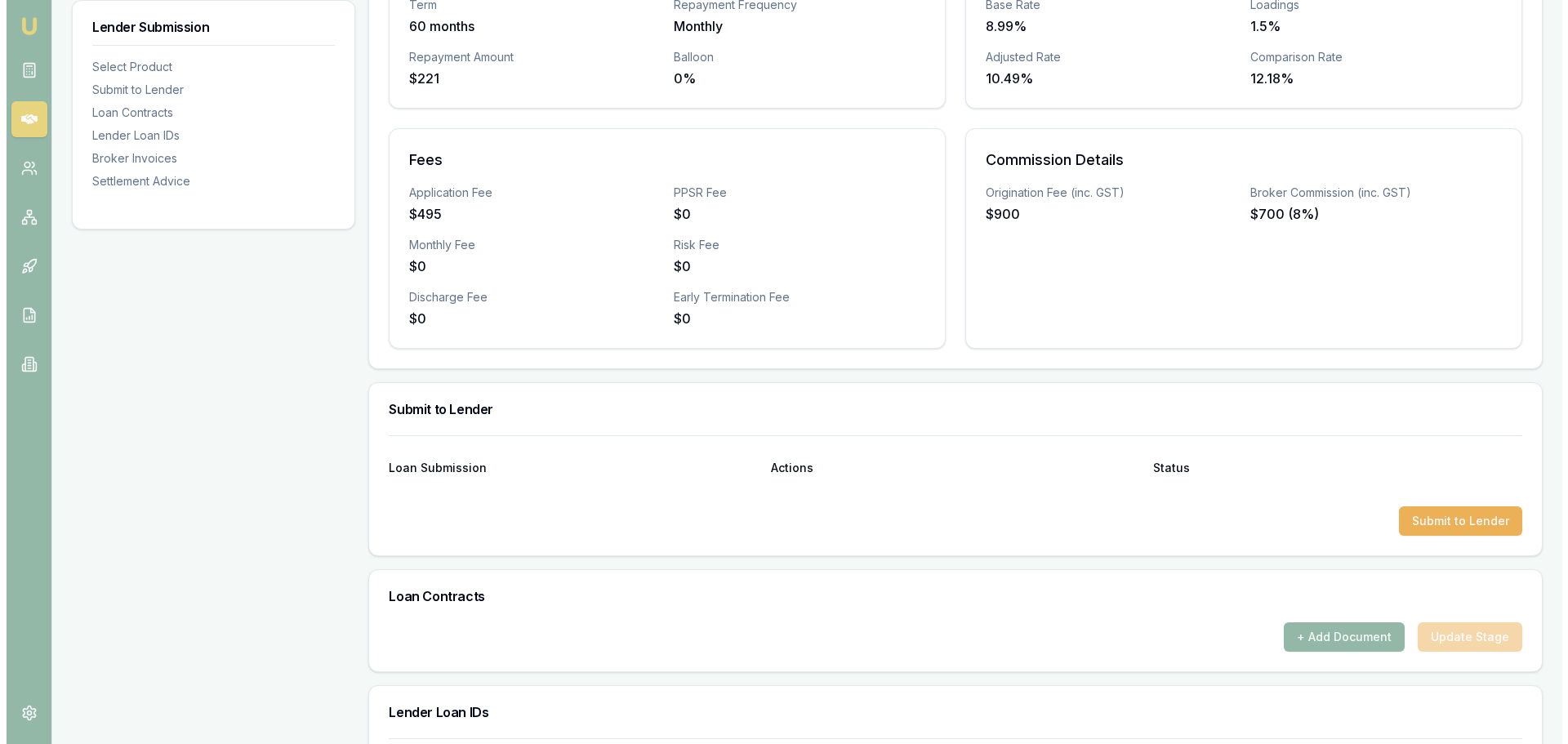
scroll to position [490, 0]
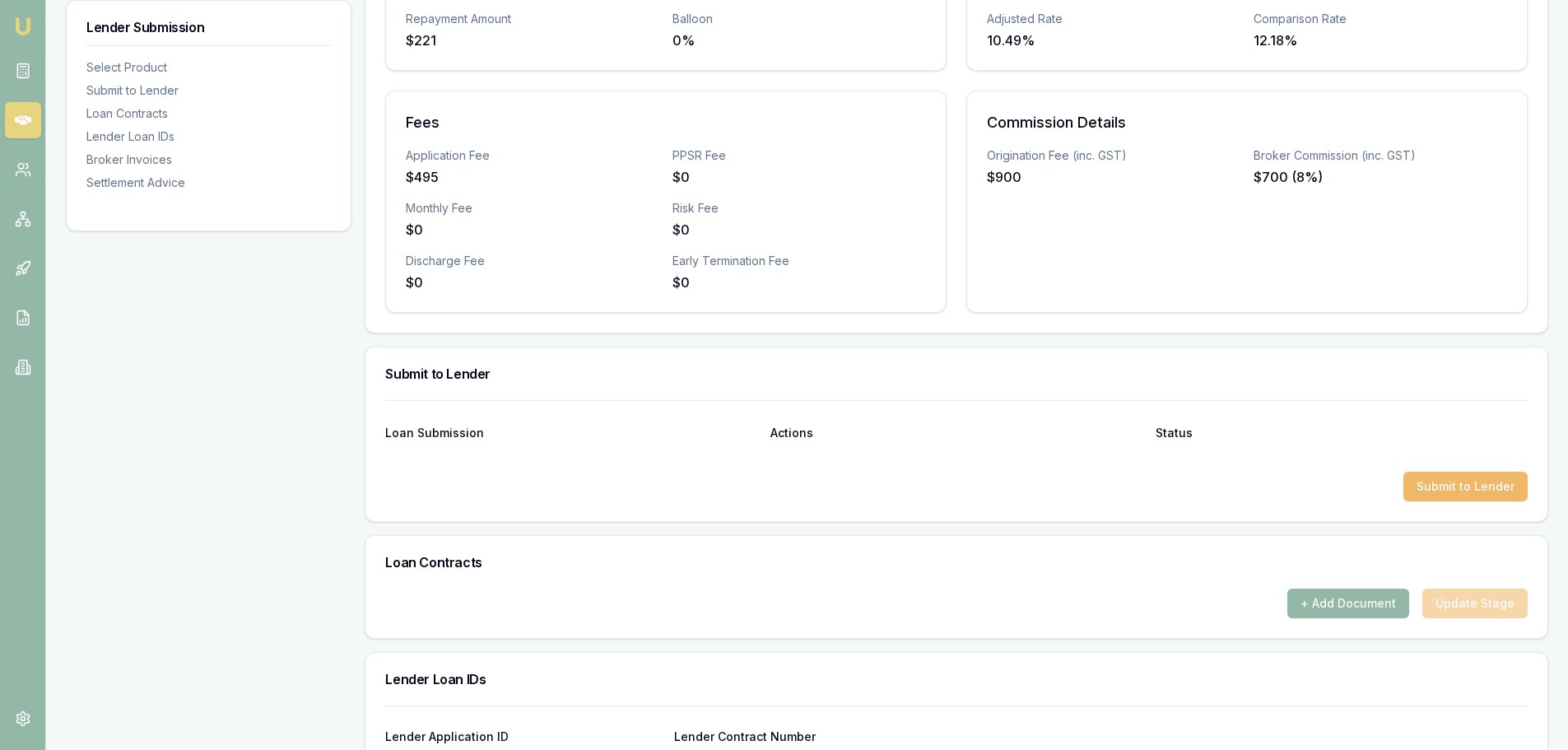
click at [1477, 485] on button "Submit to Lender" at bounding box center [1466, 486] width 125 height 29
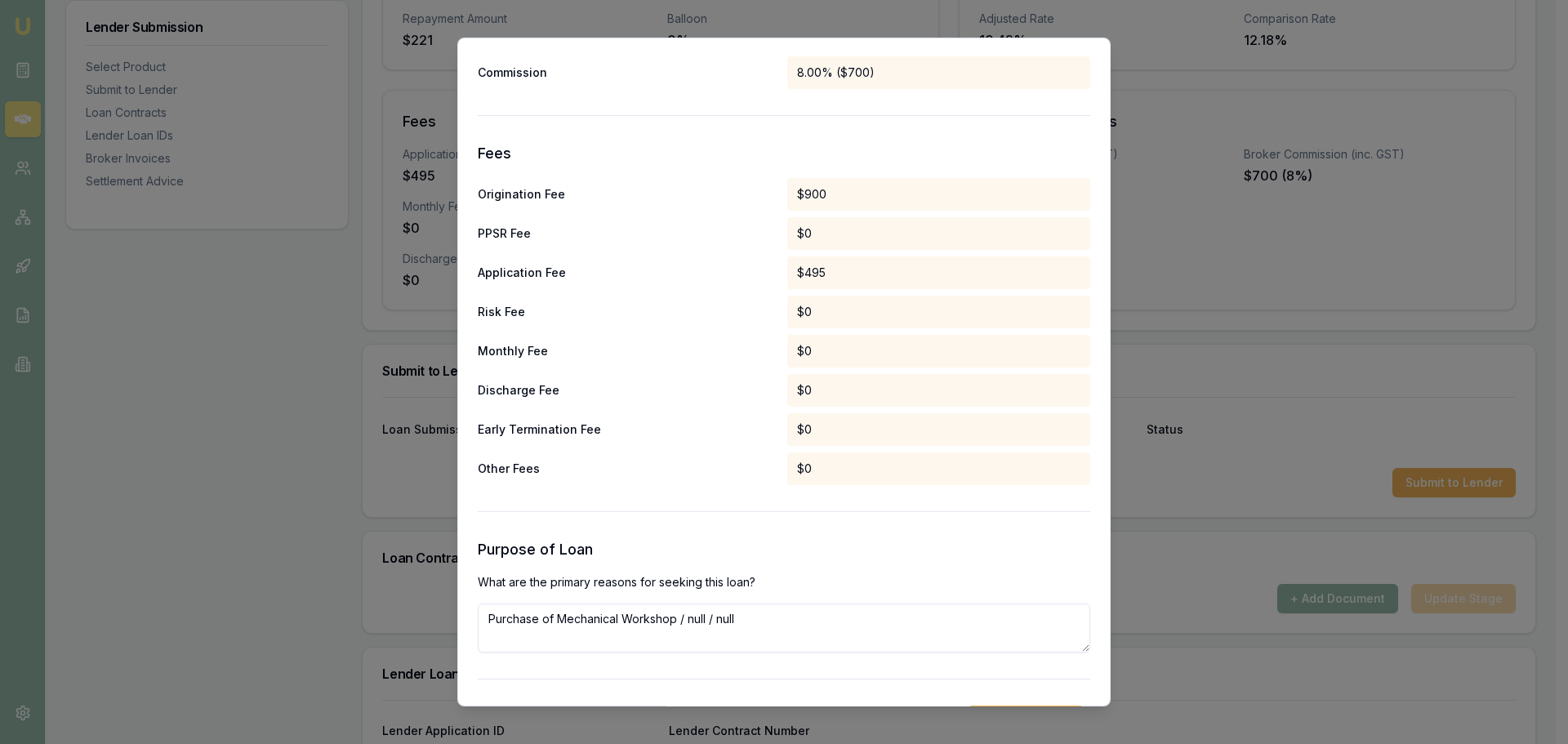
scroll to position [763, 0]
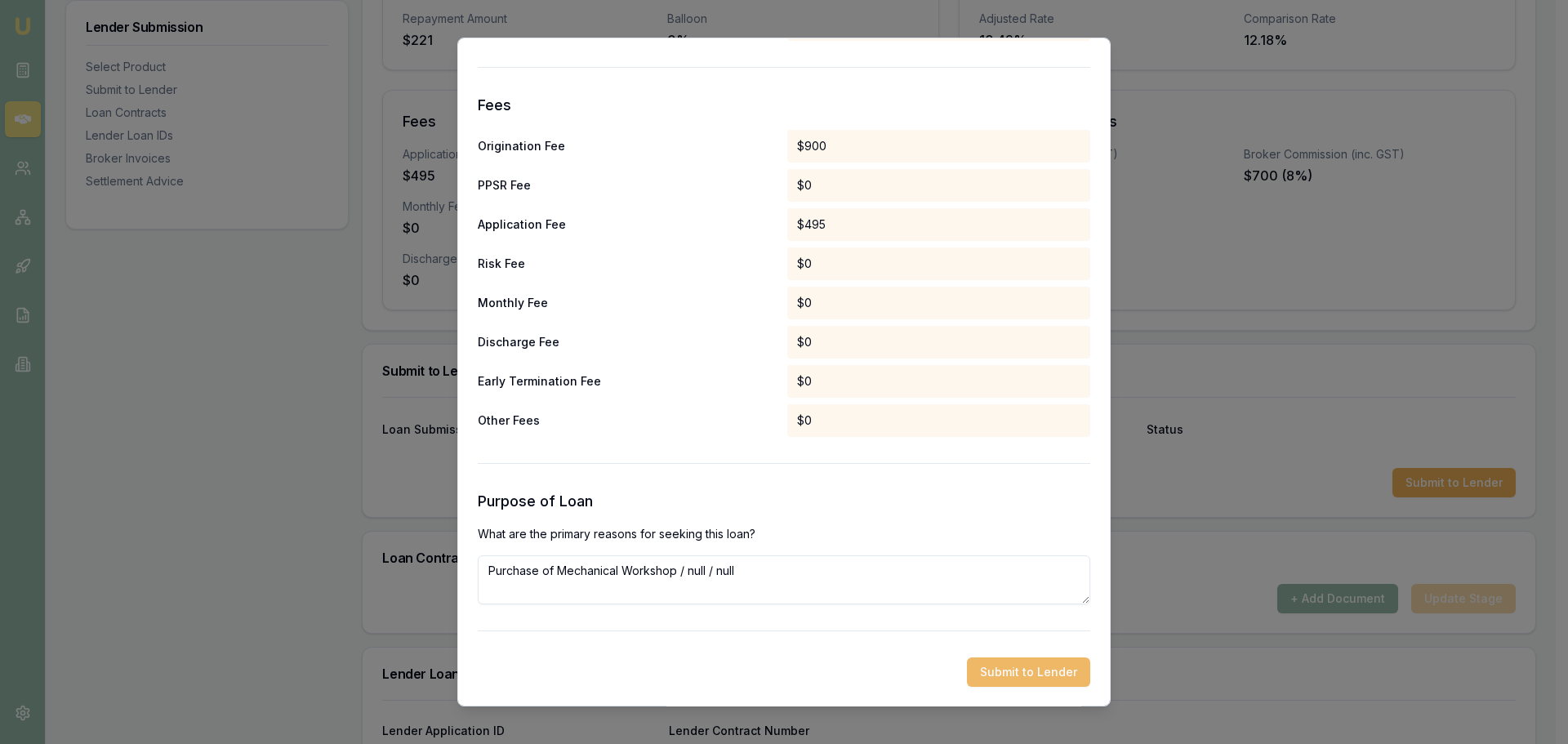
click at [1031, 678] on button "Submit to Lender" at bounding box center [1029, 672] width 124 height 29
